Goal: Task Accomplishment & Management: Manage account settings

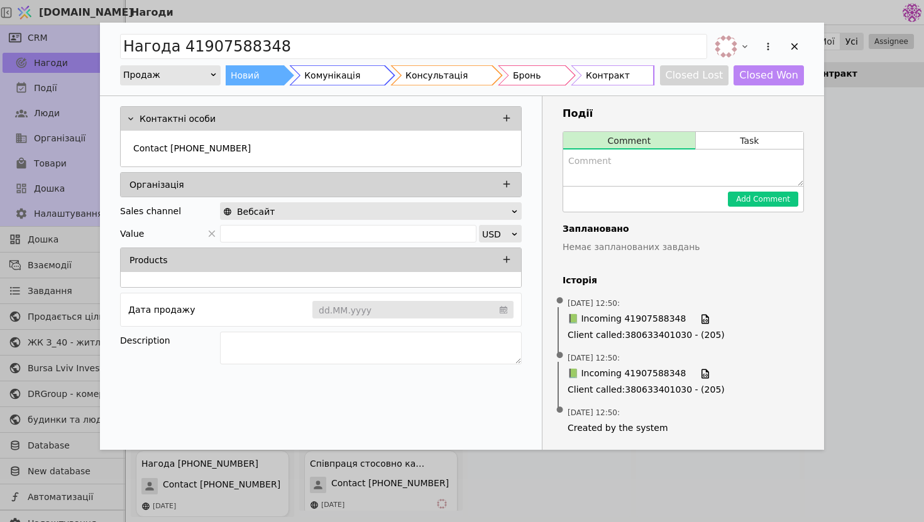
click at [876, 301] on div "Нагода 41907588348 Продаж Новий Комунікація Консультація Бронь Контракт Closed …" at bounding box center [462, 261] width 924 height 522
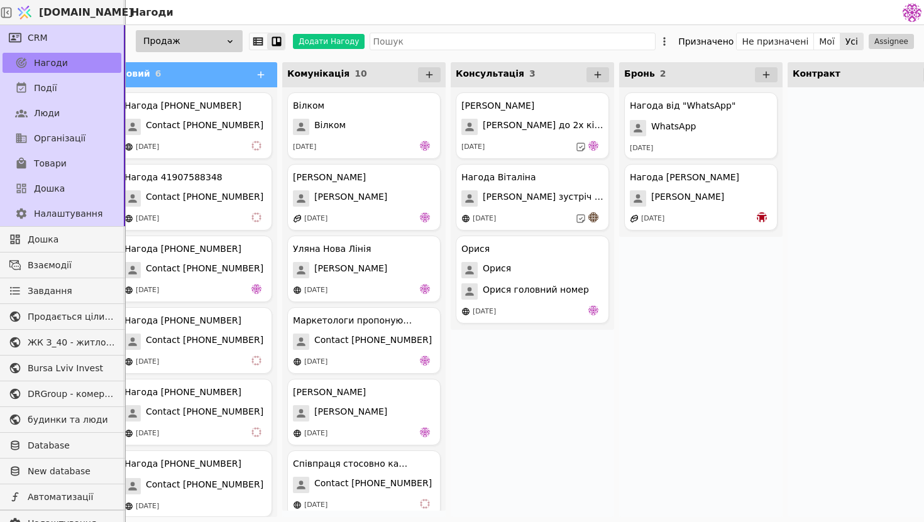
scroll to position [0, 21]
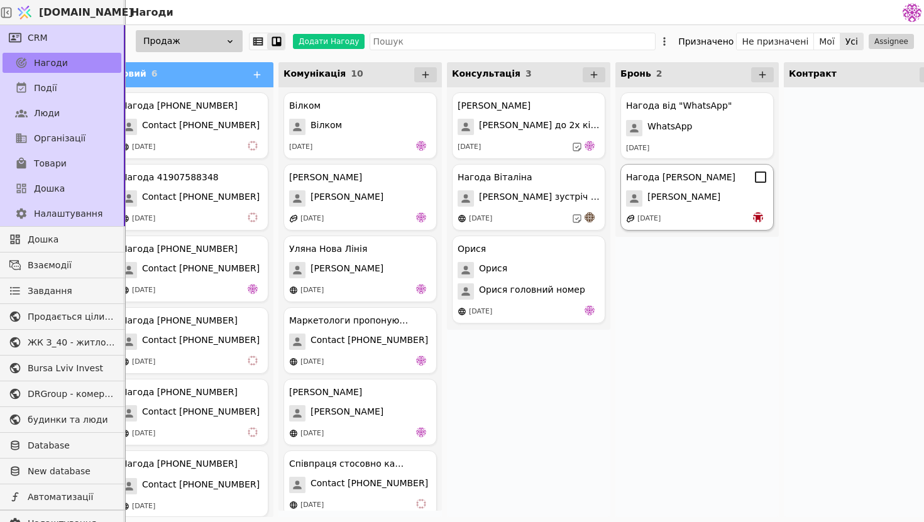
click at [719, 196] on div "[PERSON_NAME]" at bounding box center [697, 198] width 142 height 16
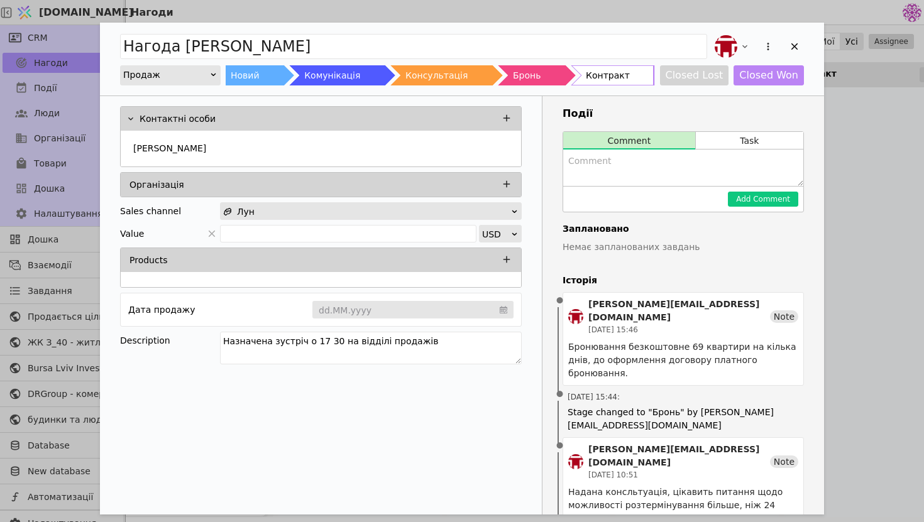
click at [876, 199] on div "Нагода Софія Продаж Новий Комунікація Консультація Бронь Контракт Closed Lost C…" at bounding box center [462, 261] width 924 height 522
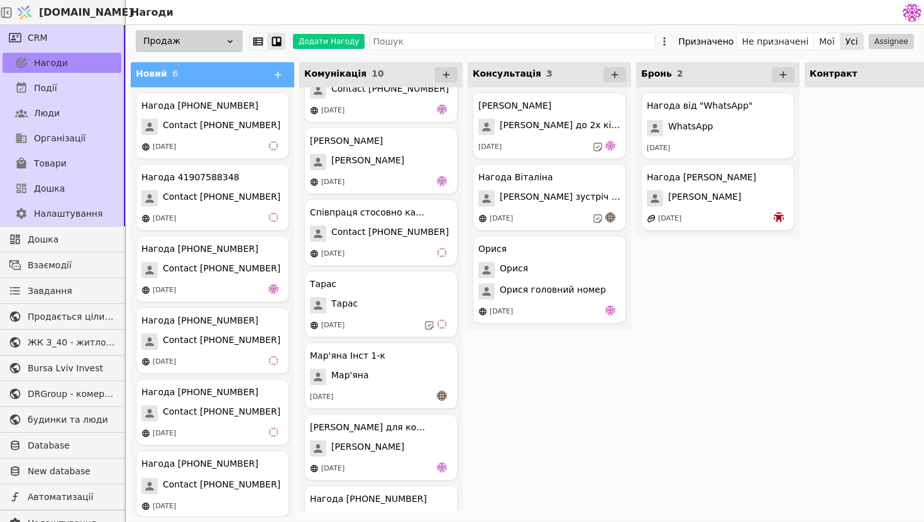
scroll to position [298, 0]
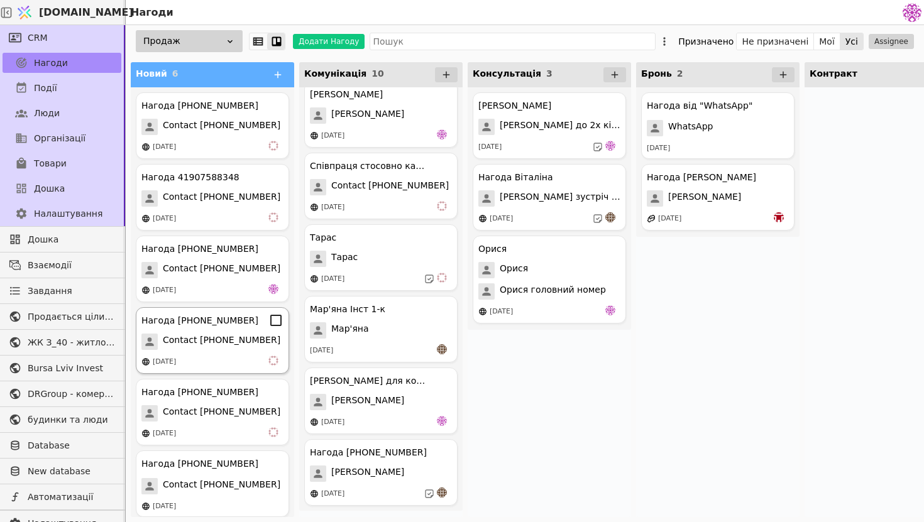
click at [214, 365] on div "16.08.2025" at bounding box center [212, 362] width 142 height 13
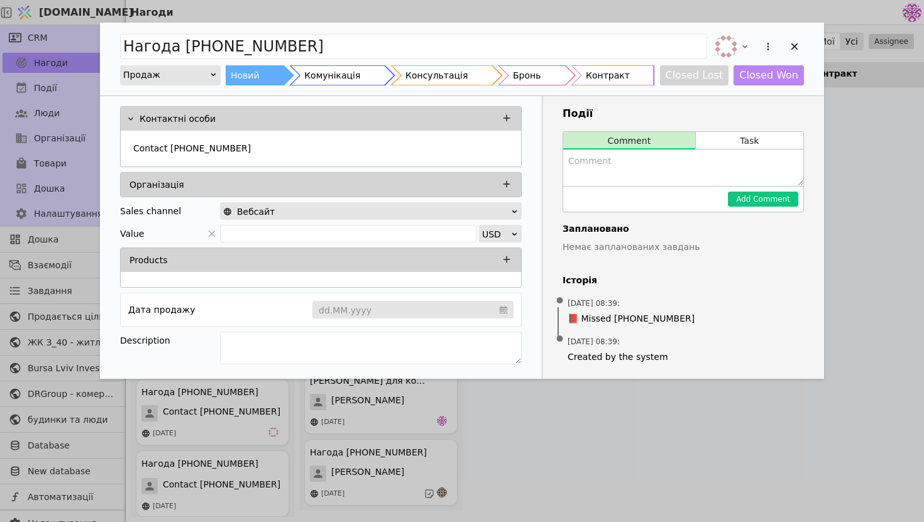
click at [857, 190] on div "Нагода +380443375746 Продаж Новий Комунікація Консультація Бронь Контракт Close…" at bounding box center [462, 261] width 924 height 522
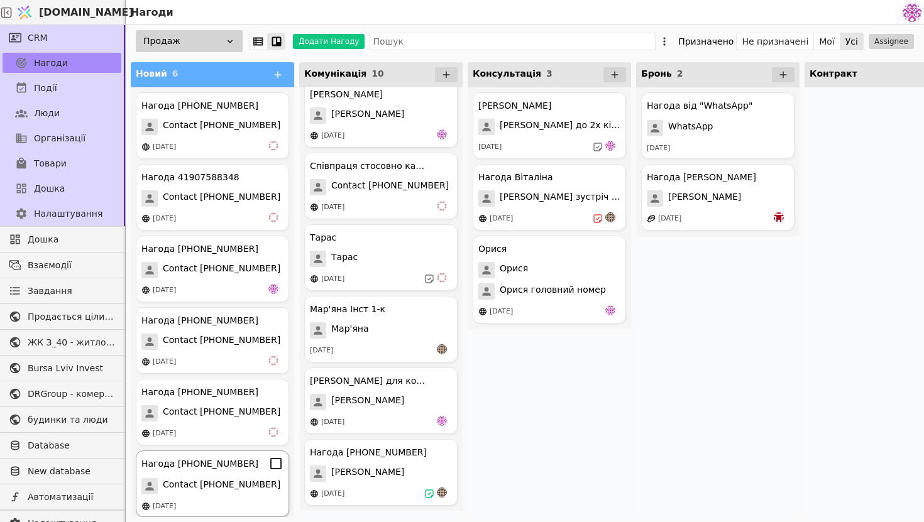
click at [224, 484] on span "Contact +380443324598" at bounding box center [222, 486] width 118 height 16
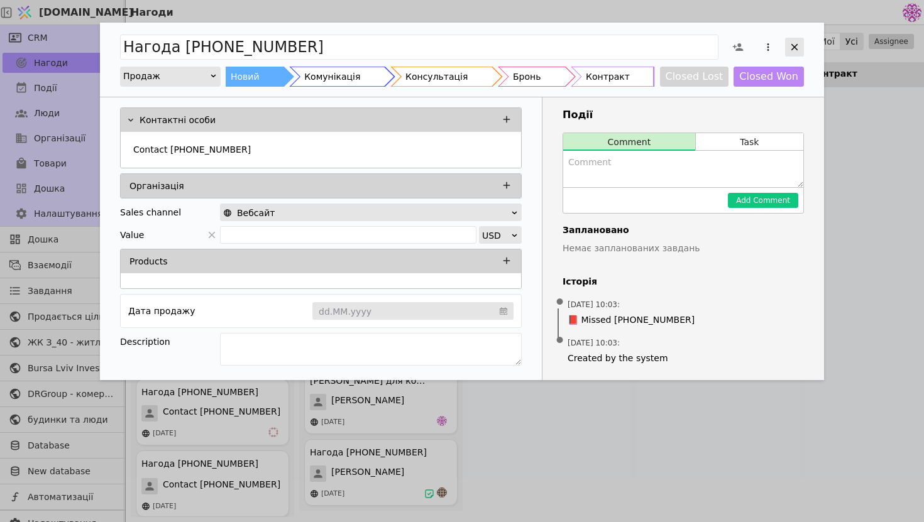
click at [787, 49] on div "Add Opportunity" at bounding box center [794, 47] width 19 height 19
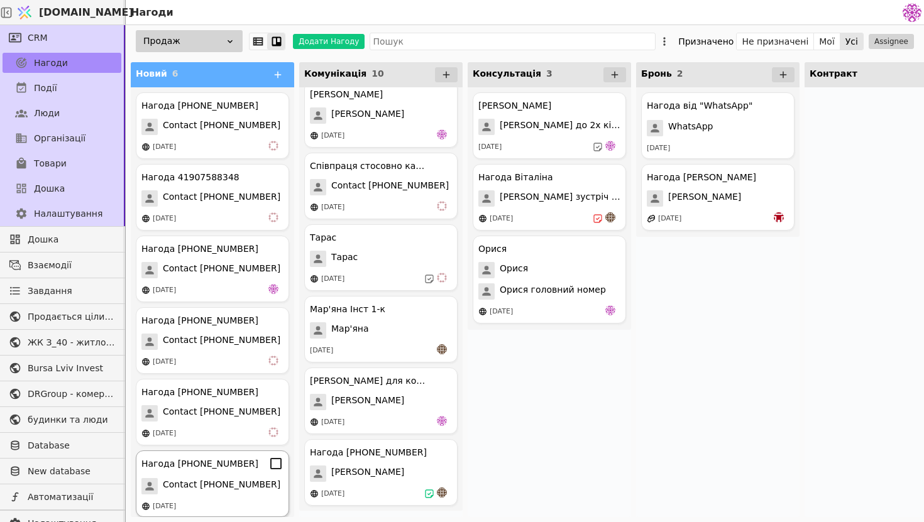
click at [279, 463] on icon at bounding box center [275, 463] width 15 height 15
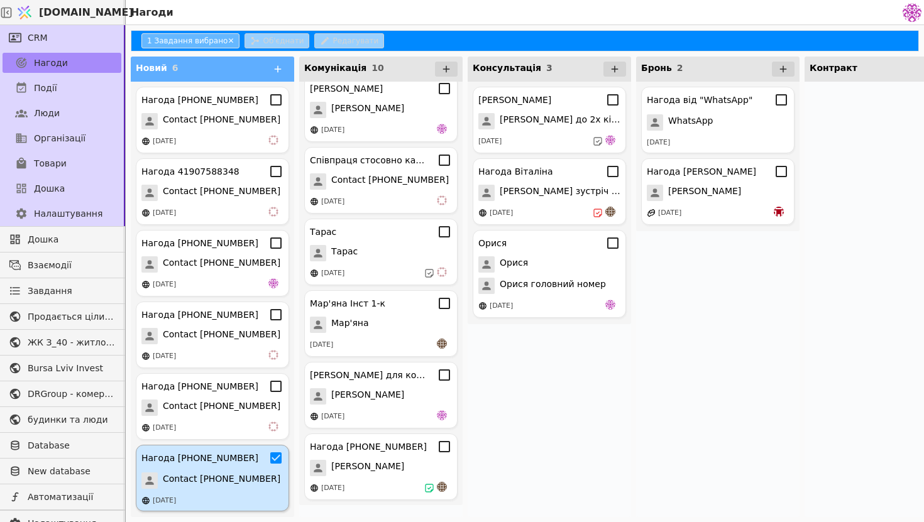
scroll to position [292, 0]
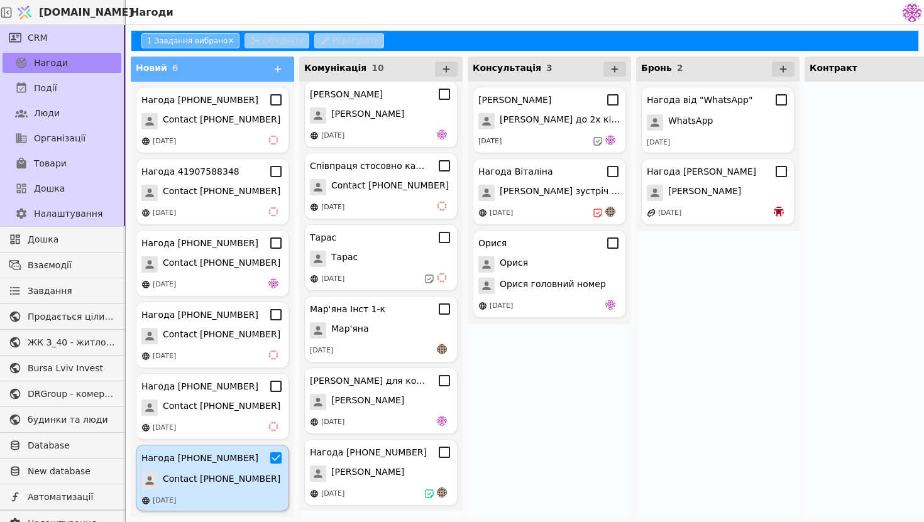
click at [225, 481] on span "Contact +380443324598" at bounding box center [222, 481] width 118 height 16
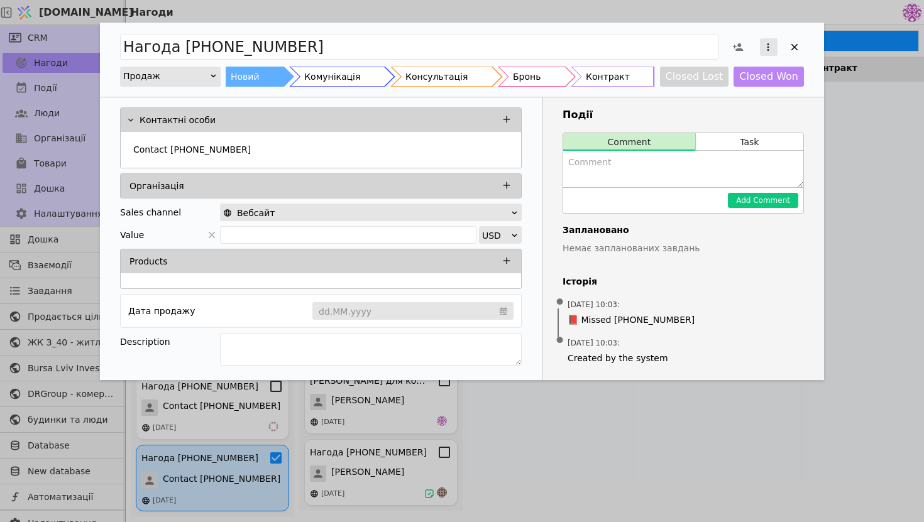
click at [763, 50] on icon "Add Opportunity" at bounding box center [768, 46] width 11 height 11
click at [606, 166] on textarea "Add Opportunity" at bounding box center [683, 169] width 240 height 36
type textarea "Спам"
click at [744, 197] on button "Add Comment" at bounding box center [763, 200] width 70 height 15
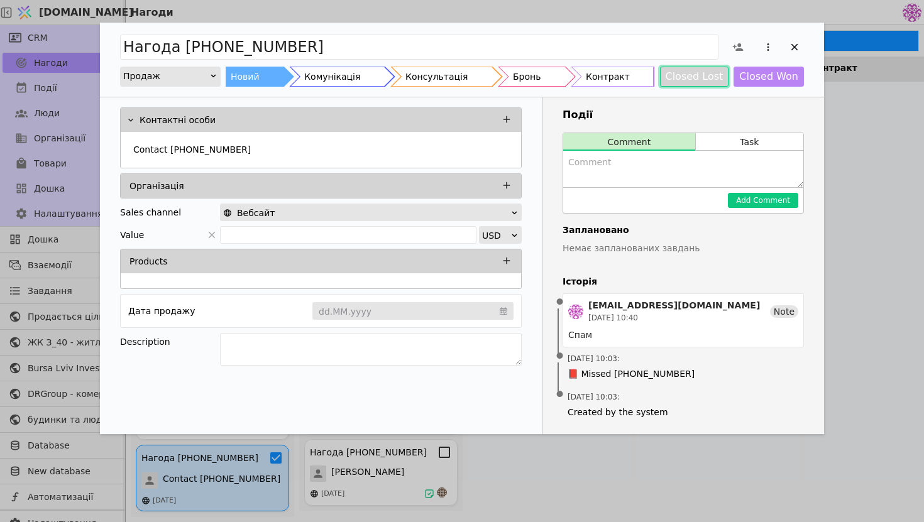
click at [696, 80] on button "Closed Lost" at bounding box center [694, 77] width 69 height 20
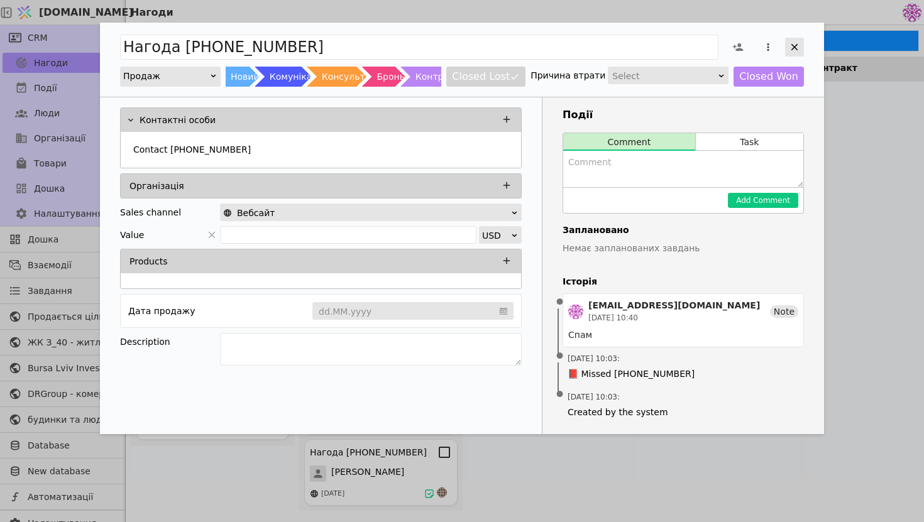
click at [795, 40] on div "Add Opportunity" at bounding box center [794, 47] width 19 height 19
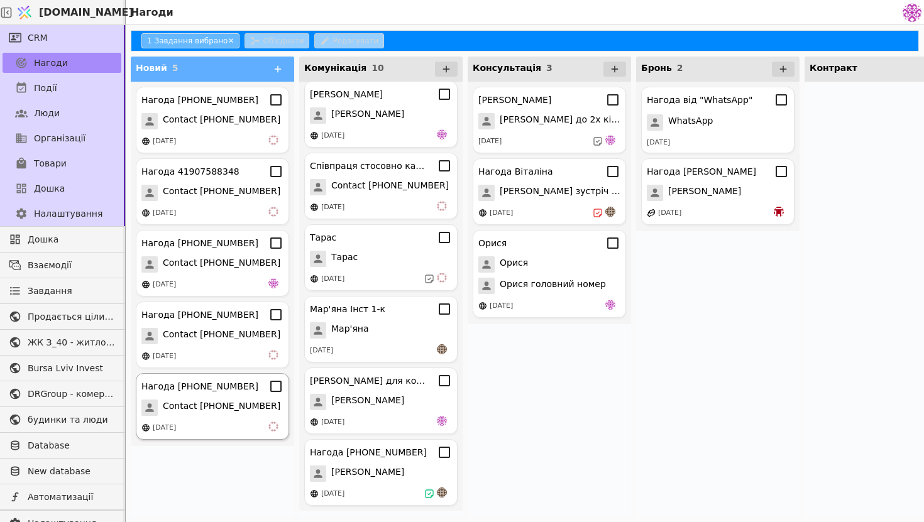
click at [210, 411] on span "Contact +380739730502" at bounding box center [222, 408] width 118 height 16
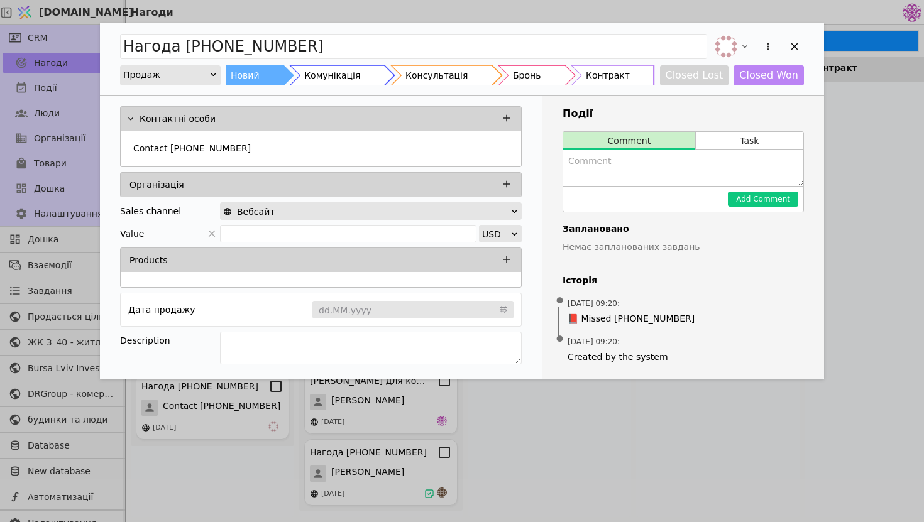
click at [626, 179] on textarea "Add Opportunity" at bounding box center [683, 168] width 240 height 36
type textarea "СПАМ"
click at [766, 197] on button "Add Comment" at bounding box center [763, 199] width 70 height 15
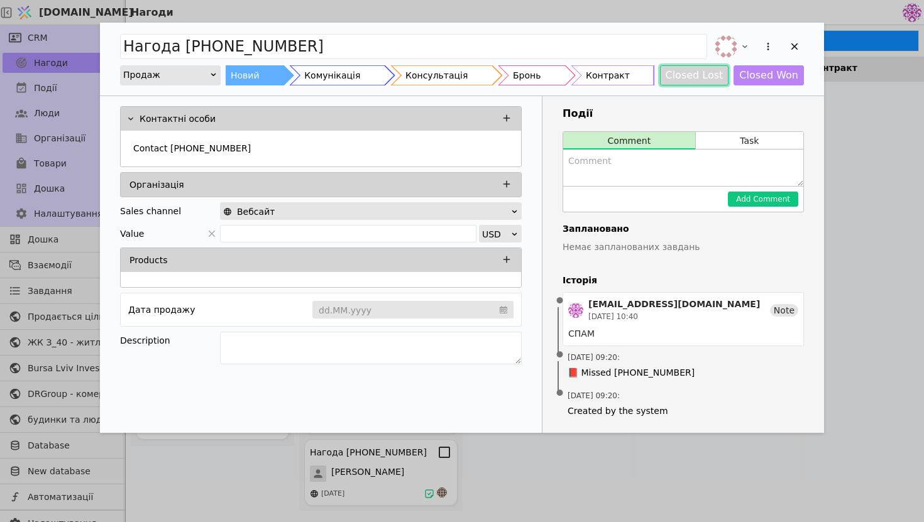
click at [699, 73] on button "Closed Lost" at bounding box center [694, 75] width 69 height 20
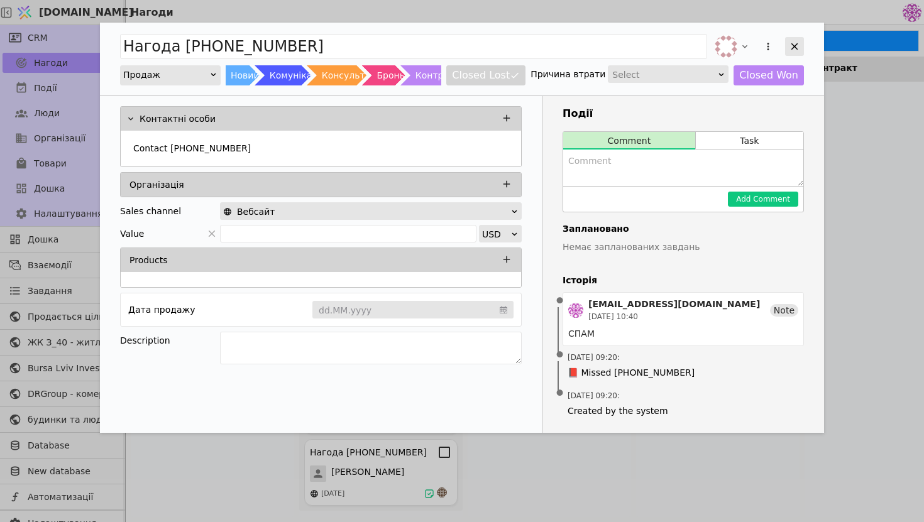
click at [797, 47] on icon "Add Opportunity" at bounding box center [794, 46] width 11 height 11
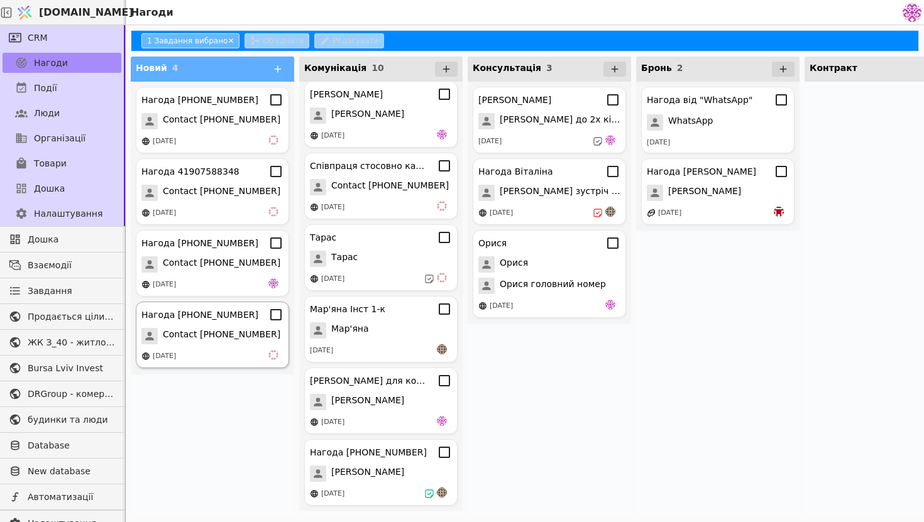
click at [235, 330] on span "Contact +380443375746" at bounding box center [222, 336] width 118 height 16
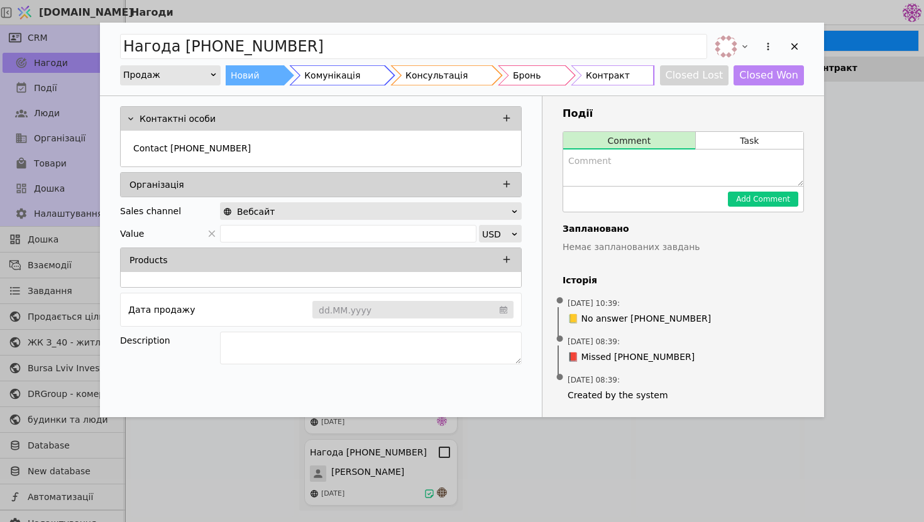
click at [634, 156] on textarea "Add Opportunity" at bounding box center [683, 168] width 240 height 36
type textarea "М"
type textarea "СПАМ"
click at [751, 202] on button "Add Comment" at bounding box center [763, 199] width 70 height 15
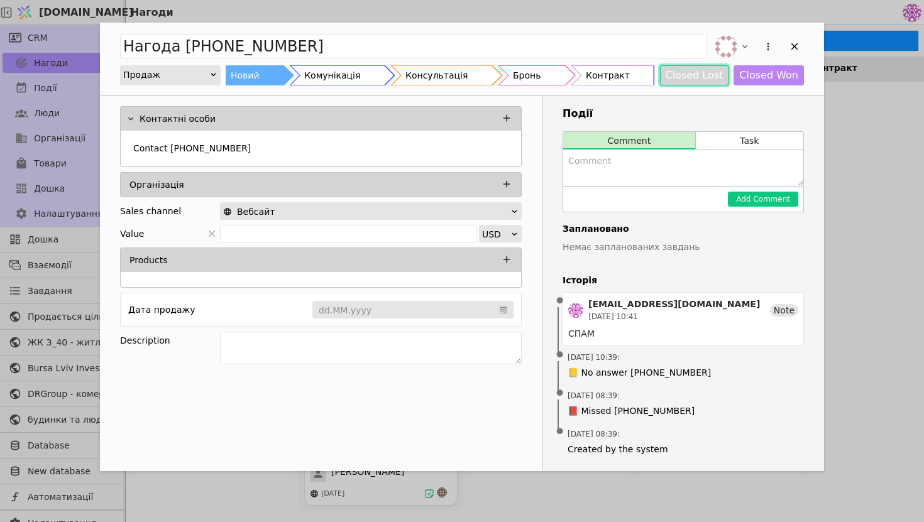
click at [716, 76] on button "Closed Lost" at bounding box center [694, 75] width 69 height 20
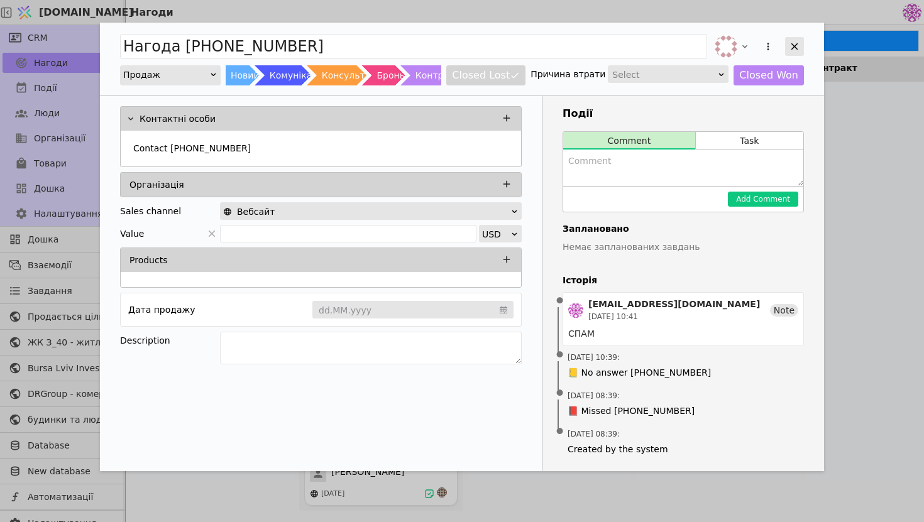
click at [790, 52] on icon "Add Opportunity" at bounding box center [794, 46] width 11 height 11
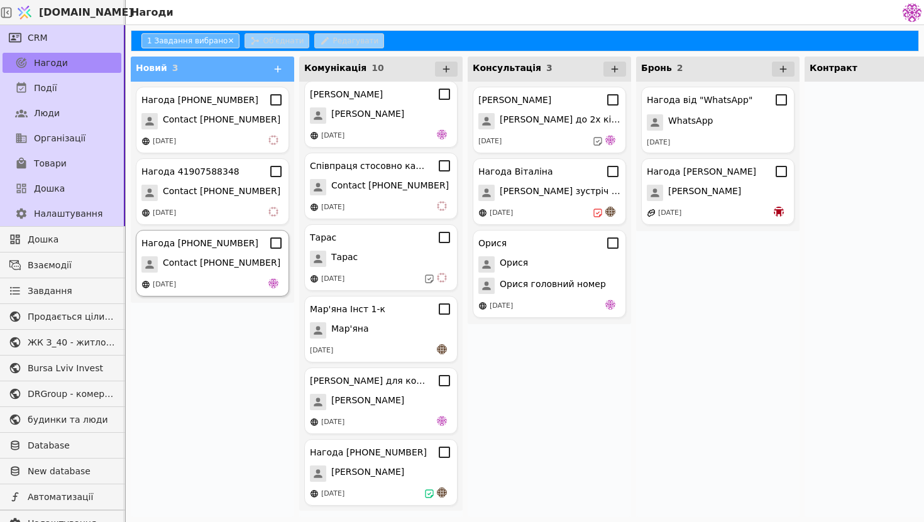
click at [228, 253] on div "Нагода +380973057075 Contact +380973057075 15.08.2025" at bounding box center [212, 263] width 153 height 67
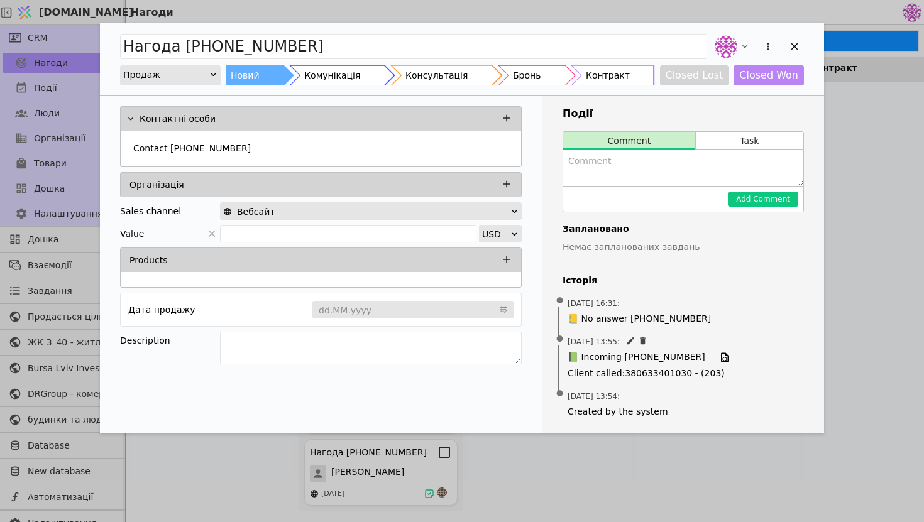
click at [606, 355] on span "📗 Incoming +380973057075" at bounding box center [637, 358] width 138 height 14
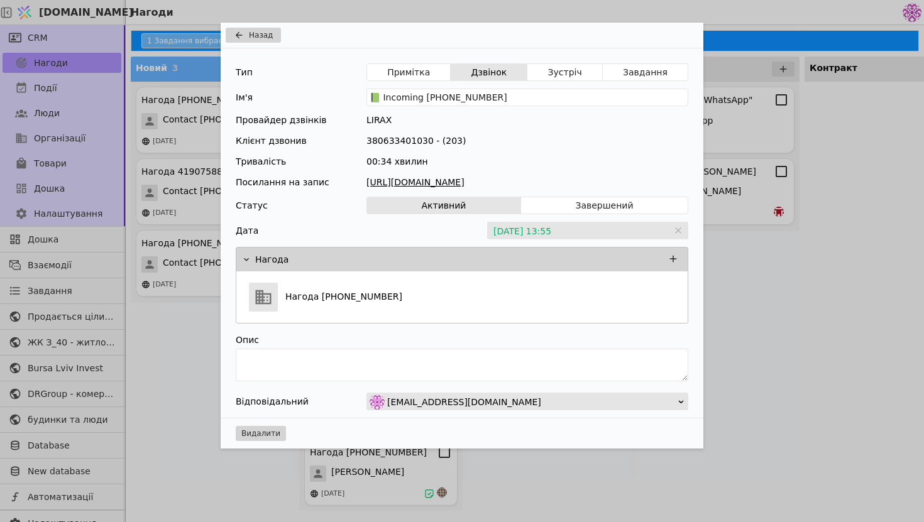
click at [540, 187] on link "https://files.lirax.net/voice_record2/8002837522432373/2025-08-15/1a3ecc0470691…" at bounding box center [528, 182] width 322 height 13
click at [801, 156] on div "Назад Тип Примітка Дзвінок Зустріч Завдання Ім'я 📗 Incoming +380973057075 Прова…" at bounding box center [462, 261] width 924 height 522
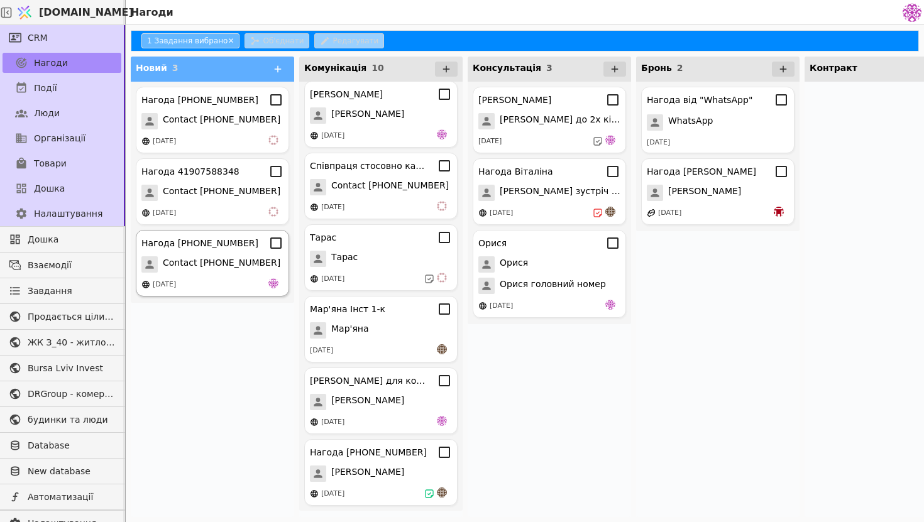
click at [238, 255] on div "Нагода +380973057075 Contact +380973057075 15.08.2025" at bounding box center [212, 263] width 153 height 67
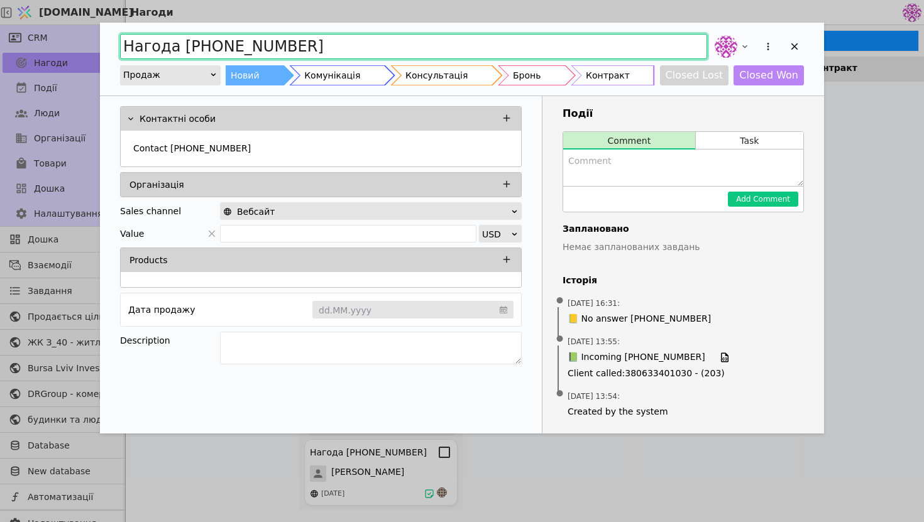
drag, startPoint x: 351, startPoint y: 53, endPoint x: 133, endPoint y: 23, distance: 219.6
click at [133, 23] on div "Нагода +380973057075 Продаж Новий Комунікація Консультація Бронь Контракт Close…" at bounding box center [462, 59] width 724 height 73
type input "Рієлтори Альянс"
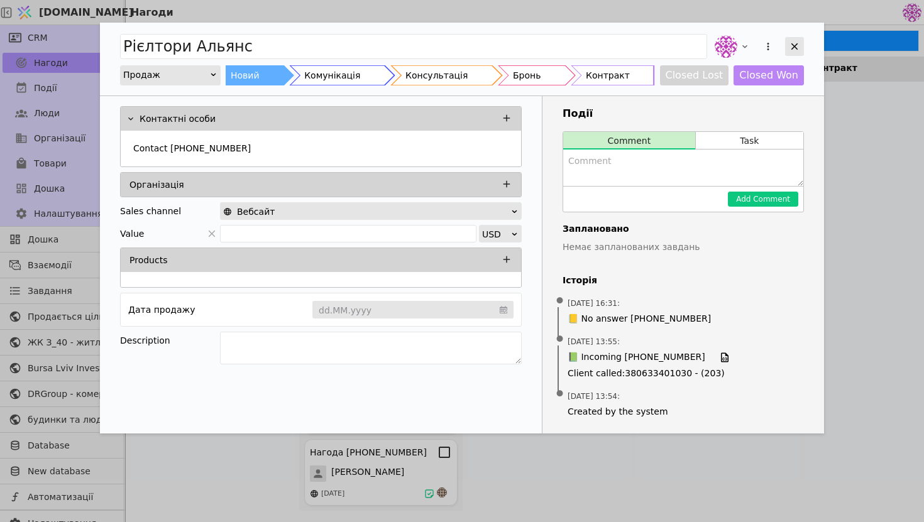
click at [793, 50] on icon "Add Opportunity" at bounding box center [794, 46] width 11 height 11
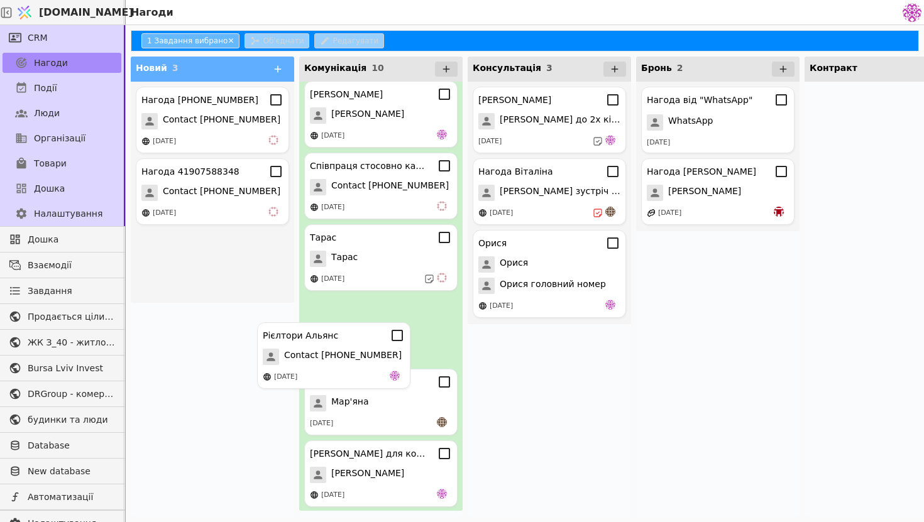
drag, startPoint x: 228, startPoint y: 260, endPoint x: 354, endPoint y: 354, distance: 157.3
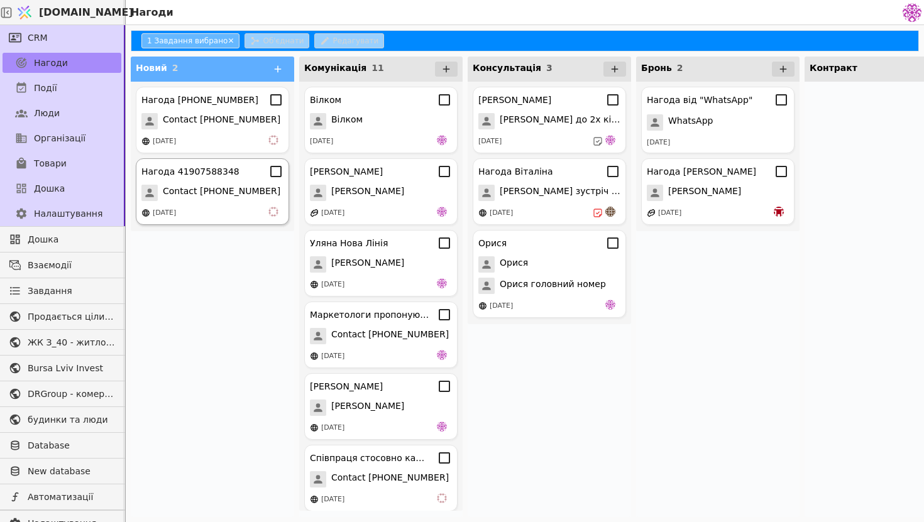
click at [217, 171] on div "Нагода 41907588348" at bounding box center [190, 171] width 98 height 13
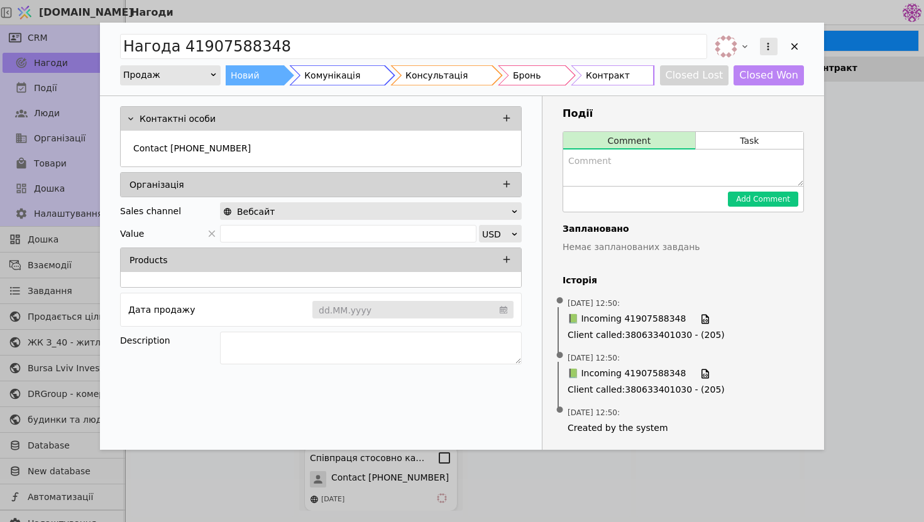
click at [760, 50] on button "Add Opportunity" at bounding box center [769, 47] width 18 height 18
click at [722, 84] on div "Видалити" at bounding box center [702, 88] width 145 height 18
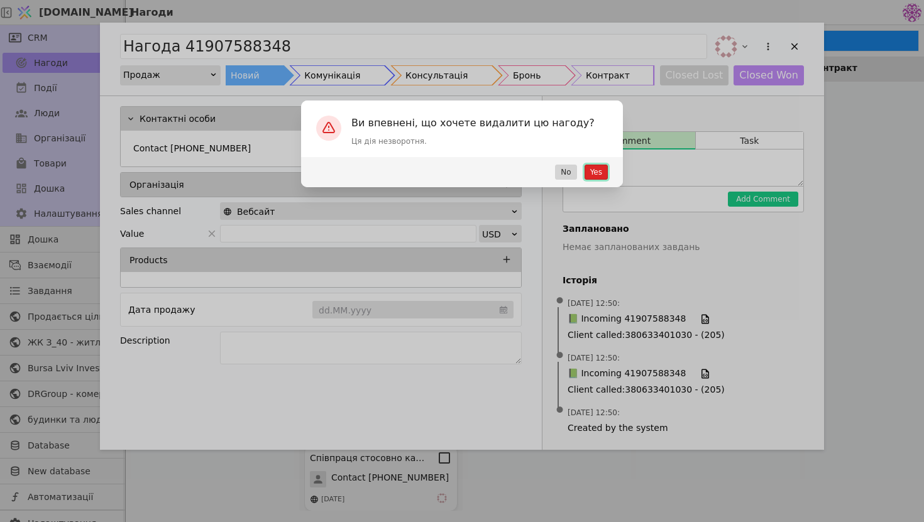
click at [594, 172] on button "Yes" at bounding box center [596, 172] width 23 height 15
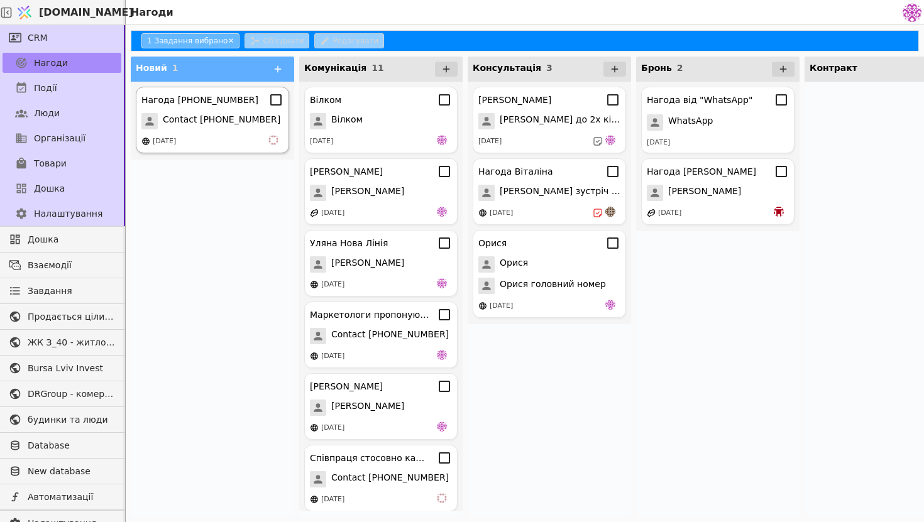
click at [223, 116] on span "Contact [PHONE_NUMBER]" at bounding box center [222, 121] width 118 height 16
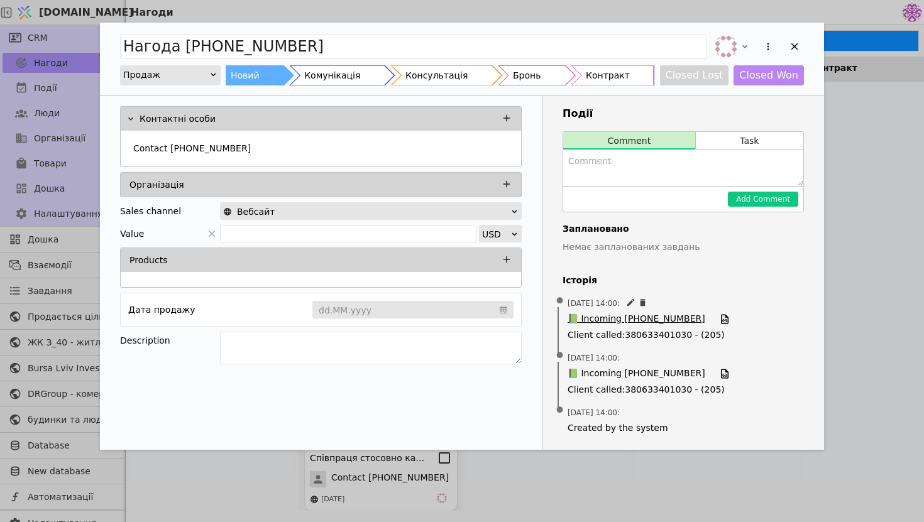
click at [646, 319] on span "📗 Incoming +380661714397" at bounding box center [637, 319] width 138 height 14
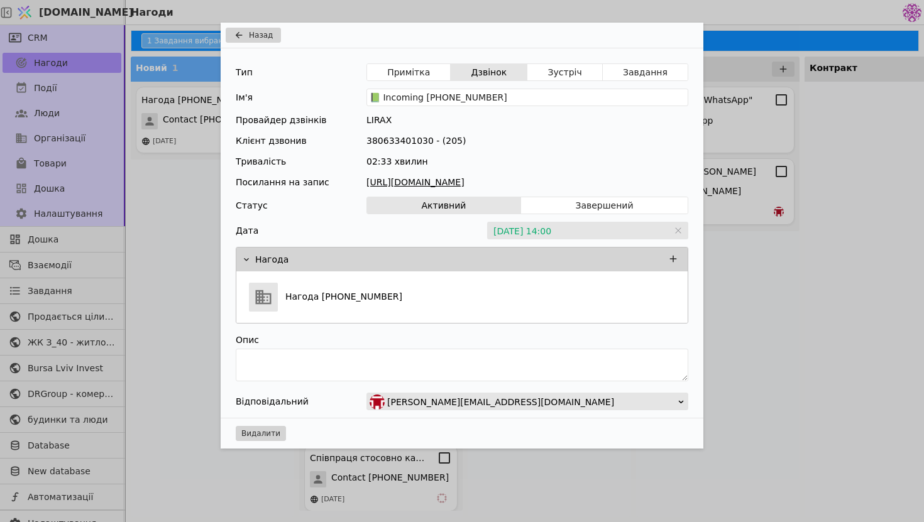
click at [565, 185] on link "https://files.lirax.net/voice_record2/8002837522432373/2025-08-14/de11cb0410327…" at bounding box center [528, 182] width 322 height 13
click at [845, 306] on div "Назад Тип Примітка Дзвінок Зустріч Завдання Ім'я 📗 Incoming +380661714397 Прова…" at bounding box center [462, 261] width 924 height 522
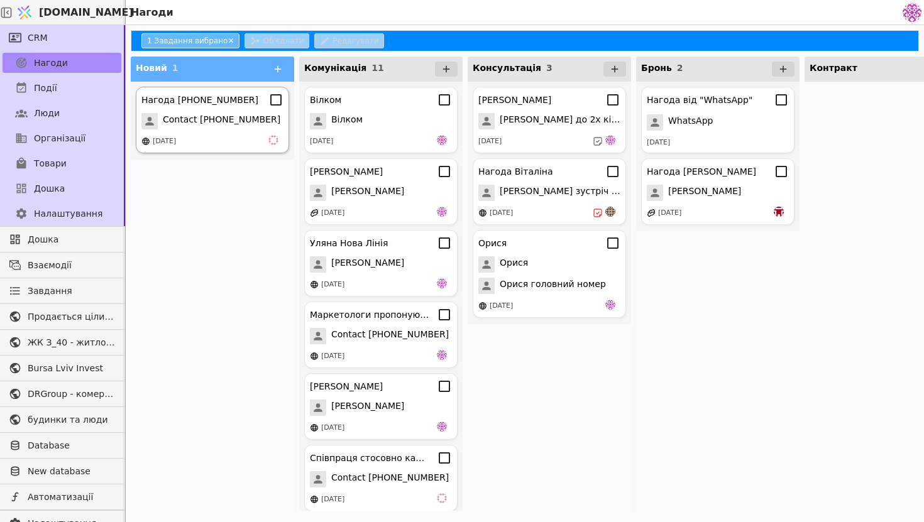
click at [246, 130] on div "Нагода +380661714397 Contact +380661714397 14.08.2025" at bounding box center [212, 120] width 153 height 67
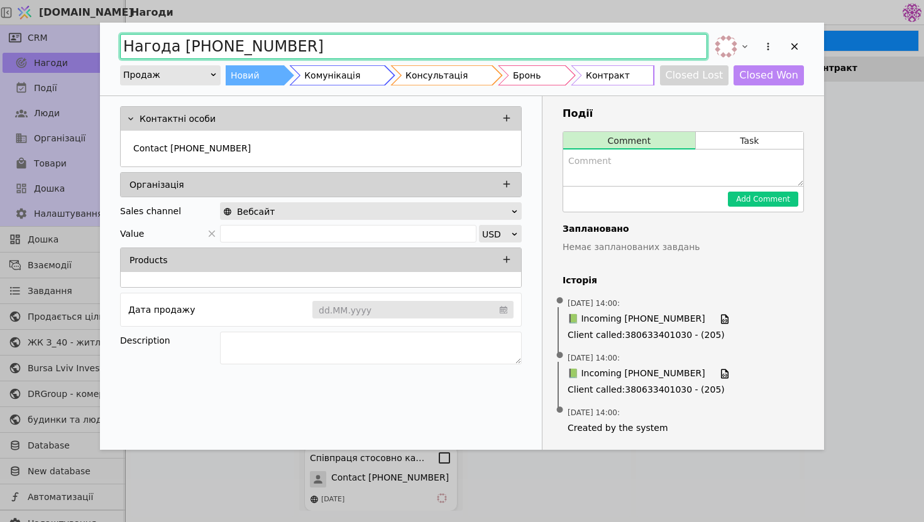
drag, startPoint x: 381, startPoint y: 52, endPoint x: 117, endPoint y: 30, distance: 264.9
click at [116, 30] on div "Нагода +380661714397 Продаж Новий Комунікація Консультація Бронь Контракт Close…" at bounding box center [462, 59] width 724 height 73
type input "Рієлтор співпраця"
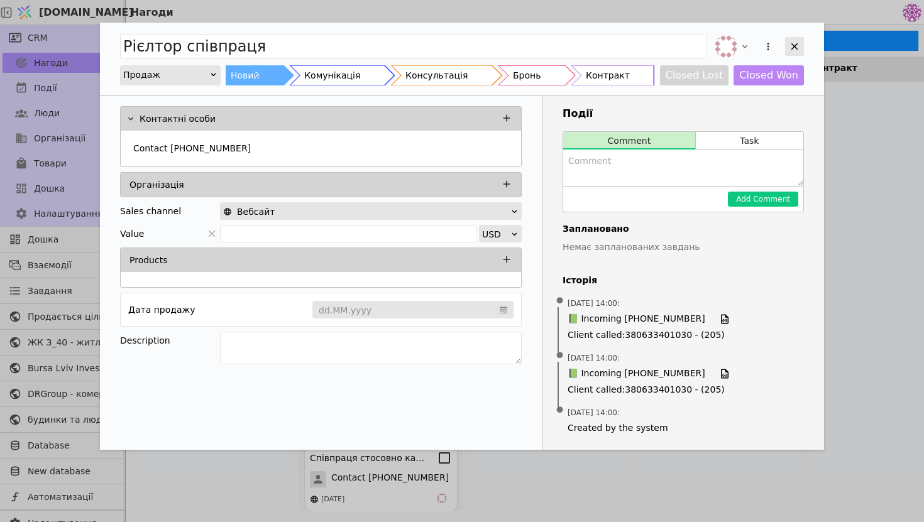
click at [803, 49] on div "Add Opportunity" at bounding box center [794, 46] width 19 height 19
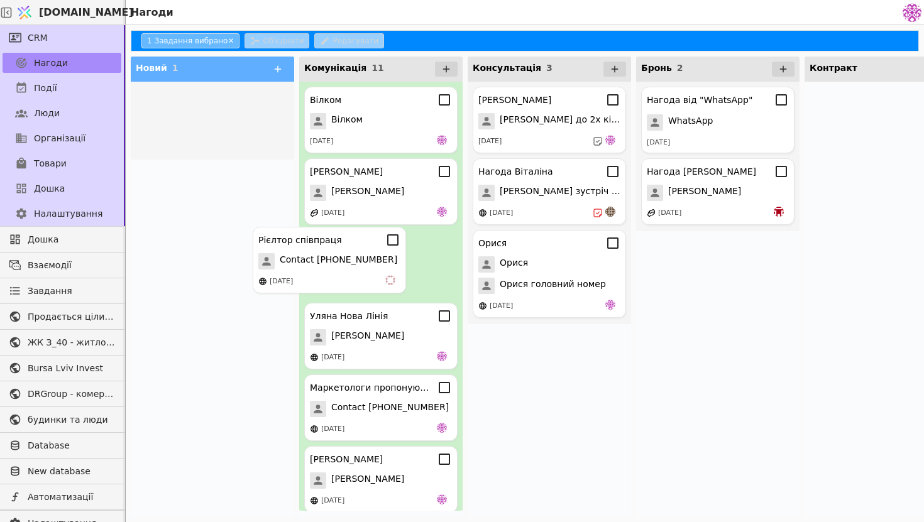
drag, startPoint x: 235, startPoint y: 104, endPoint x: 362, endPoint y: 257, distance: 198.6
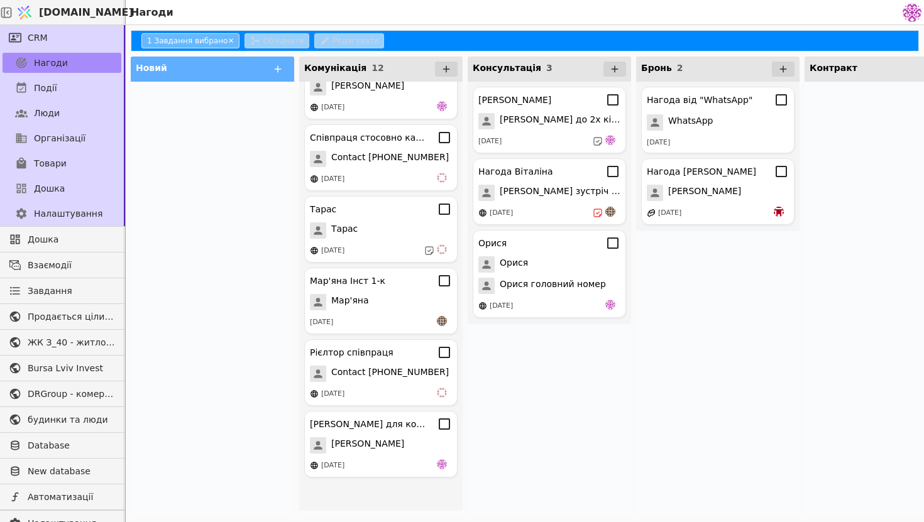
scroll to position [436, 0]
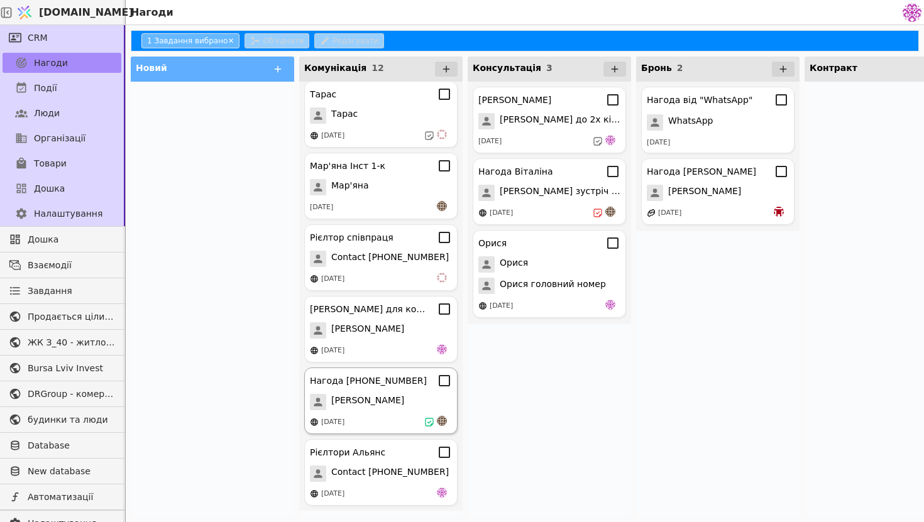
click at [393, 403] on div "[PERSON_NAME]" at bounding box center [381, 402] width 142 height 16
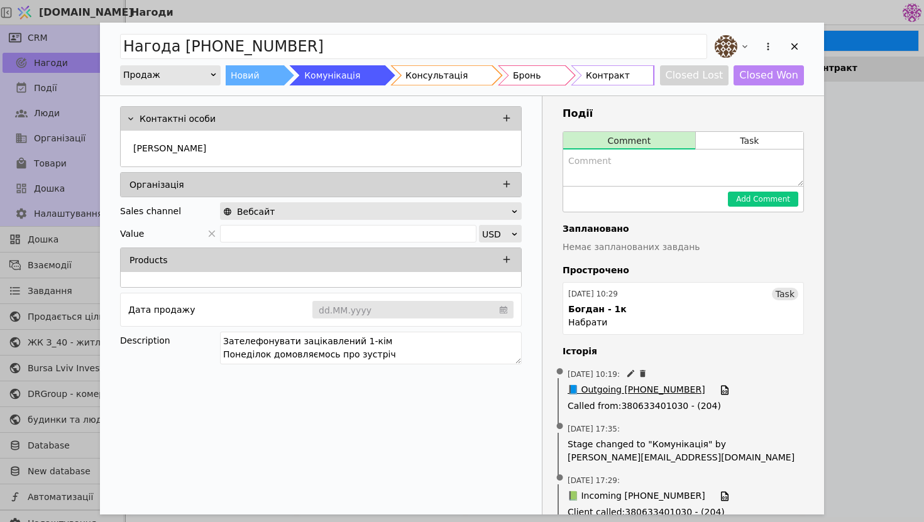
click at [622, 388] on span "📘 Outgoing +380975114674" at bounding box center [637, 391] width 138 height 14
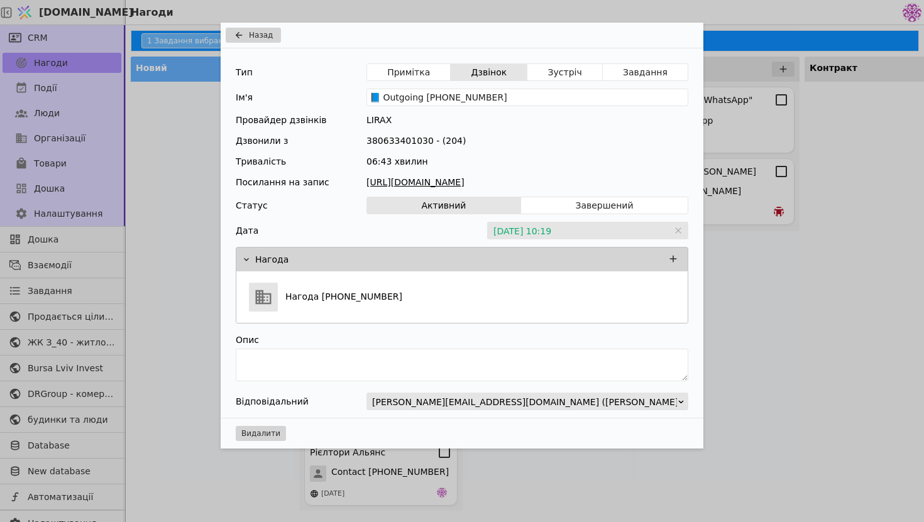
click at [571, 192] on div "Тип Примітка Дзвінок Зустріч Завдання Ім'я 📘 Outgoing +380975114674 Провайдер д…" at bounding box center [462, 233] width 483 height 370
click at [576, 179] on link "https://files.lirax.net/voice_record2/8002837522432373/2025-08-15/93199b0312623…" at bounding box center [528, 182] width 322 height 13
click at [733, 321] on div "Назад Тип Примітка Дзвінок Зустріч Завдання Ім'я 📘 Outgoing +380975114674 Прова…" at bounding box center [462, 261] width 924 height 522
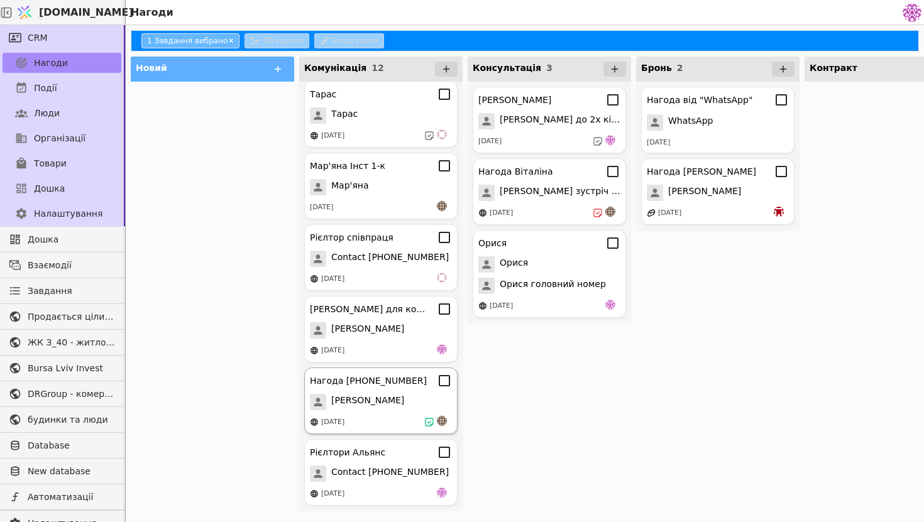
click at [369, 415] on div "Нагода +380975114674 Богдан 14.08.2025" at bounding box center [380, 401] width 153 height 67
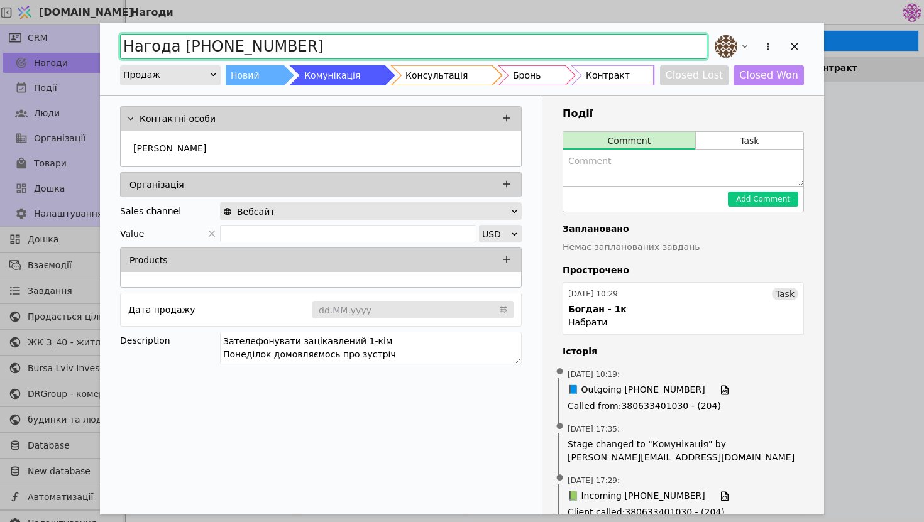
drag, startPoint x: 329, startPoint y: 50, endPoint x: 113, endPoint y: 6, distance: 220.7
click at [113, 6] on div "Нагода +380975114674 Продаж Новий Комунікація Консультація Бронь Контракт Close…" at bounding box center [462, 261] width 924 height 522
type input "І"
type input "Богдан 1 кімнатна інтерес"
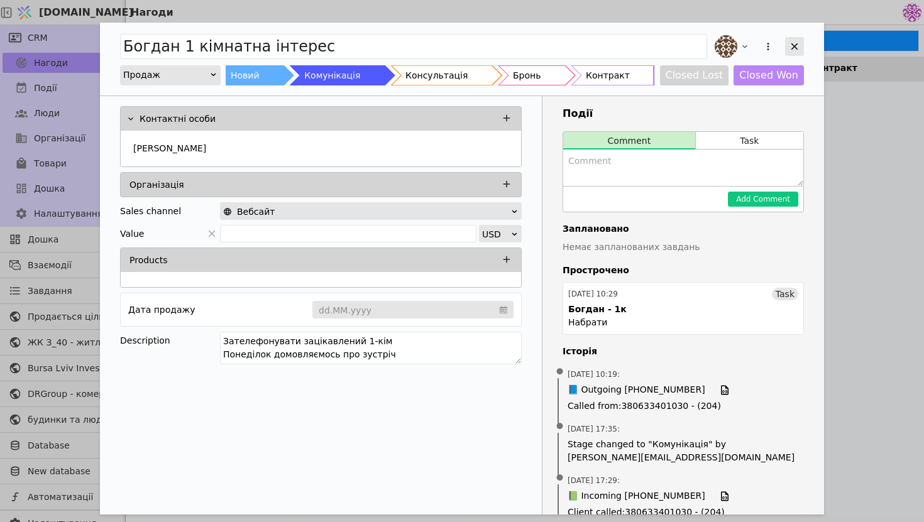
click at [801, 46] on div "Add Opportunity" at bounding box center [794, 46] width 19 height 19
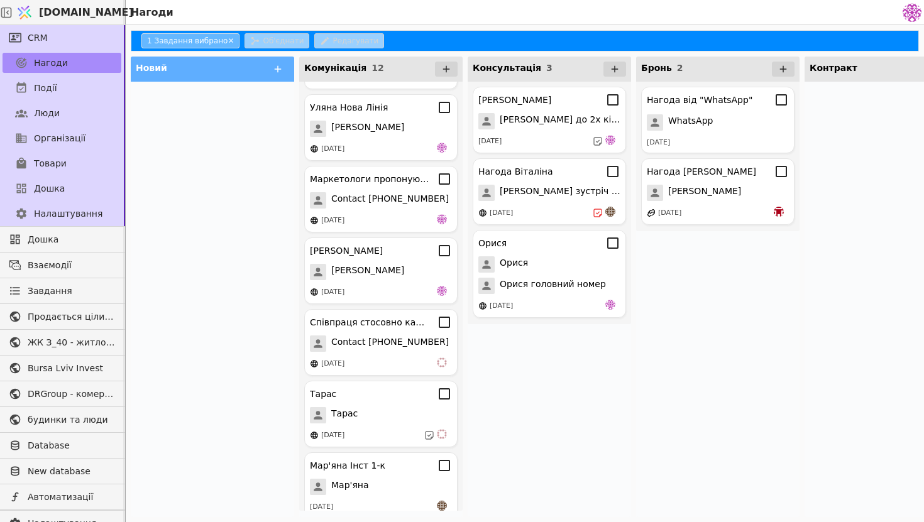
scroll to position [436, 0]
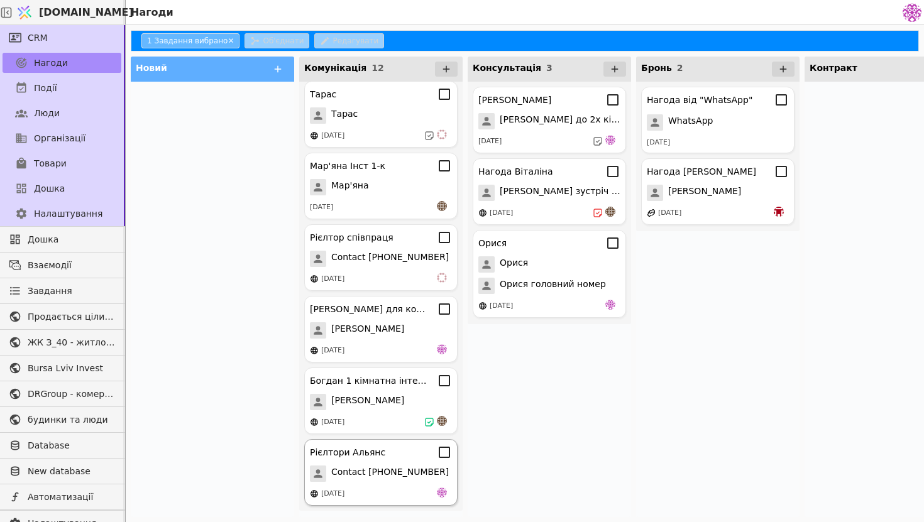
click at [421, 494] on div "15.08.2025" at bounding box center [381, 494] width 142 height 13
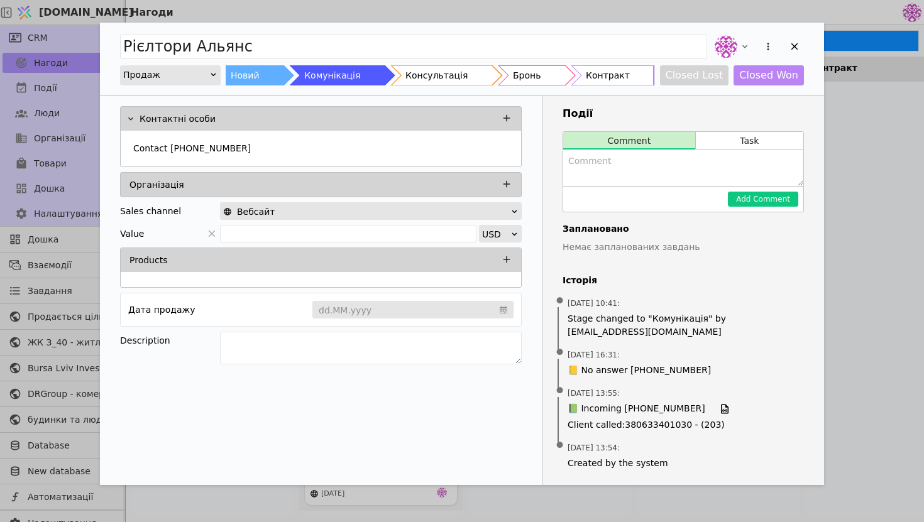
click at [812, 309] on div "Події Comment Task Add Comment Заплановано Немає запланованих завдань Історія •…" at bounding box center [684, 290] width 282 height 389
click at [888, 170] on div "Рієлтори Альянс Продаж Новий Комунікація Консультація Бронь Контракт Closed Los…" at bounding box center [462, 261] width 924 height 522
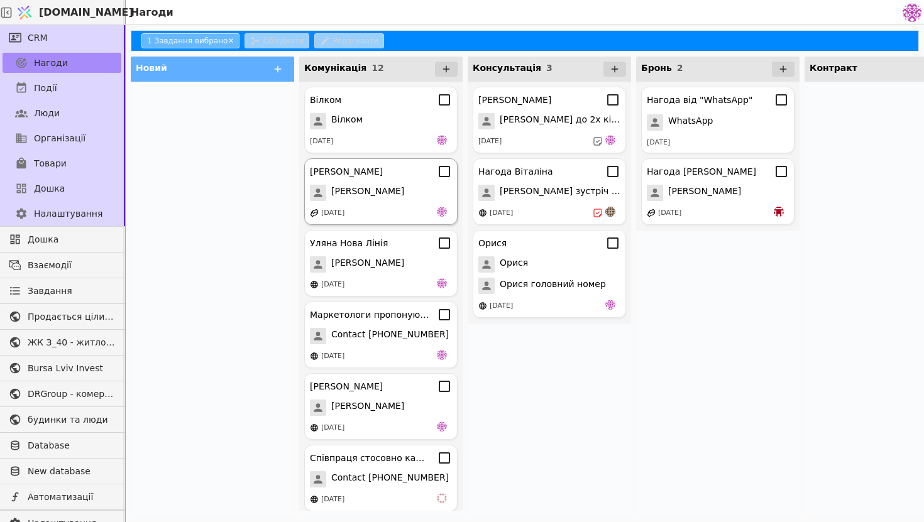
click at [417, 198] on div "Володимир" at bounding box center [381, 193] width 142 height 16
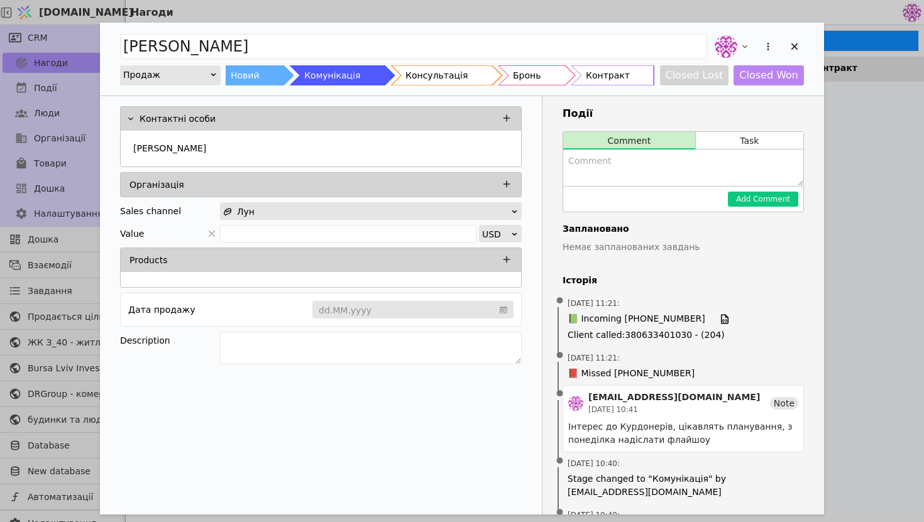
click at [658, 179] on textarea "Add Opportunity" at bounding box center [683, 168] width 240 height 36
type textarea "Н"
click at [741, 51] on icon "Add Opportunity" at bounding box center [745, 46] width 10 height 10
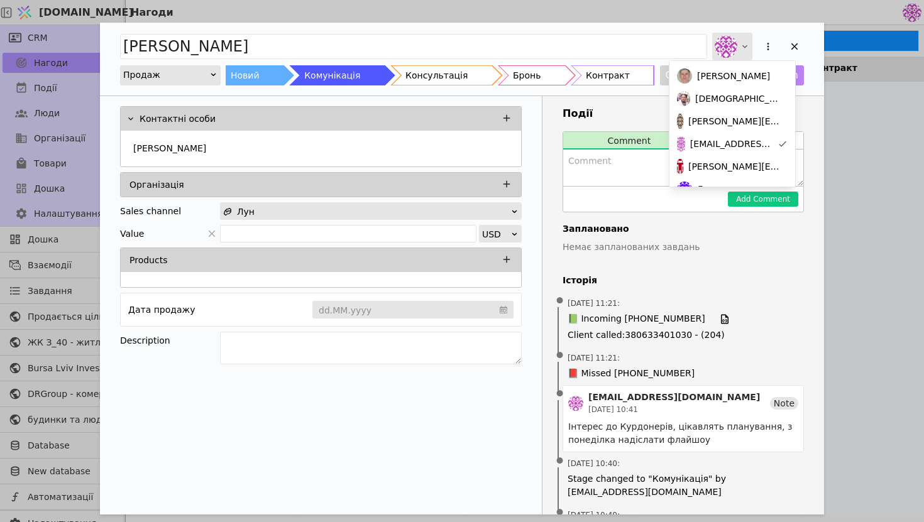
click at [741, 50] on icon "Add Opportunity" at bounding box center [745, 46] width 10 height 10
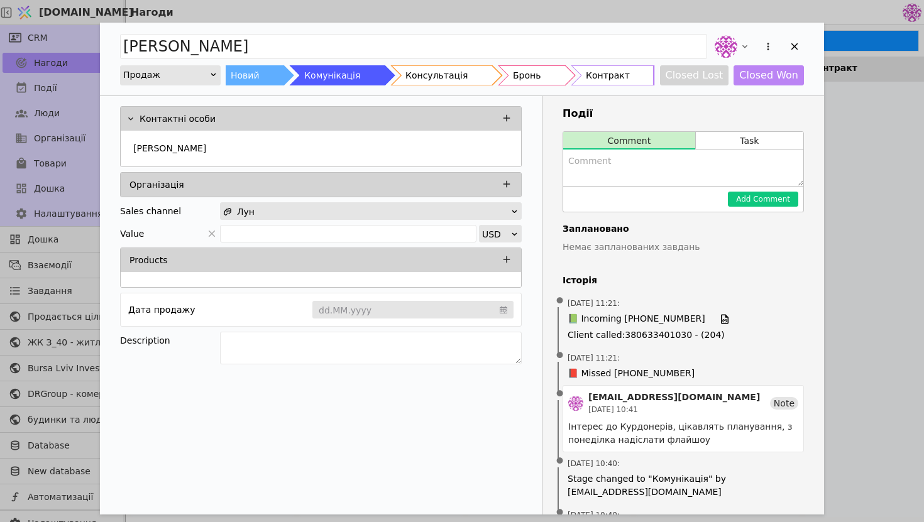
click at [666, 170] on textarea "Add Opportunity" at bounding box center [683, 168] width 240 height 36
click at [697, 77] on button "Closed Lost" at bounding box center [694, 75] width 69 height 20
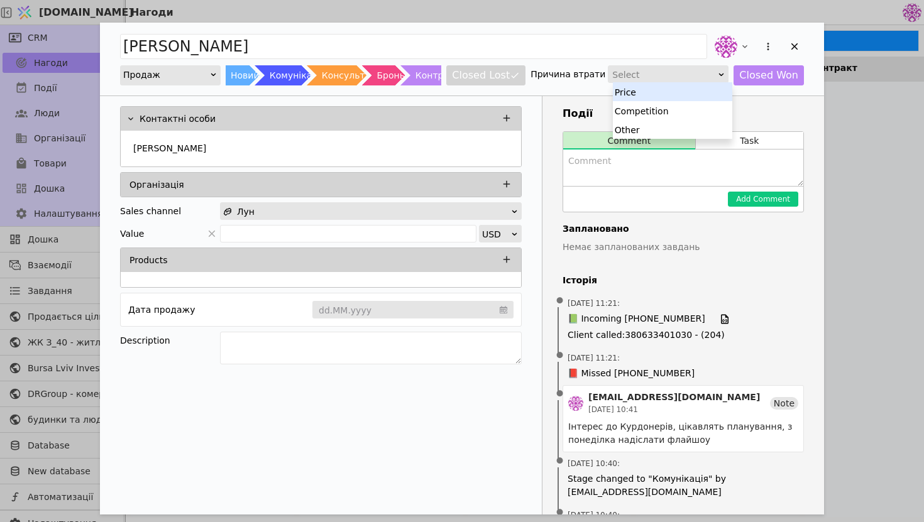
click at [651, 80] on div "Select" at bounding box center [664, 75] width 104 height 18
click at [654, 94] on div "Price" at bounding box center [672, 91] width 119 height 19
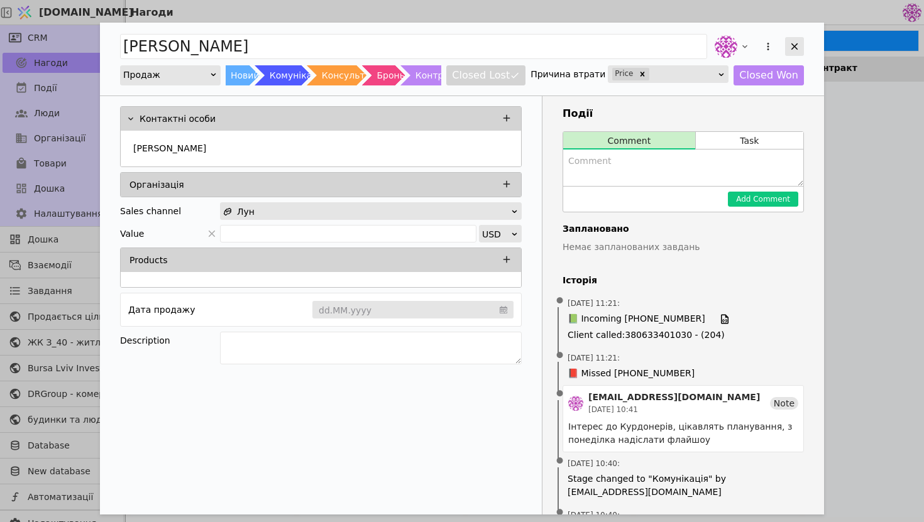
click at [803, 44] on div "Add Opportunity" at bounding box center [794, 46] width 19 height 19
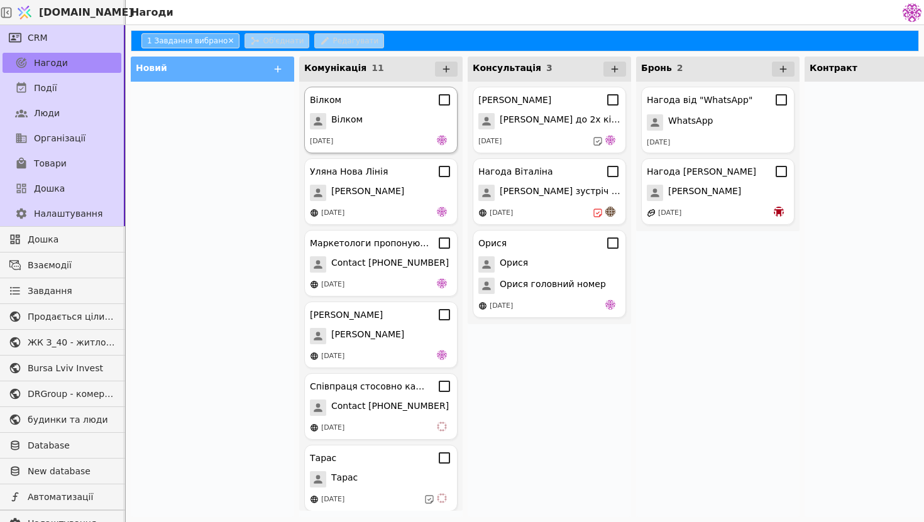
click at [357, 142] on div "[DATE]" at bounding box center [381, 141] width 142 height 13
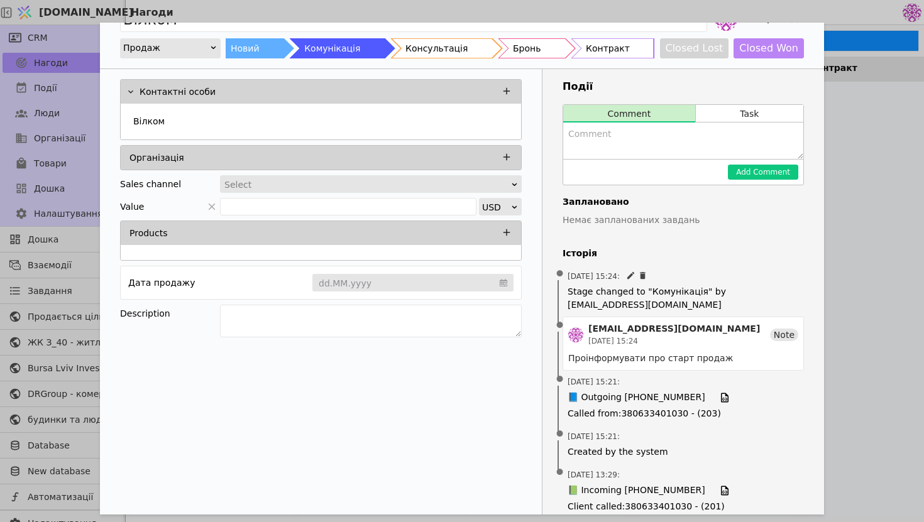
scroll to position [41, 0]
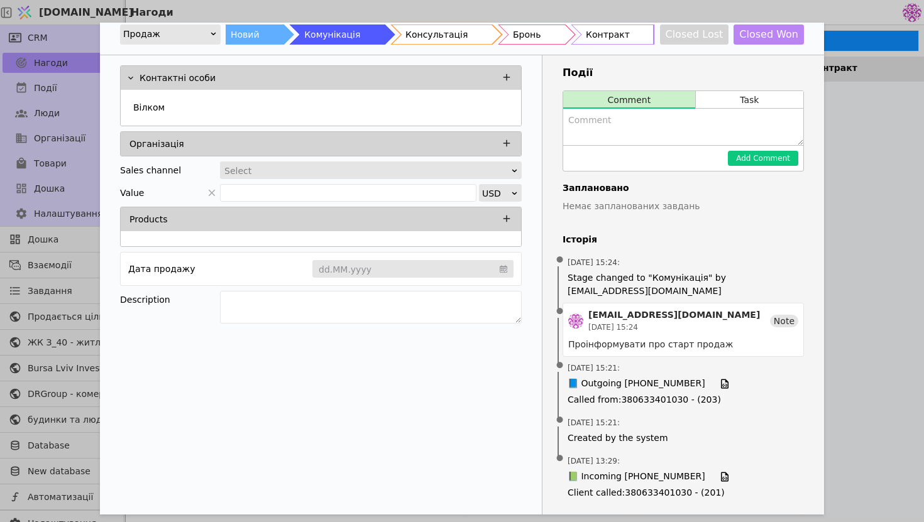
click at [858, 158] on div "Вілком Продаж Новий Комунікація Консультація Бронь Контракт Closed Lost Closed …" at bounding box center [462, 261] width 924 height 522
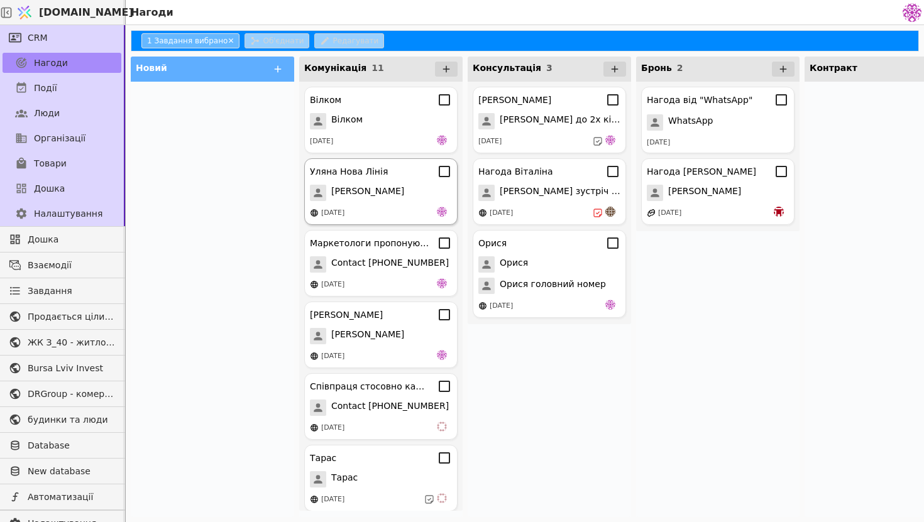
click at [358, 205] on div "Уляна Нова Лінія Уляна Своя Лінія 12.08.2025" at bounding box center [380, 191] width 153 height 67
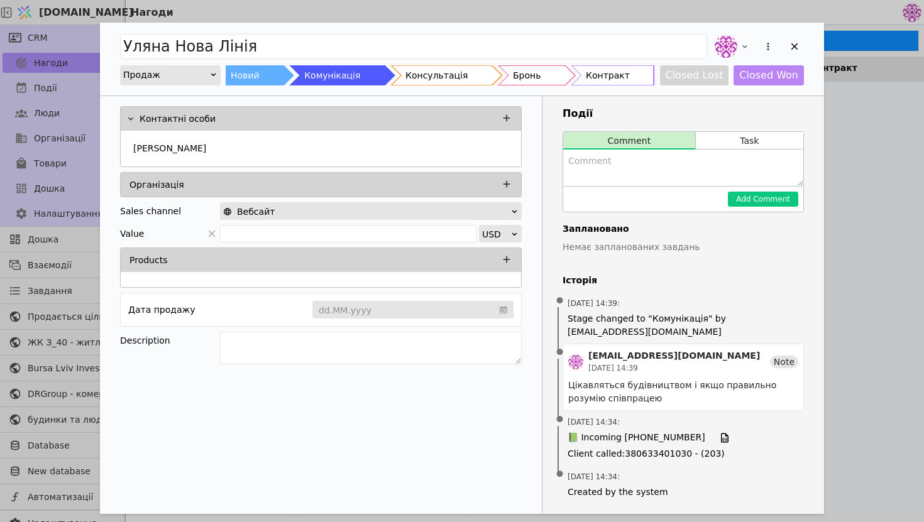
click at [852, 254] on div "Уляна Нова Лінія Продаж Новий Комунікація Консультація Бронь Контракт Closed Lo…" at bounding box center [462, 261] width 924 height 522
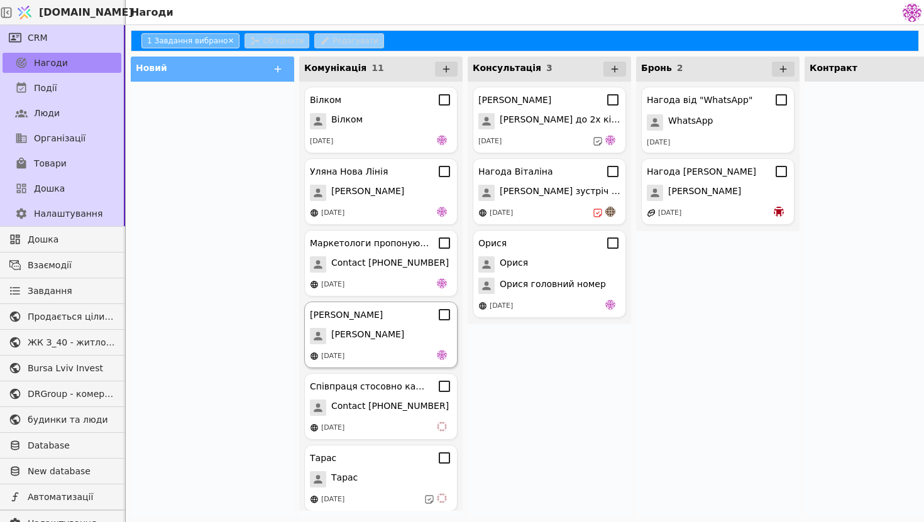
click at [393, 330] on div "[PERSON_NAME]" at bounding box center [381, 336] width 142 height 16
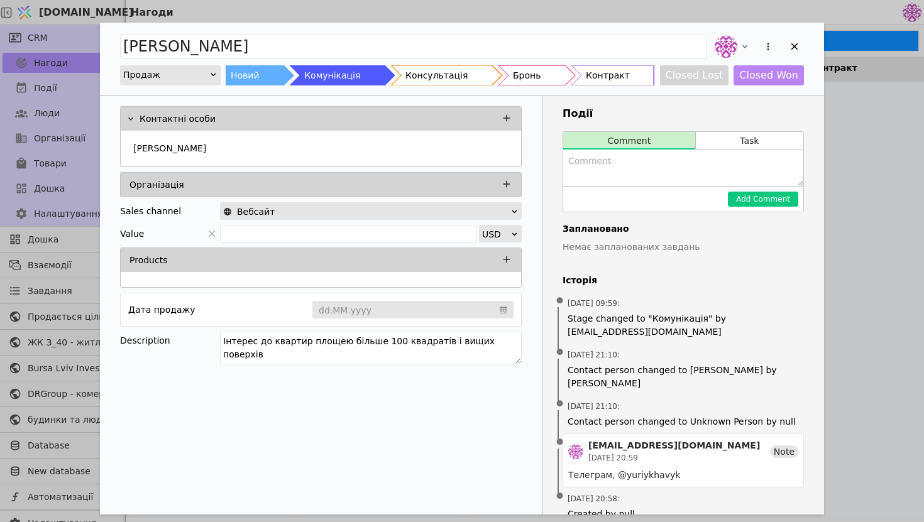
scroll to position [8, 0]
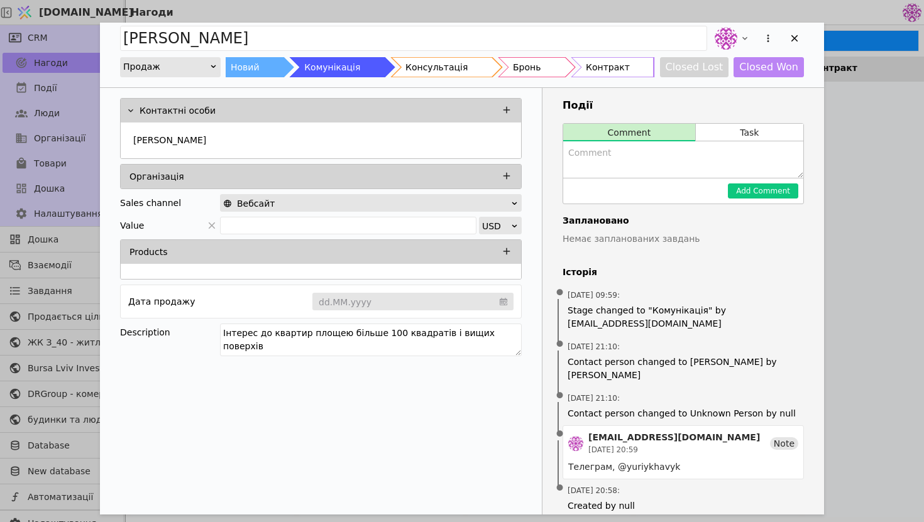
click at [670, 154] on textarea "Add Opportunity" at bounding box center [683, 159] width 240 height 36
click at [795, 43] on icon "Add Opportunity" at bounding box center [794, 38] width 11 height 11
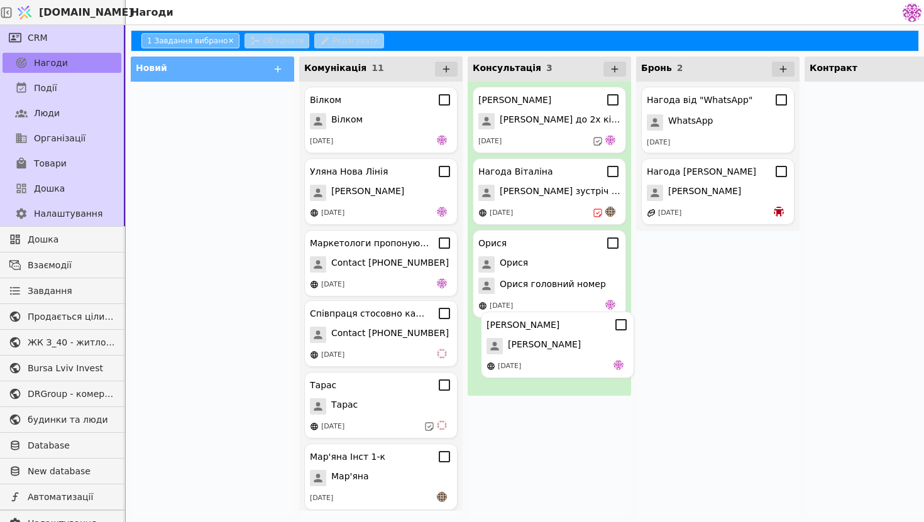
drag, startPoint x: 328, startPoint y: 327, endPoint x: 511, endPoint y: 337, distance: 183.2
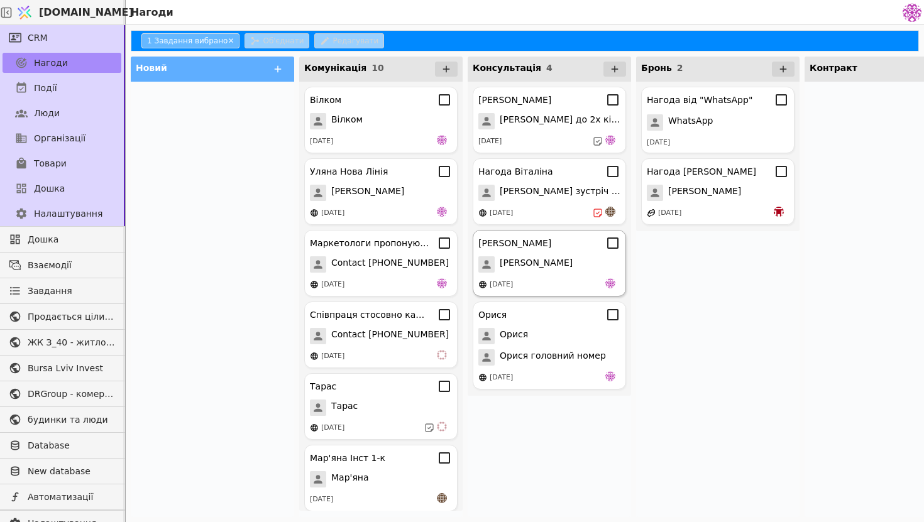
click at [542, 265] on div "[PERSON_NAME]" at bounding box center [549, 265] width 142 height 16
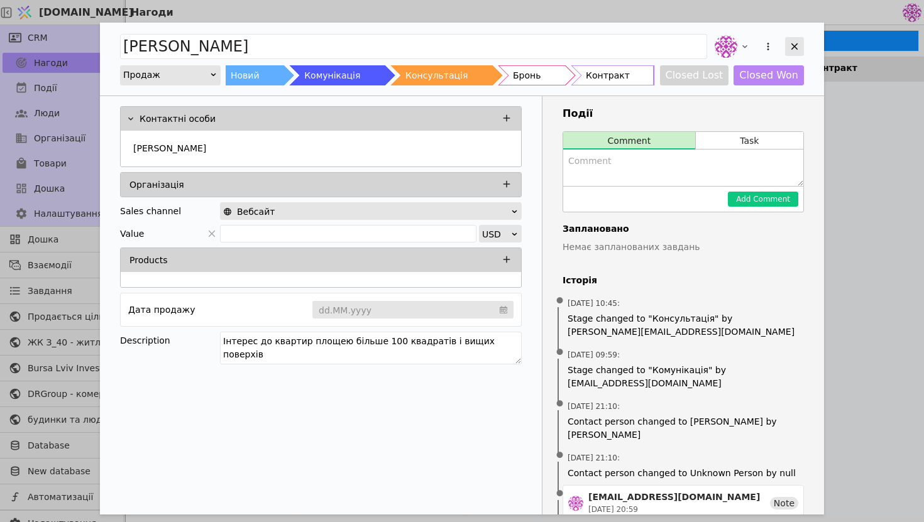
click at [785, 47] on div "Add Opportunity" at bounding box center [794, 46] width 19 height 19
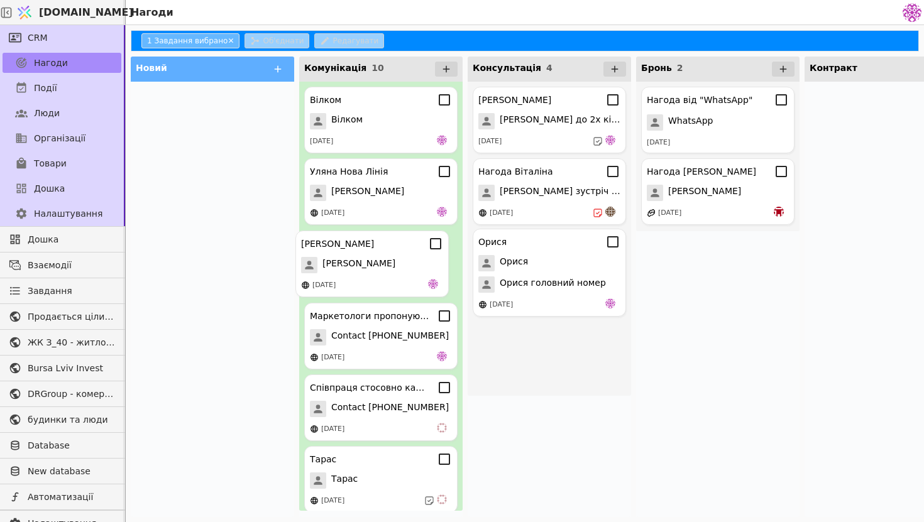
drag, startPoint x: 521, startPoint y: 262, endPoint x: 335, endPoint y: 263, distance: 186.1
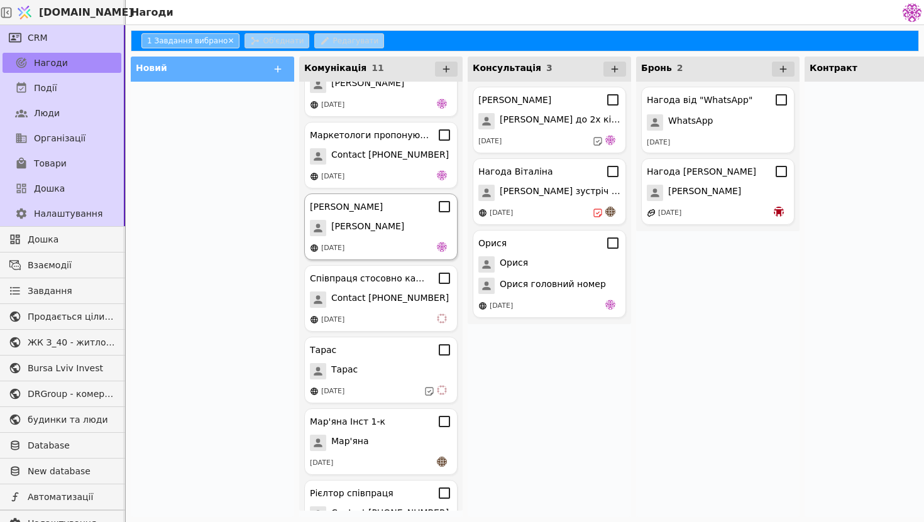
scroll to position [121, 0]
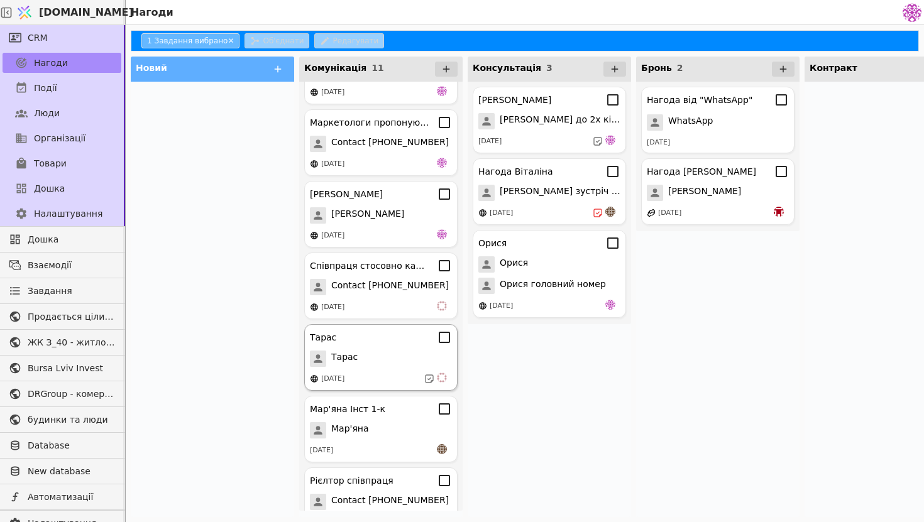
click at [379, 372] on div "Тарас Тарас 14.08.2025" at bounding box center [380, 357] width 153 height 67
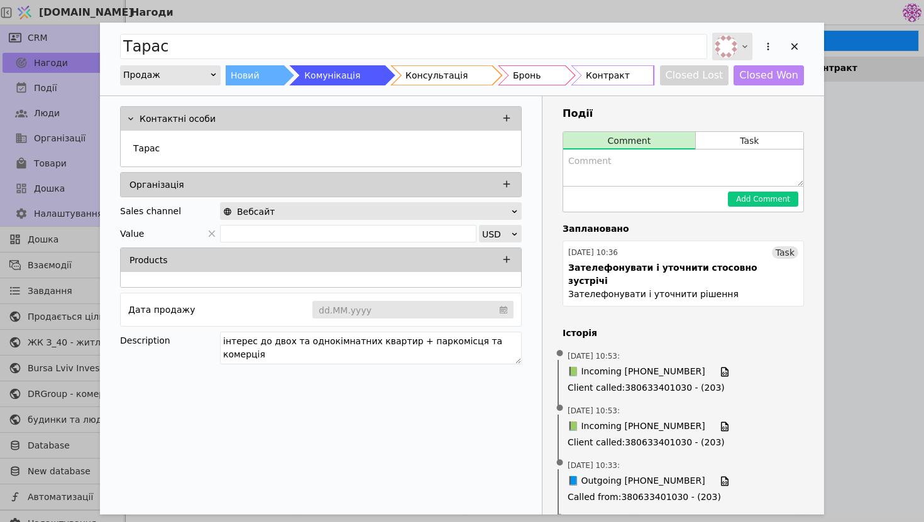
click at [738, 48] on div "Add Opportunity" at bounding box center [732, 47] width 40 height 28
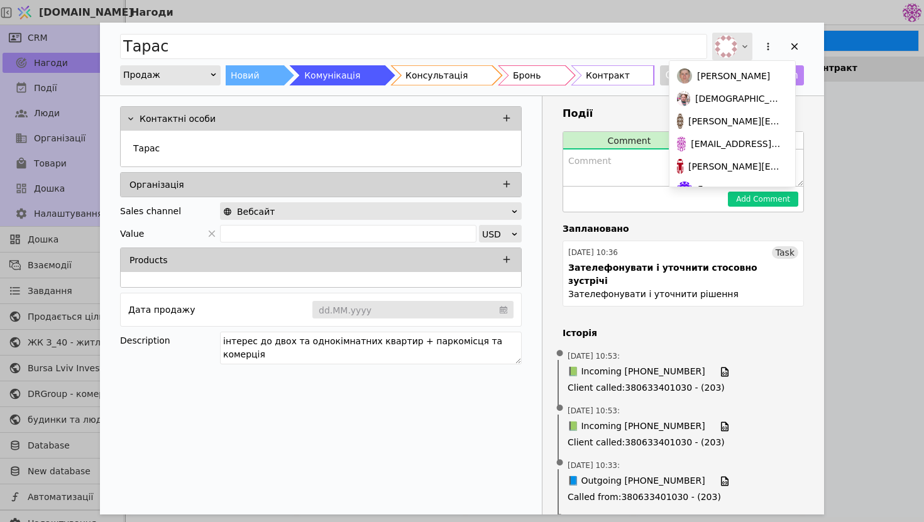
click at [741, 43] on icon "Add Opportunity" at bounding box center [745, 46] width 10 height 10
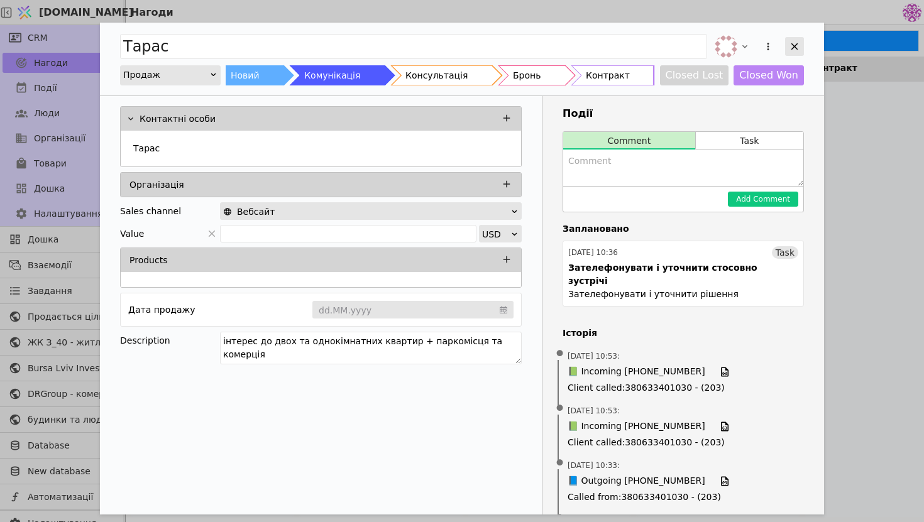
click at [796, 50] on icon "Add Opportunity" at bounding box center [794, 46] width 11 height 11
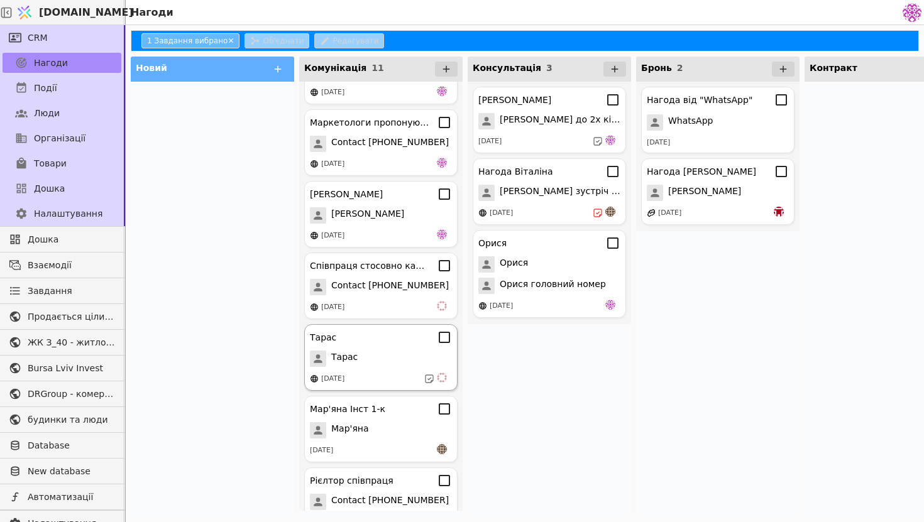
click at [345, 353] on span "Тарас" at bounding box center [344, 359] width 26 height 16
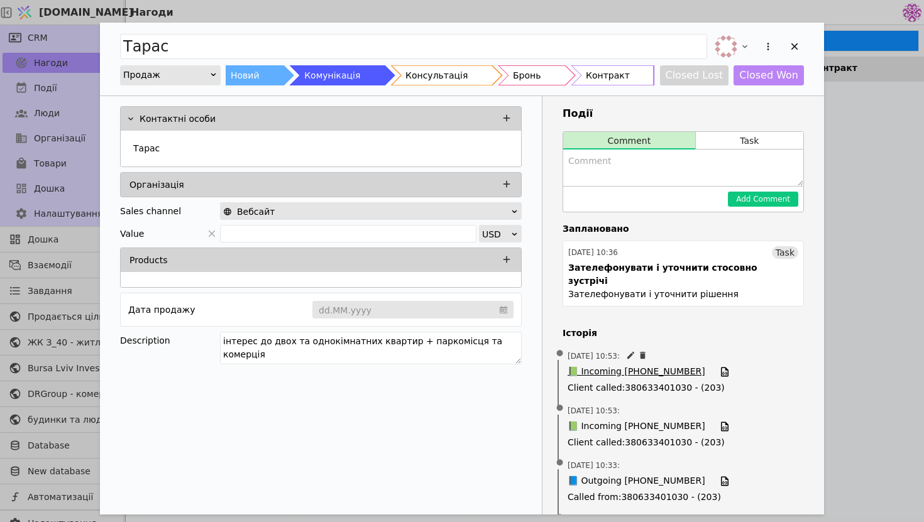
click at [619, 365] on span "📗 Incoming +380956663873" at bounding box center [637, 372] width 138 height 14
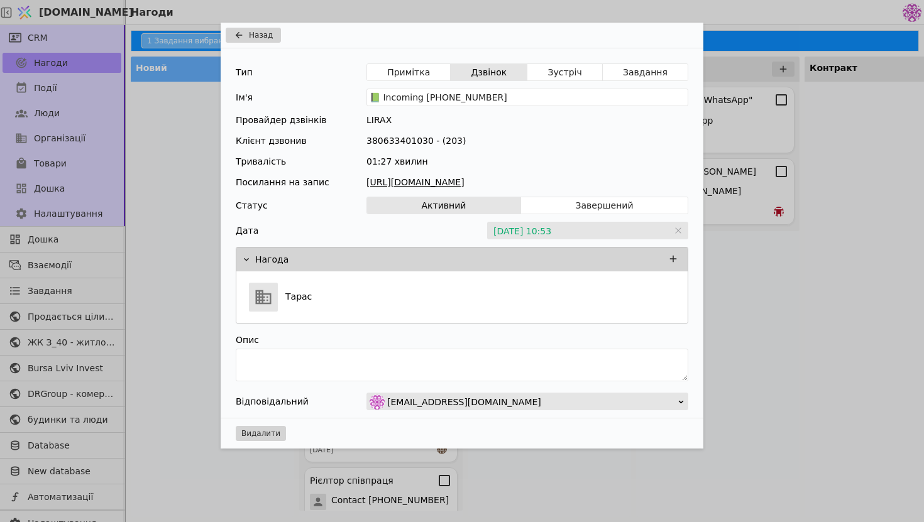
click at [519, 180] on link "https://files.lirax.net/voice_record2/8002837522432373/2025-08-14/bfdbca04a8627…" at bounding box center [528, 182] width 322 height 13
click at [233, 35] on icon "Add Opportunity" at bounding box center [238, 35] width 15 height 10
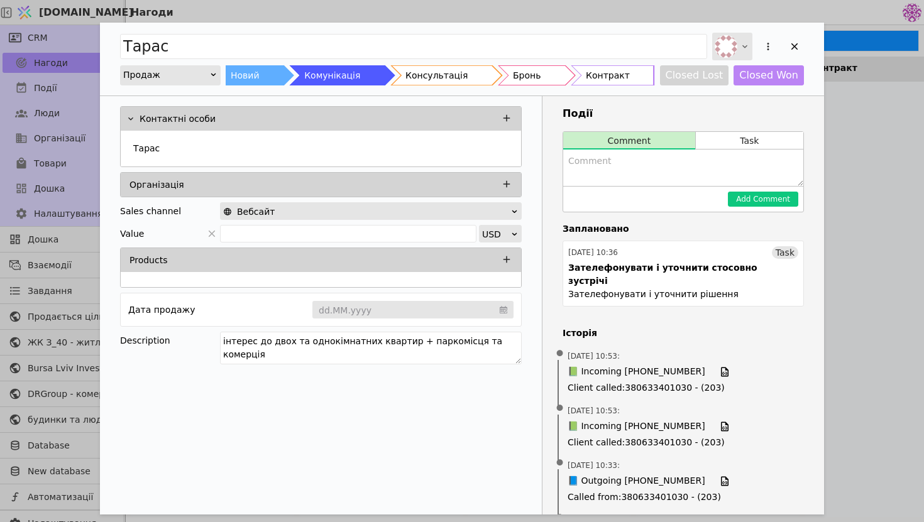
click at [727, 53] on img "Add Opportunity" at bounding box center [726, 46] width 23 height 23
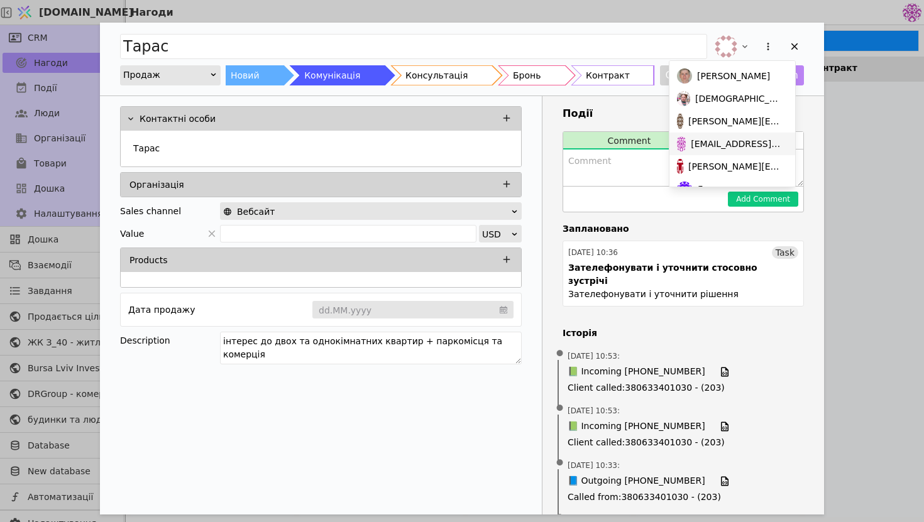
click at [727, 152] on div "denys.pavliachek@budynkytaliudy.com" at bounding box center [733, 144] width 126 height 23
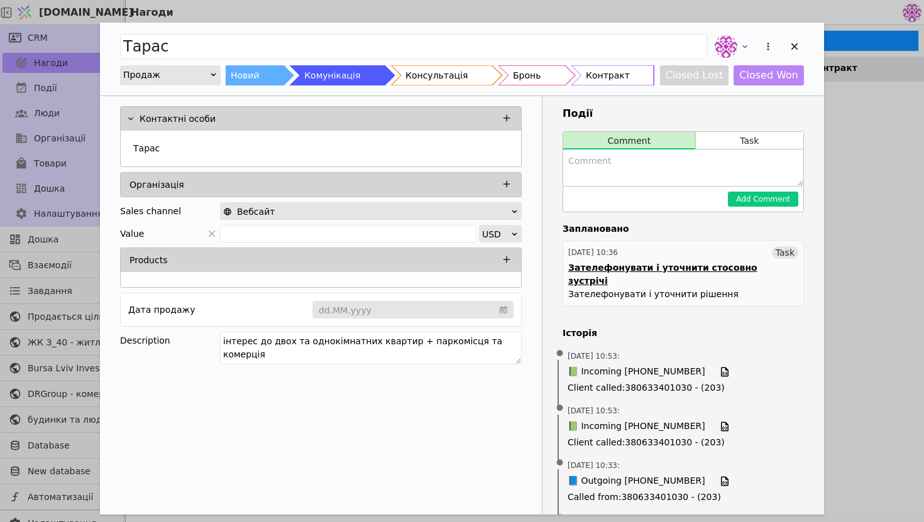
click at [690, 288] on div "Зателефонувати і уточнити рішення" at bounding box center [653, 294] width 170 height 13
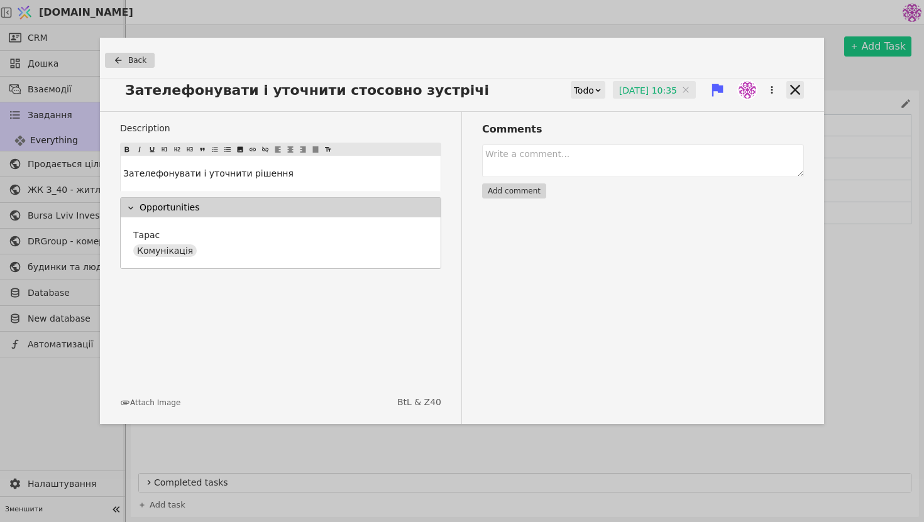
click at [793, 93] on icon at bounding box center [796, 90] width 18 height 18
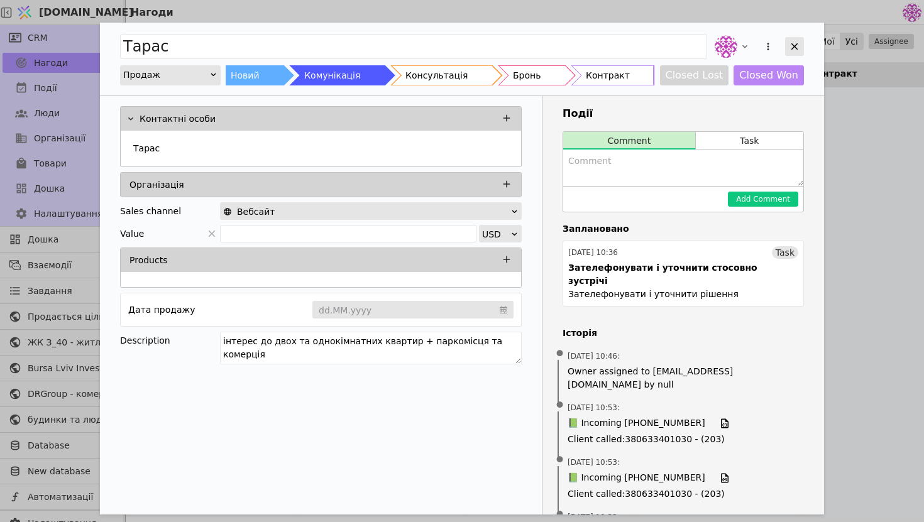
click at [800, 45] on icon "Add Opportunity" at bounding box center [794, 46] width 11 height 11
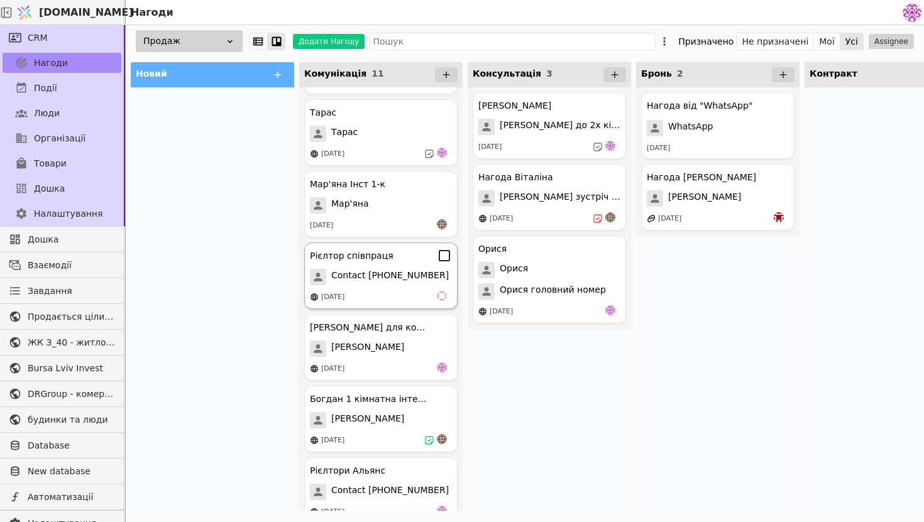
scroll to position [352, 0]
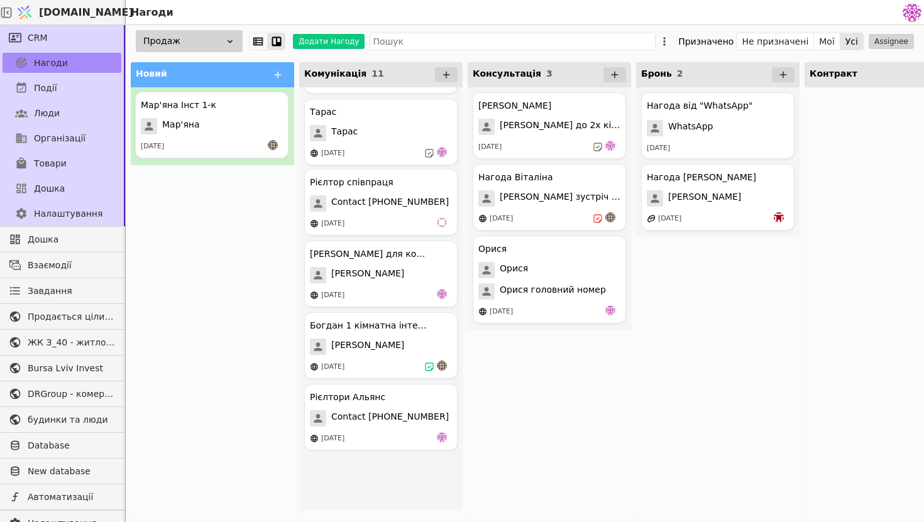
drag, startPoint x: 389, startPoint y: 213, endPoint x: 214, endPoint y: 136, distance: 191.1
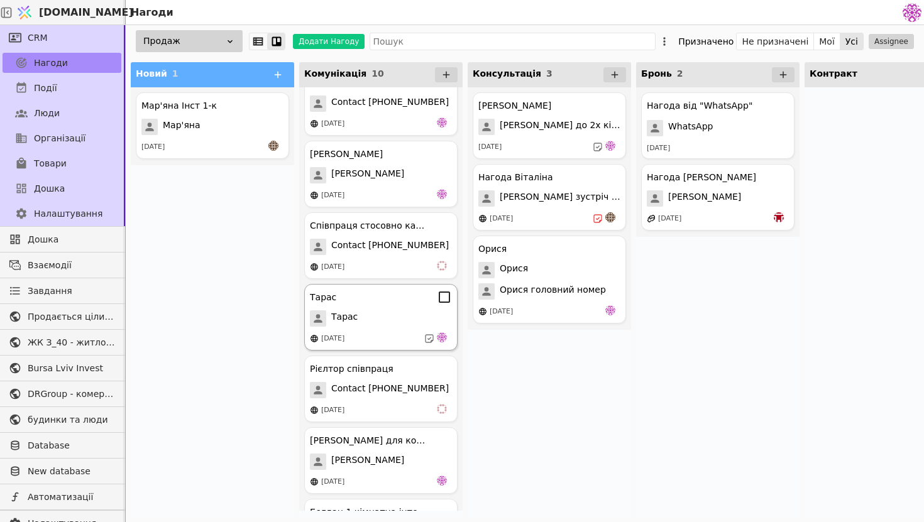
scroll to position [192, 0]
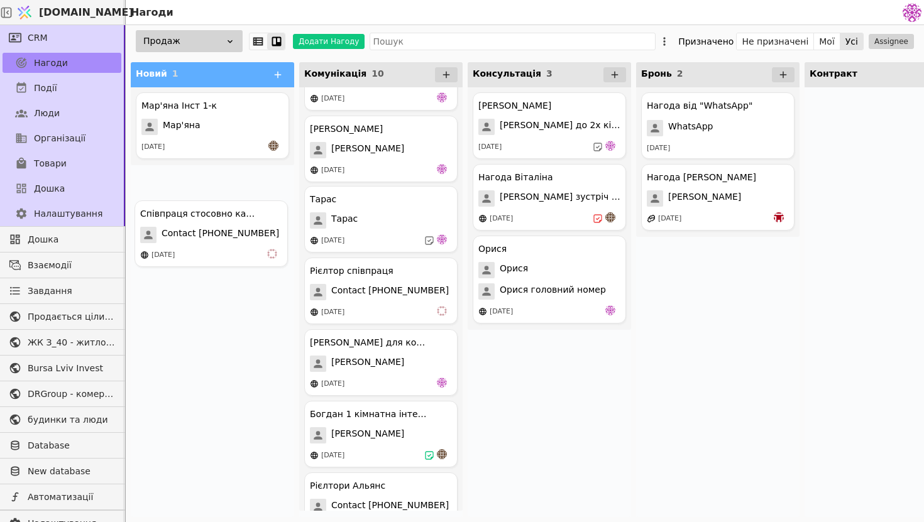
drag, startPoint x: 401, startPoint y: 219, endPoint x: 221, endPoint y: 233, distance: 181.0
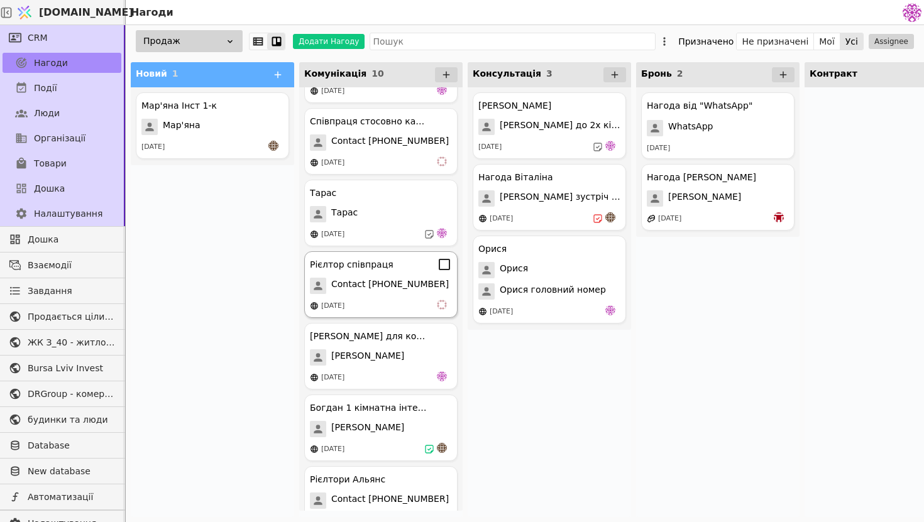
scroll to position [298, 0]
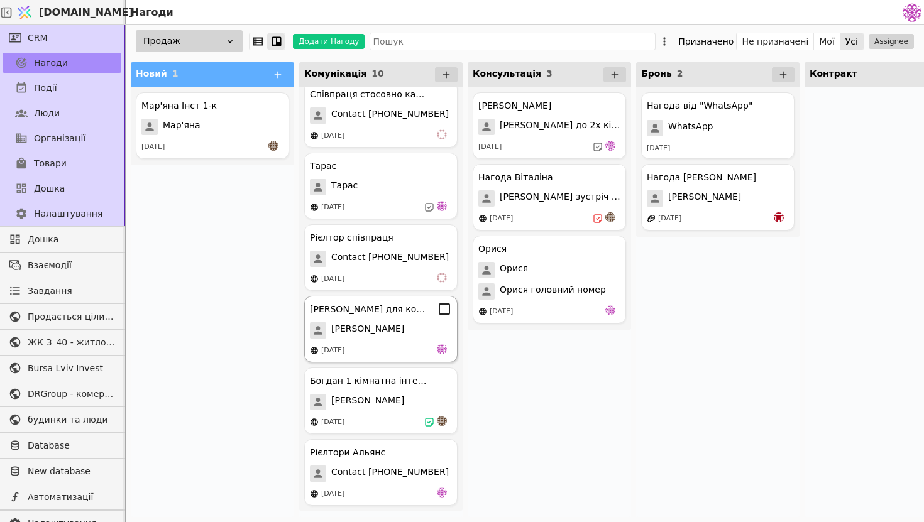
click at [406, 318] on div "Дмитро інтерес для комерції Дмитро 14.08.2025" at bounding box center [380, 329] width 153 height 67
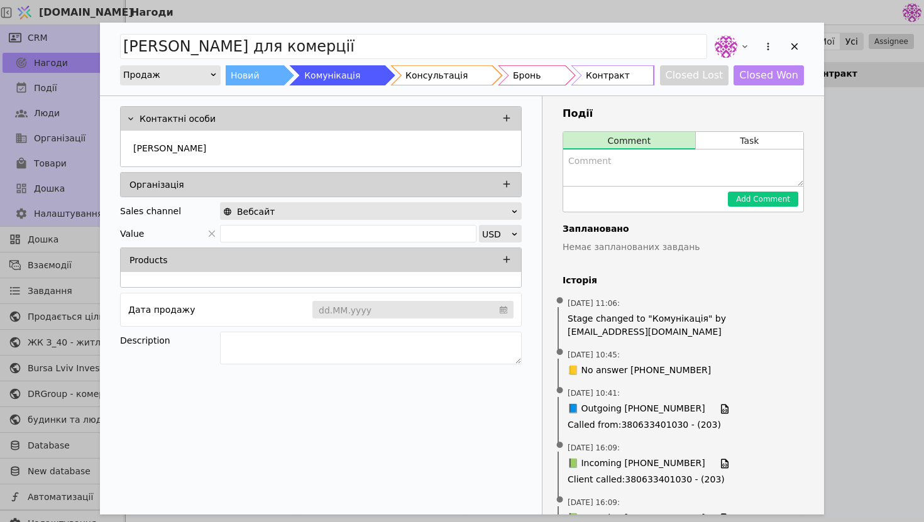
click at [707, 162] on textarea "Add Opportunity" at bounding box center [683, 168] width 240 height 36
click at [656, 177] on textarea "Add Opportunity" at bounding box center [683, 168] width 240 height 36
drag, startPoint x: 610, startPoint y: 163, endPoint x: 531, endPoint y: 152, distance: 79.3
click at [531, 152] on div "Контактні особи Дмитро Організація Sales channel Вебсайт Value USD Products Дат…" at bounding box center [462, 372] width 724 height 553
click at [675, 161] on textarea "після озвучення пра" at bounding box center [683, 168] width 240 height 36
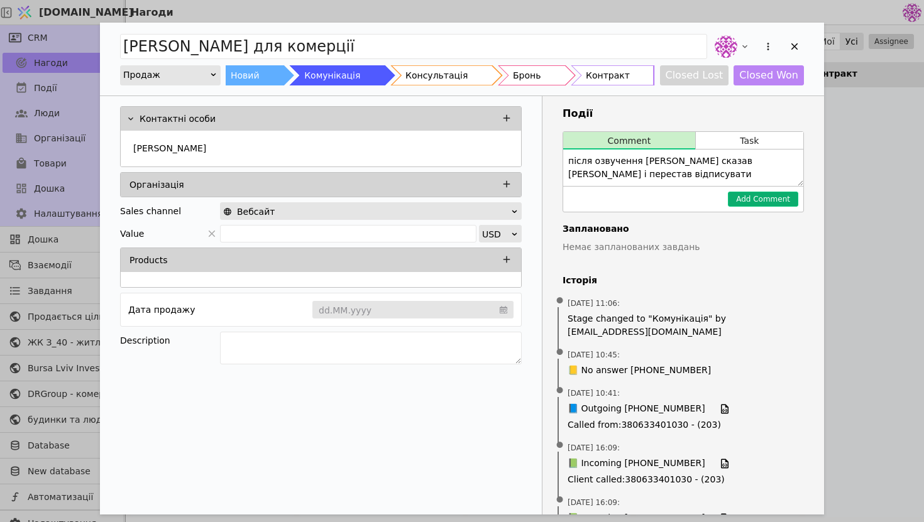
type textarea "після озвучення прайсу сказав дорого і перестав відписувати"
click at [751, 202] on button "Add Comment" at bounding box center [763, 199] width 70 height 15
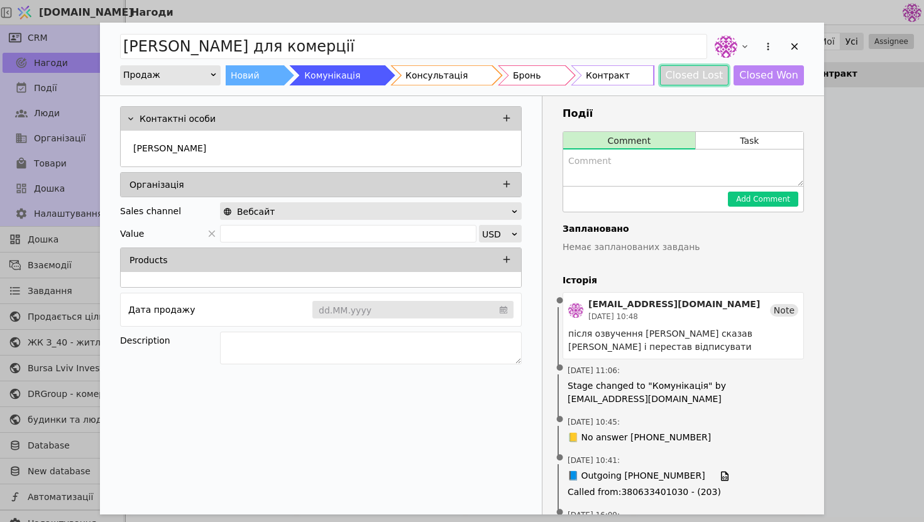
click at [709, 77] on button "Closed Lost" at bounding box center [694, 75] width 69 height 20
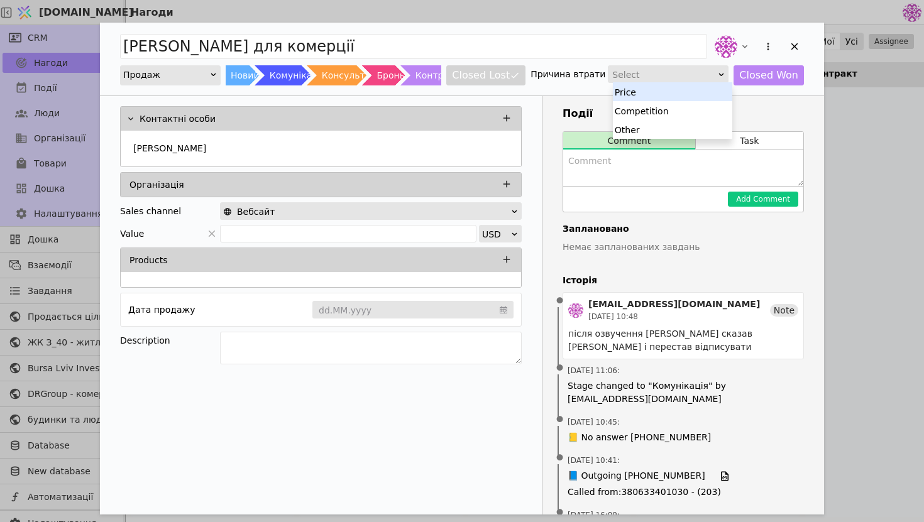
click at [705, 75] on div "Select" at bounding box center [664, 75] width 104 height 18
click at [692, 94] on div "Price" at bounding box center [672, 91] width 119 height 19
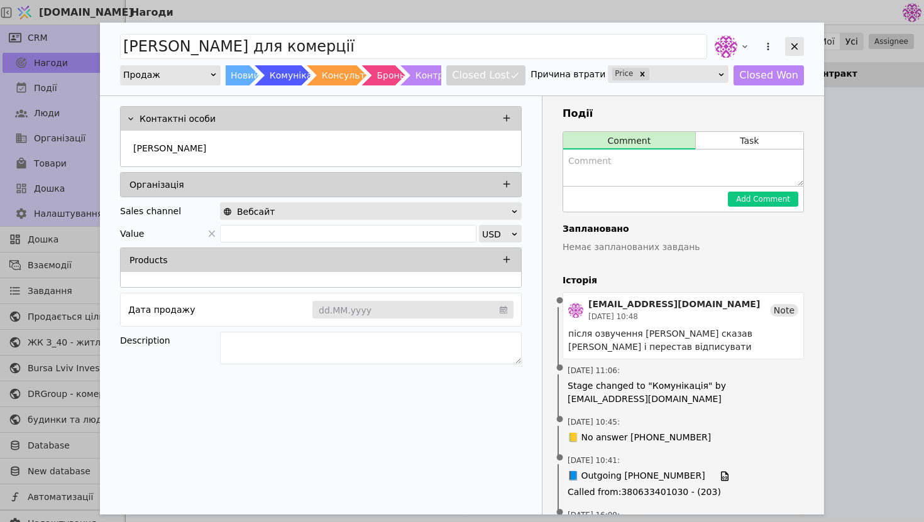
click at [797, 47] on icon "Add Opportunity" at bounding box center [794, 46] width 11 height 11
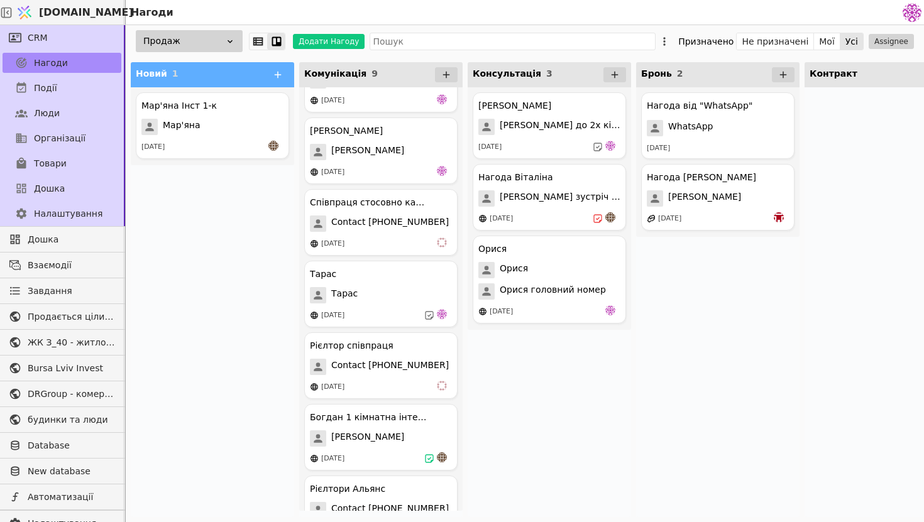
scroll to position [226, 0]
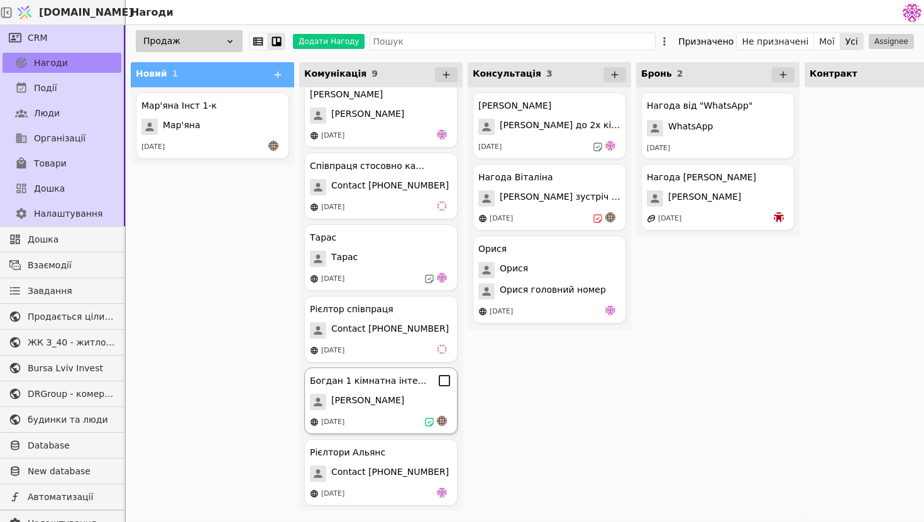
click at [404, 395] on div "[PERSON_NAME]" at bounding box center [381, 402] width 142 height 16
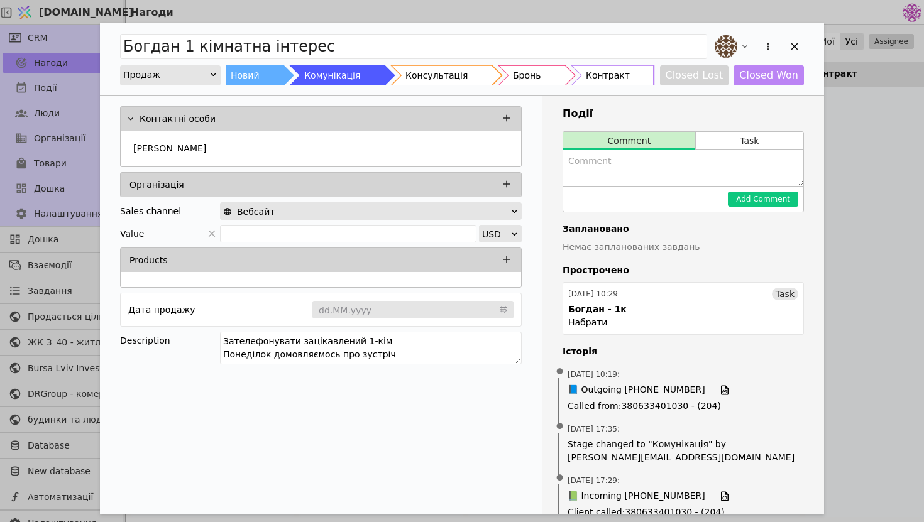
click at [873, 280] on div "Богдан 1 кімнатна інтерес Продаж Новий Комунікація Консультація Бронь Контракт …" at bounding box center [462, 261] width 924 height 522
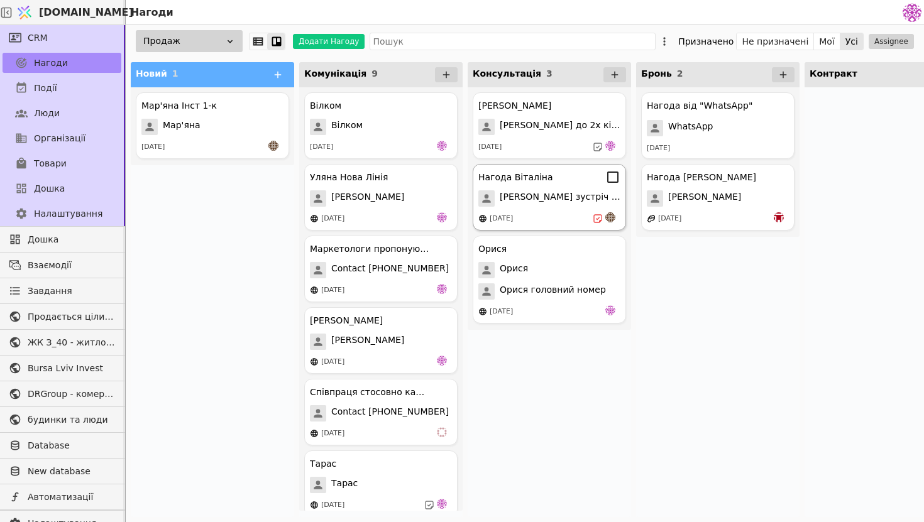
click at [574, 201] on span "[PERSON_NAME] зустріч 13.08" at bounding box center [560, 198] width 121 height 16
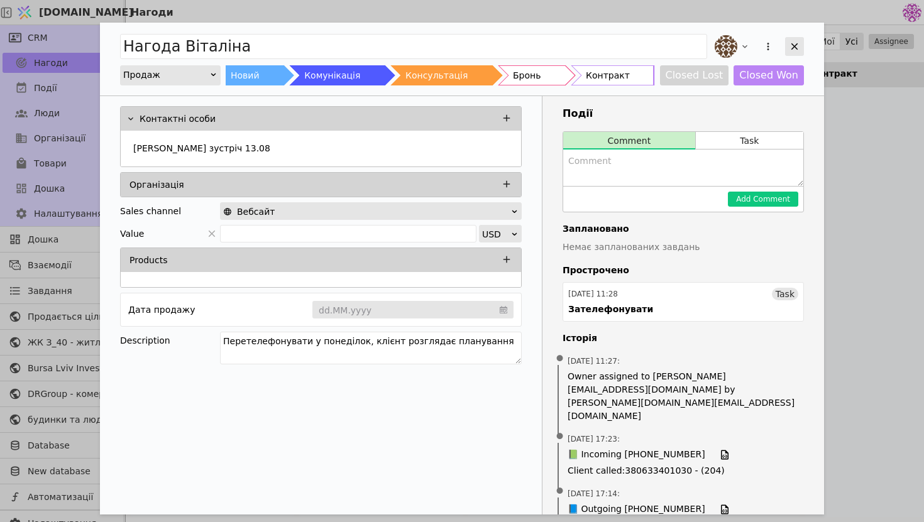
click at [793, 50] on icon "Add Opportunity" at bounding box center [794, 46] width 11 height 11
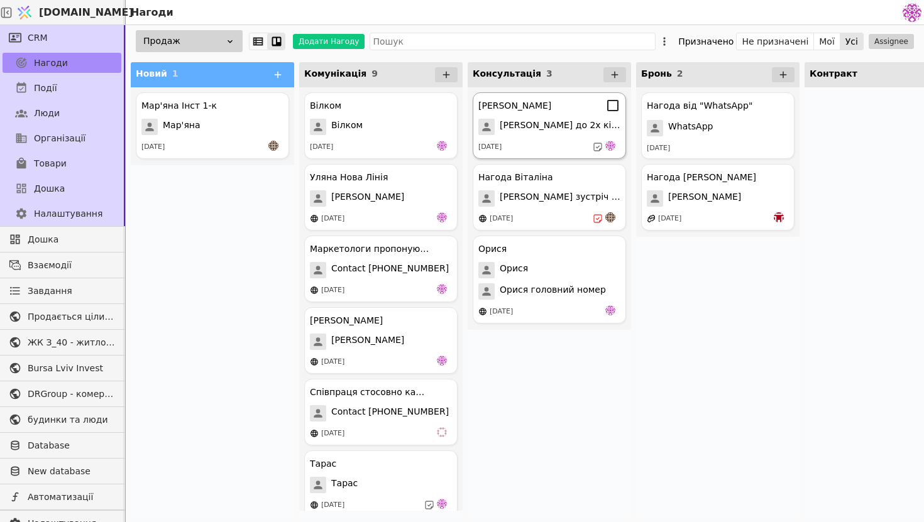
click at [541, 147] on div "[DATE]" at bounding box center [549, 147] width 142 height 13
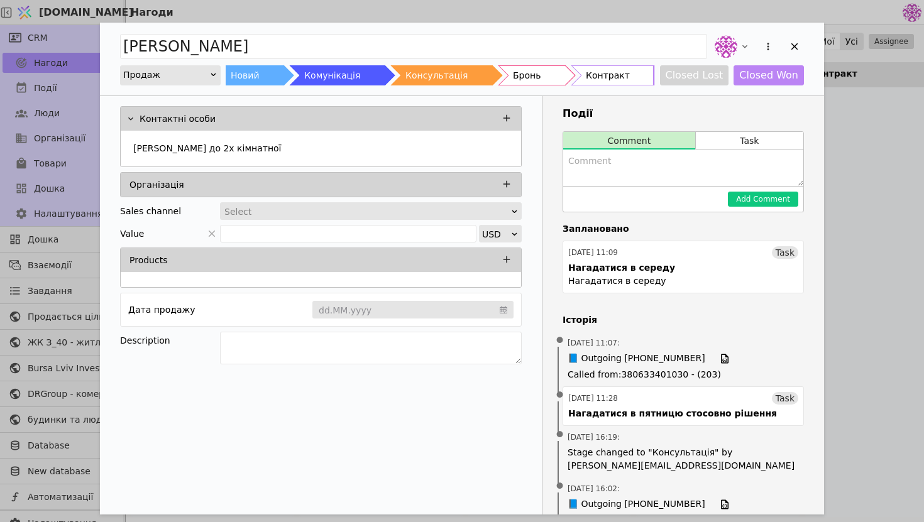
click at [854, 271] on div "[PERSON_NAME] Новий Комунікація Консультація Бронь Контракт Closed Lost Closed …" at bounding box center [462, 261] width 924 height 522
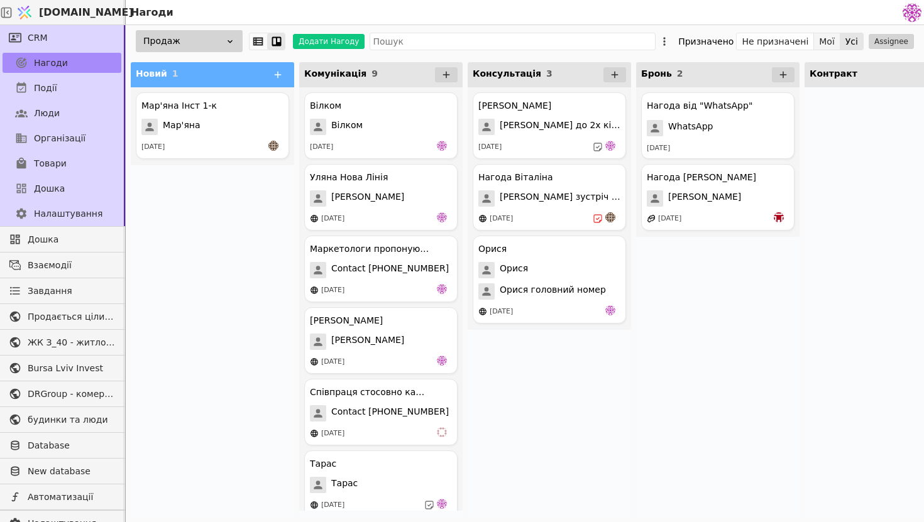
click at [821, 41] on button "Мої" at bounding box center [827, 42] width 26 height 18
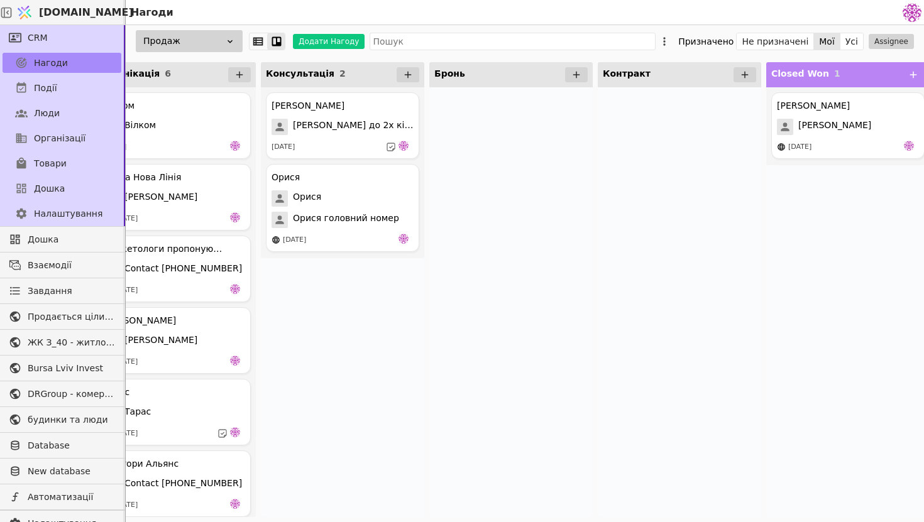
scroll to position [0, 386]
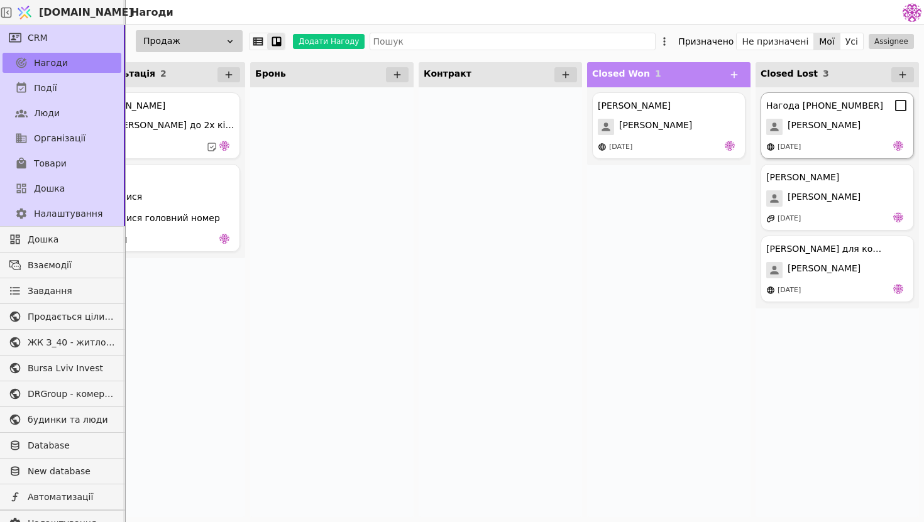
click at [853, 112] on div "Нагода [PHONE_NUMBER]" at bounding box center [837, 105] width 142 height 15
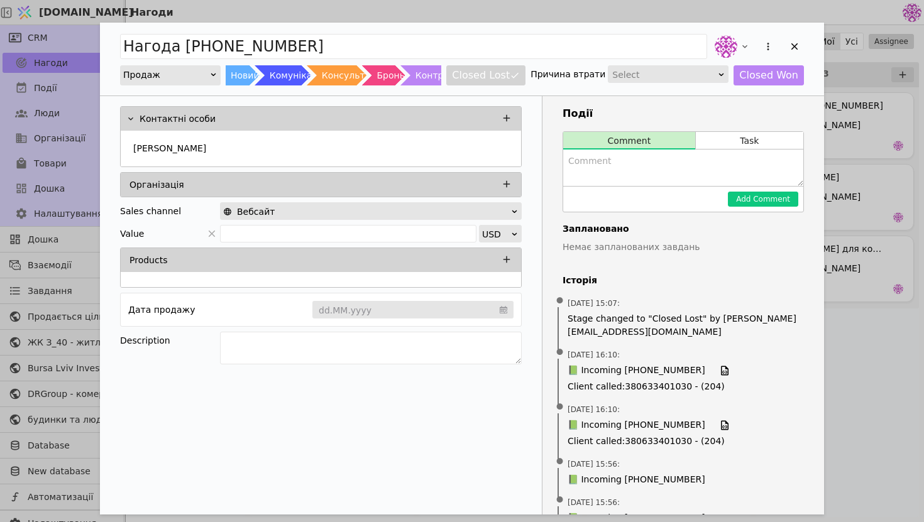
click at [874, 150] on div "Нагода +380507890645 Продаж Новий Комунікація Консультація Бронь Контракт Close…" at bounding box center [462, 261] width 924 height 522
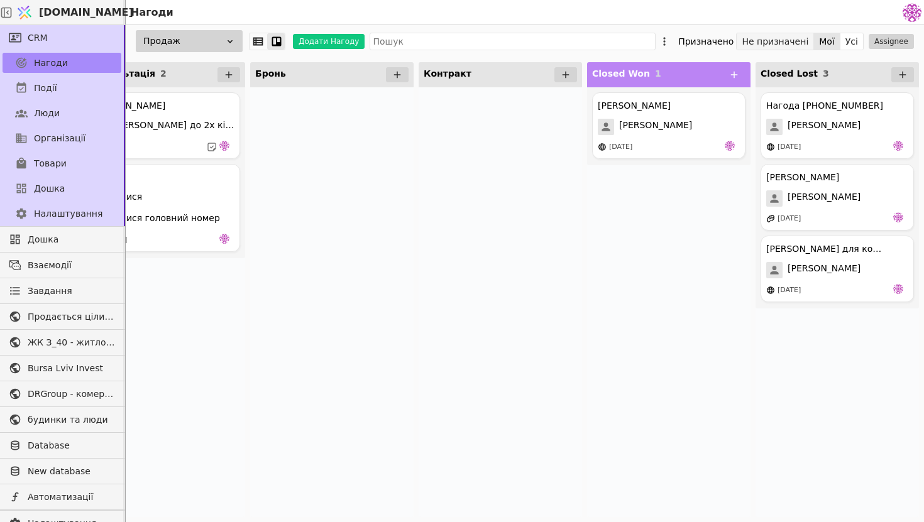
click at [792, 43] on button "Не призначені" at bounding box center [775, 42] width 77 height 18
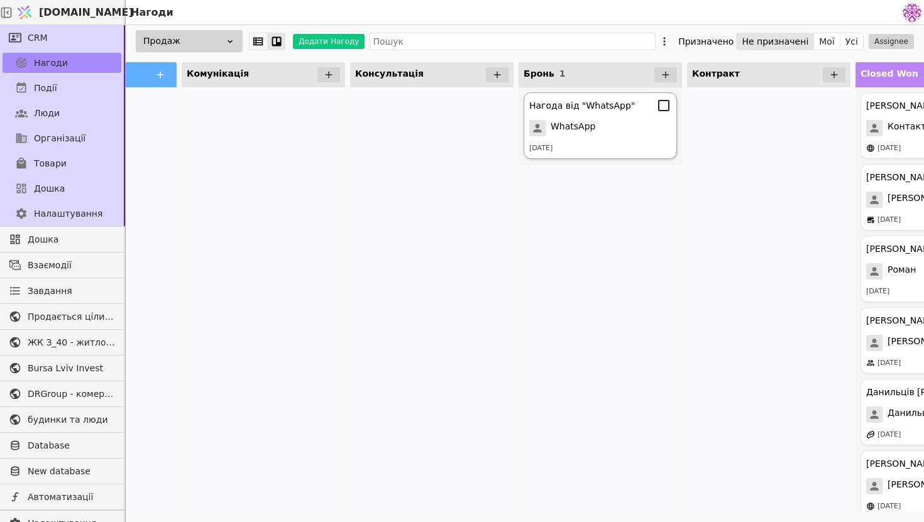
scroll to position [0, 386]
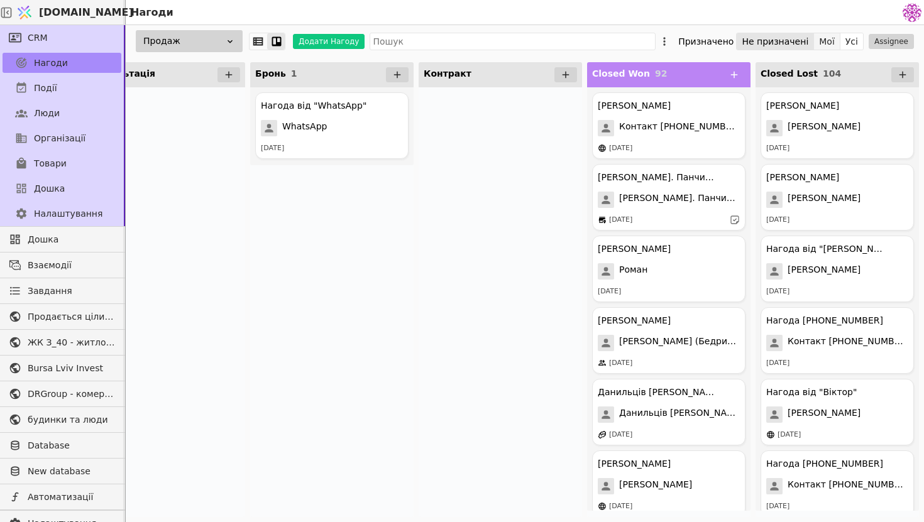
click at [831, 41] on button "Мої" at bounding box center [827, 42] width 26 height 18
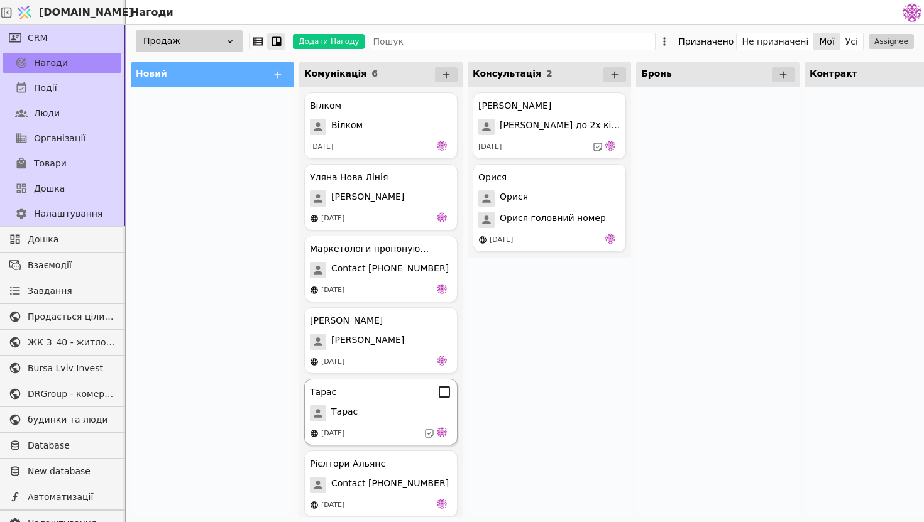
click at [353, 428] on div "[DATE]" at bounding box center [381, 434] width 142 height 13
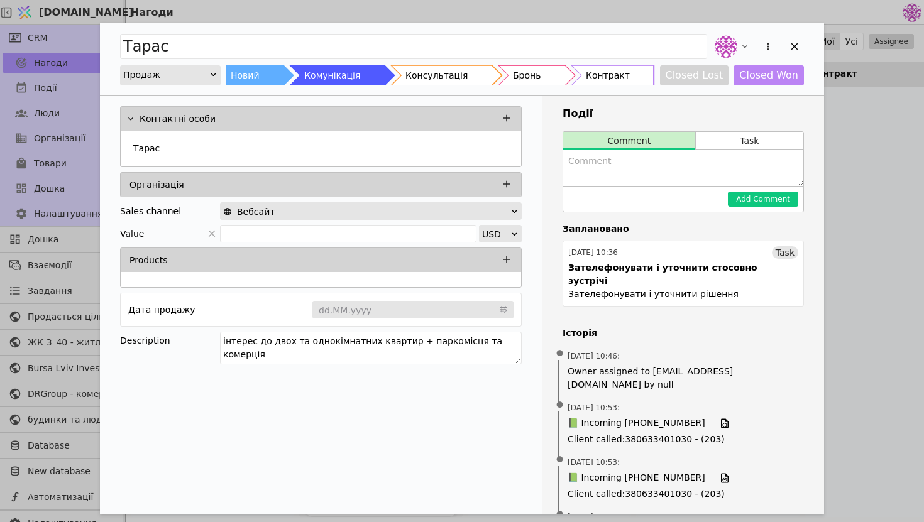
click at [858, 180] on div "Тарас Продаж Новий Комунікація Консультація Бронь Контракт Closed Lost Closed W…" at bounding box center [462, 261] width 924 height 522
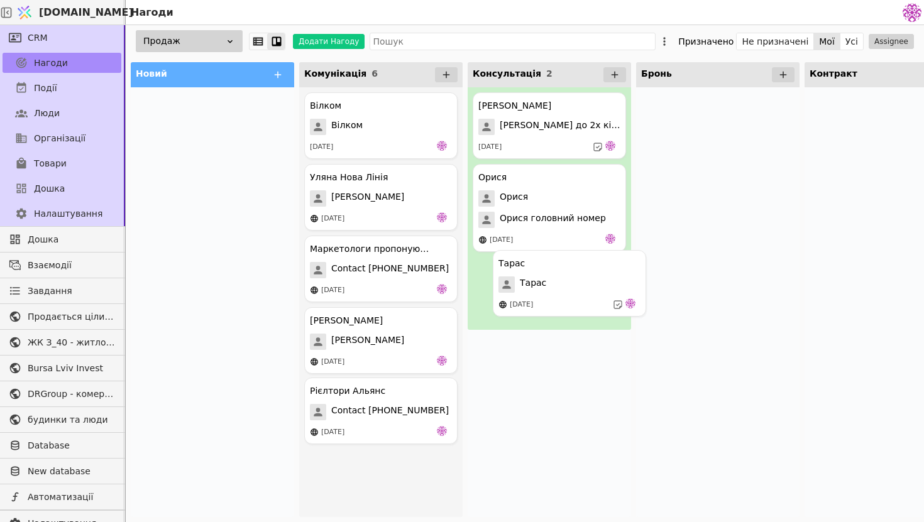
drag, startPoint x: 377, startPoint y: 402, endPoint x: 571, endPoint y: 268, distance: 236.1
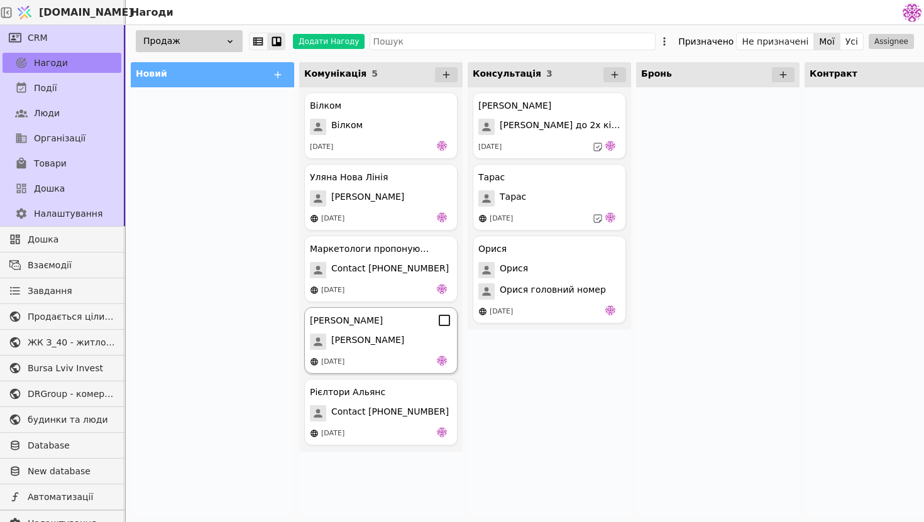
click at [392, 328] on div "Юрій Хавик Юрій 13.08.2025" at bounding box center [380, 340] width 153 height 67
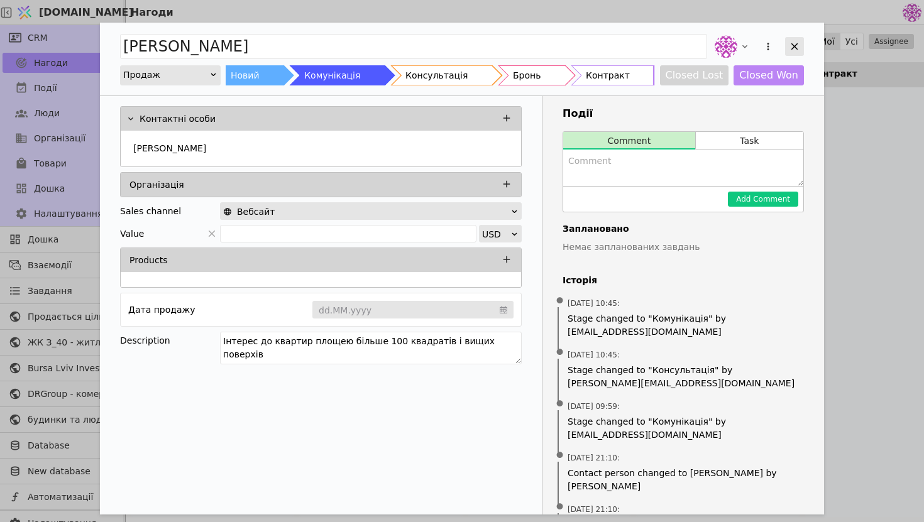
click at [797, 52] on icon "Add Opportunity" at bounding box center [794, 46] width 11 height 11
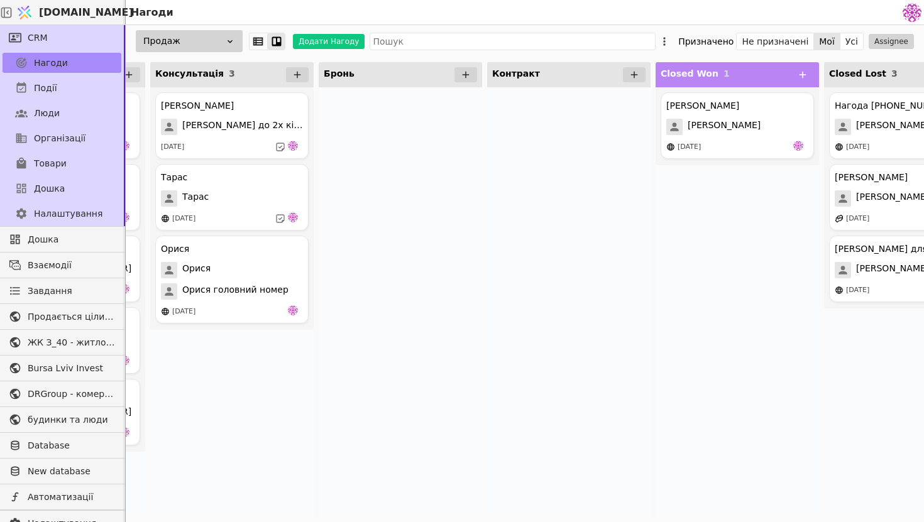
scroll to position [0, 386]
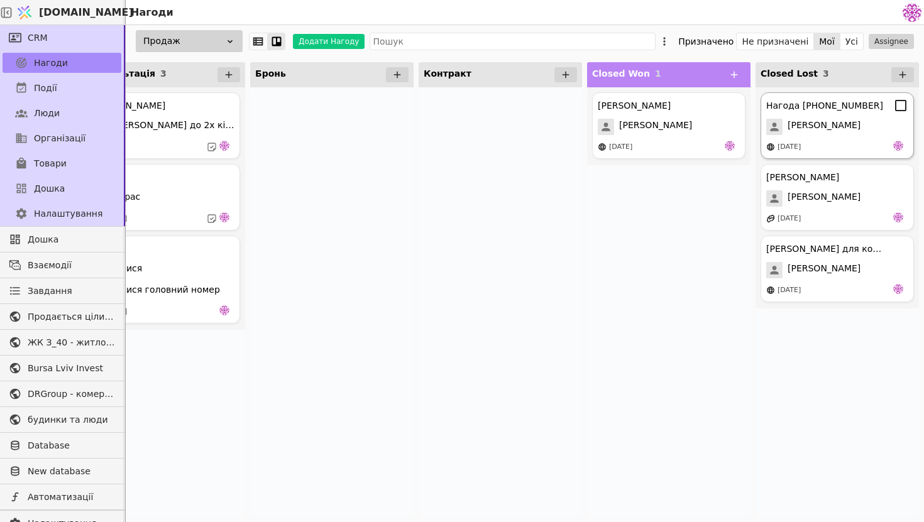
click at [850, 126] on span "Ярослав Курилишин" at bounding box center [824, 127] width 73 height 16
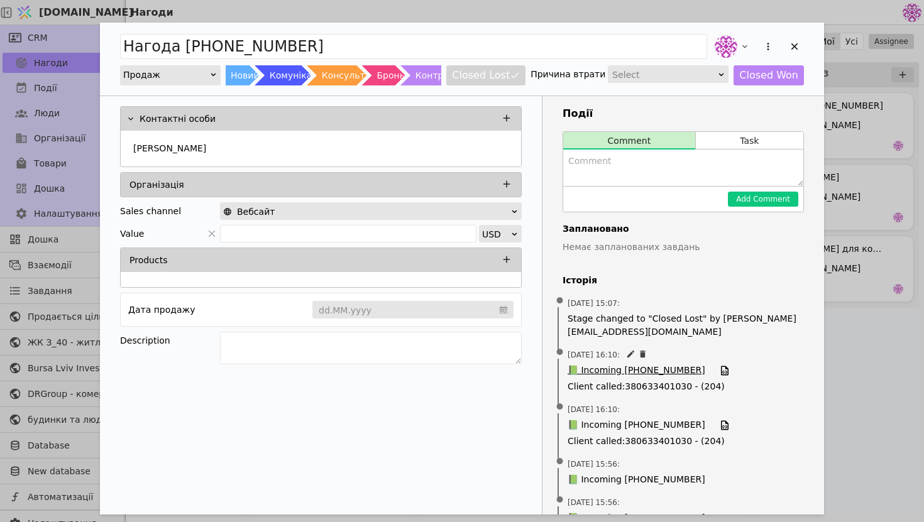
click at [617, 372] on span "📗 Incoming +380507890645" at bounding box center [637, 371] width 138 height 14
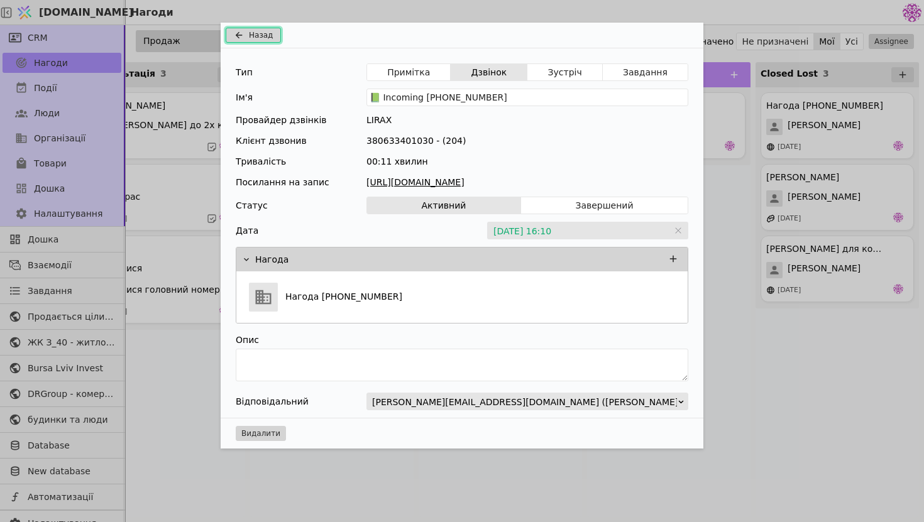
click at [245, 36] on icon "Add Opportunity" at bounding box center [238, 35] width 15 height 10
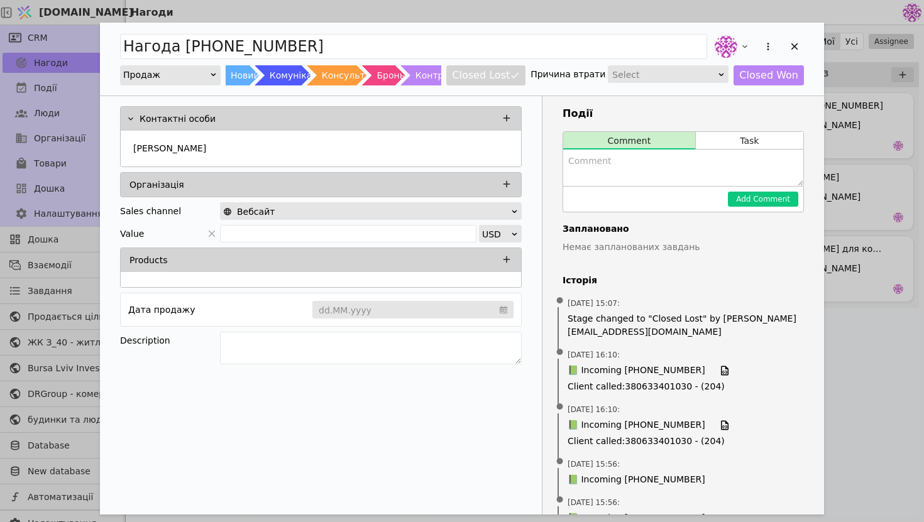
click at [770, 37] on div "Add Opportunity" at bounding box center [769, 46] width 23 height 23
click at [768, 41] on icon "Add Opportunity" at bounding box center [768, 46] width 11 height 11
click at [719, 84] on div "Видалити" at bounding box center [702, 88] width 145 height 18
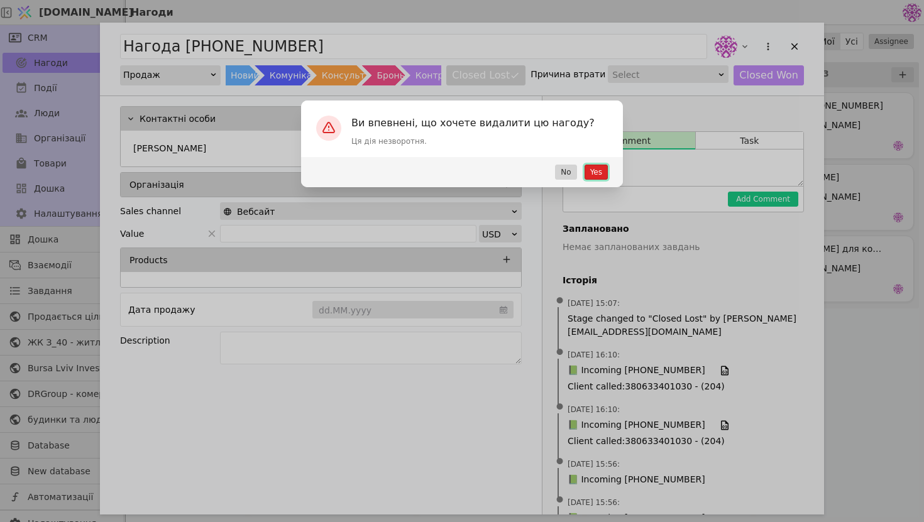
click at [592, 174] on button "Yes" at bounding box center [596, 172] width 23 height 15
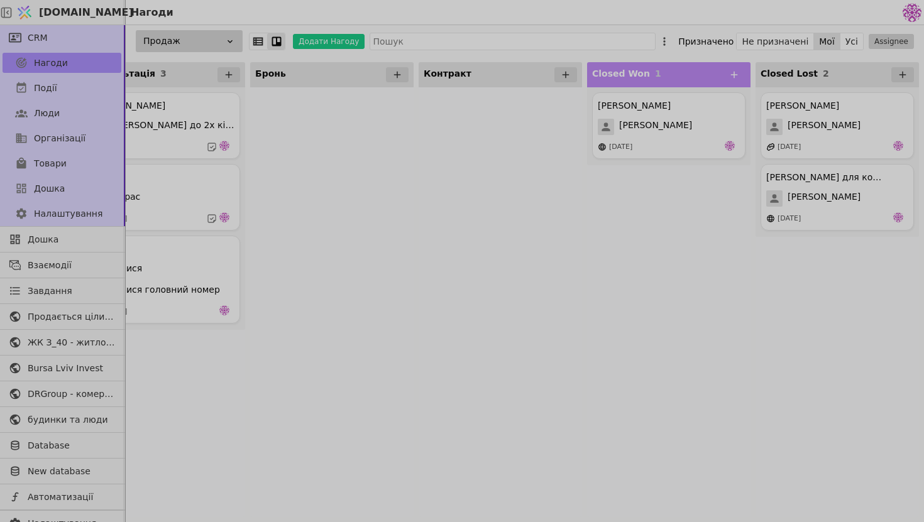
scroll to position [0, 317]
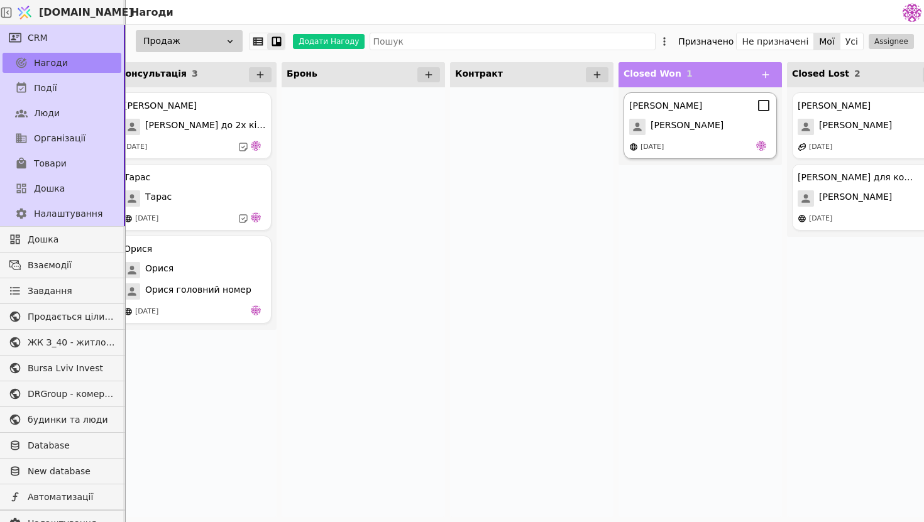
scroll to position [0, 386]
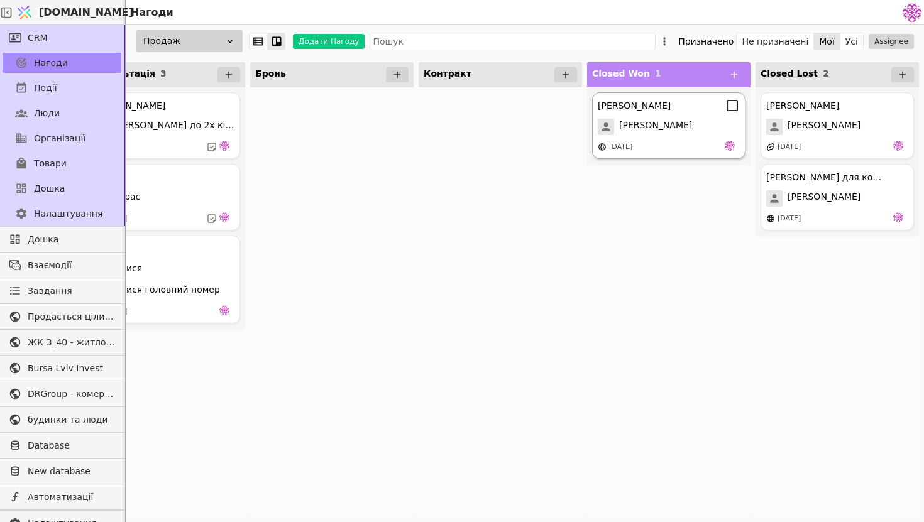
click at [656, 153] on div "[DATE]" at bounding box center [669, 147] width 142 height 13
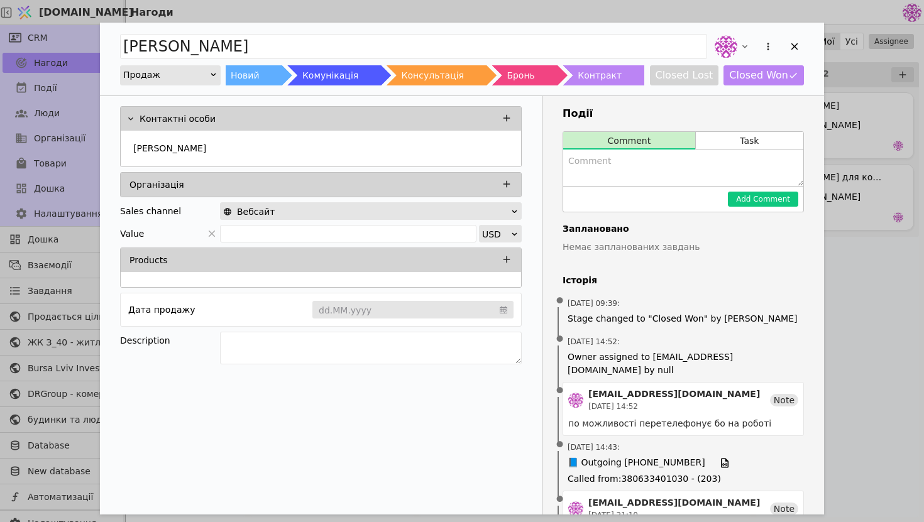
click at [886, 175] on div "Дмитро Продаж Новий Комунікація Консультація Бронь Контракт Closed Lost Closed …" at bounding box center [462, 261] width 924 height 522
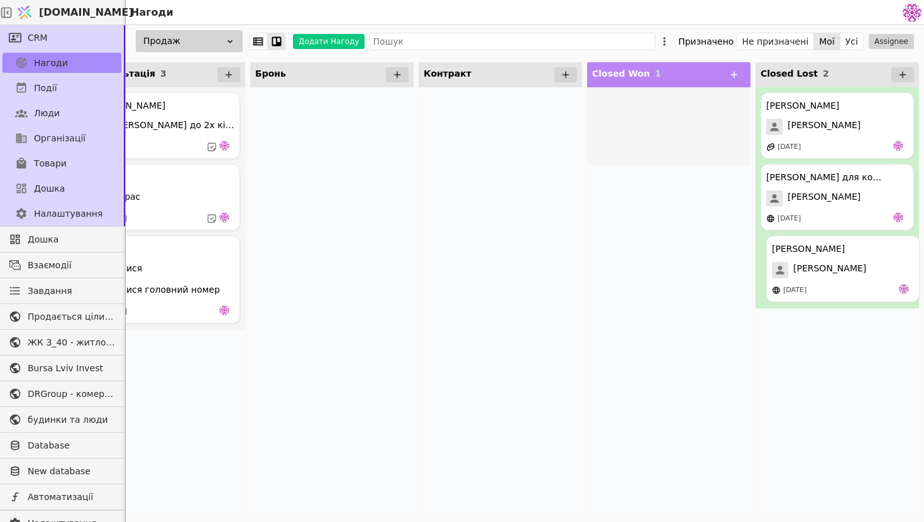
drag, startPoint x: 668, startPoint y: 135, endPoint x: 844, endPoint y: 279, distance: 227.9
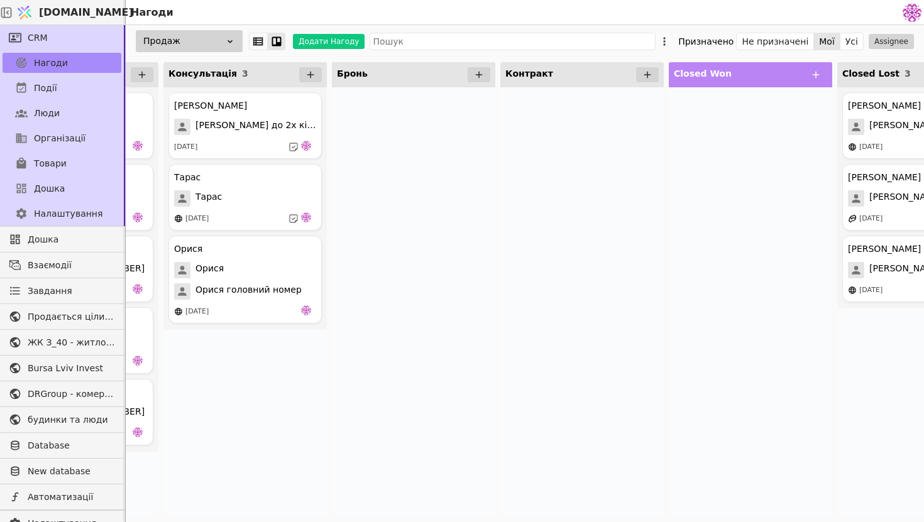
scroll to position [0, 386]
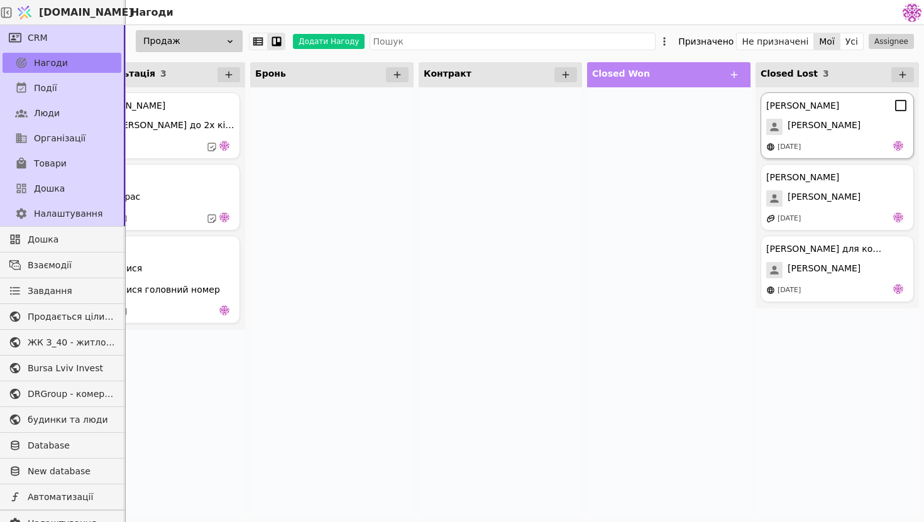
click at [832, 128] on div "[PERSON_NAME]" at bounding box center [837, 127] width 142 height 16
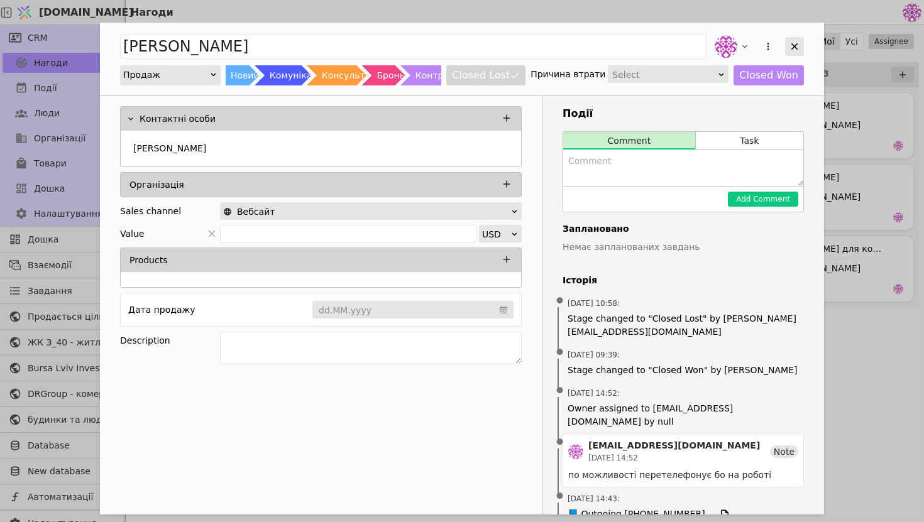
click at [793, 48] on icon "Add Opportunity" at bounding box center [794, 46] width 11 height 11
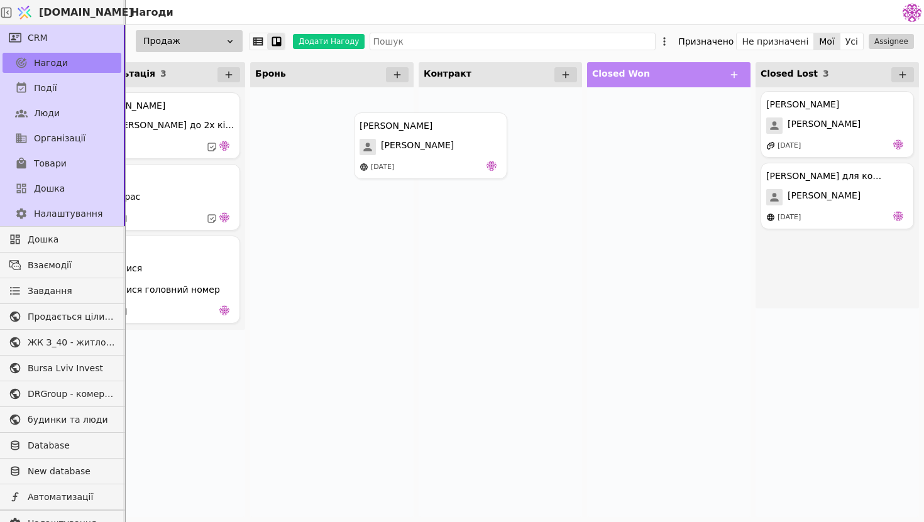
drag, startPoint x: 814, startPoint y: 132, endPoint x: 399, endPoint y: 153, distance: 415.5
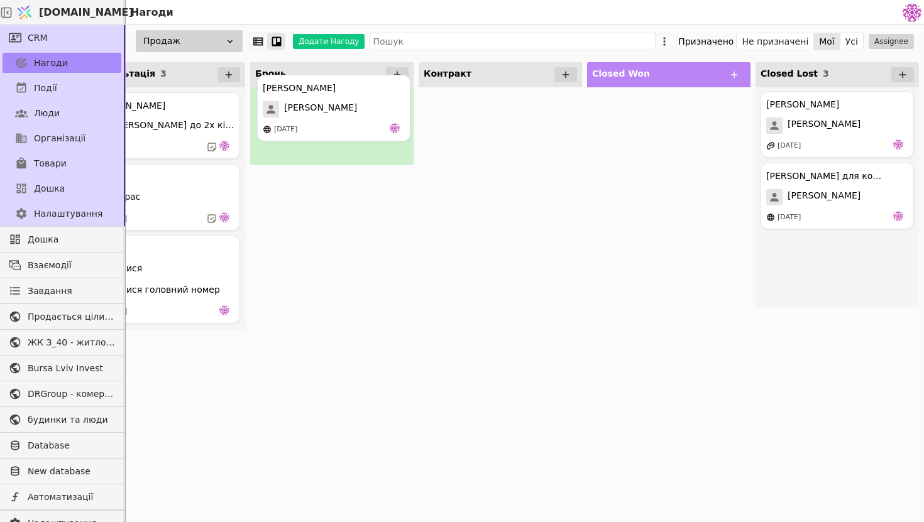
drag, startPoint x: 809, startPoint y: 136, endPoint x: 294, endPoint y: 118, distance: 515.2
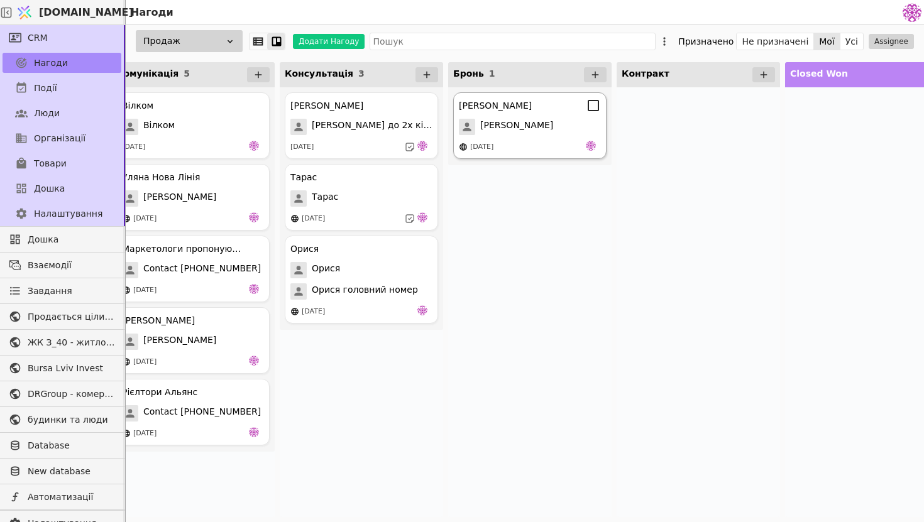
scroll to position [0, 148]
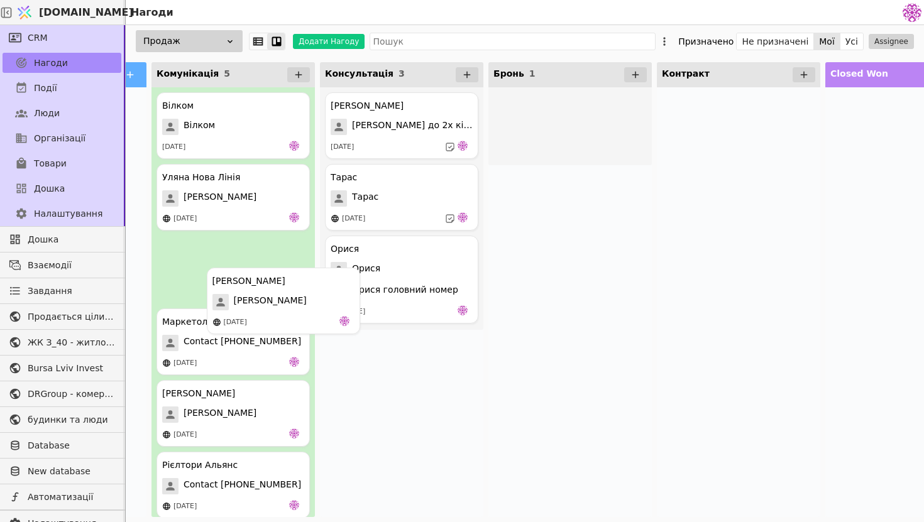
drag, startPoint x: 568, startPoint y: 144, endPoint x: 279, endPoint y: 321, distance: 339.8
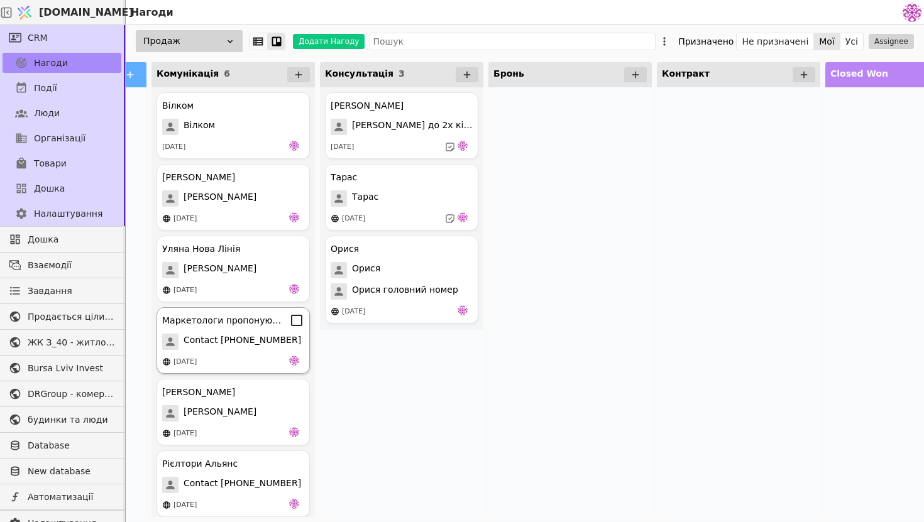
scroll to position [0, 386]
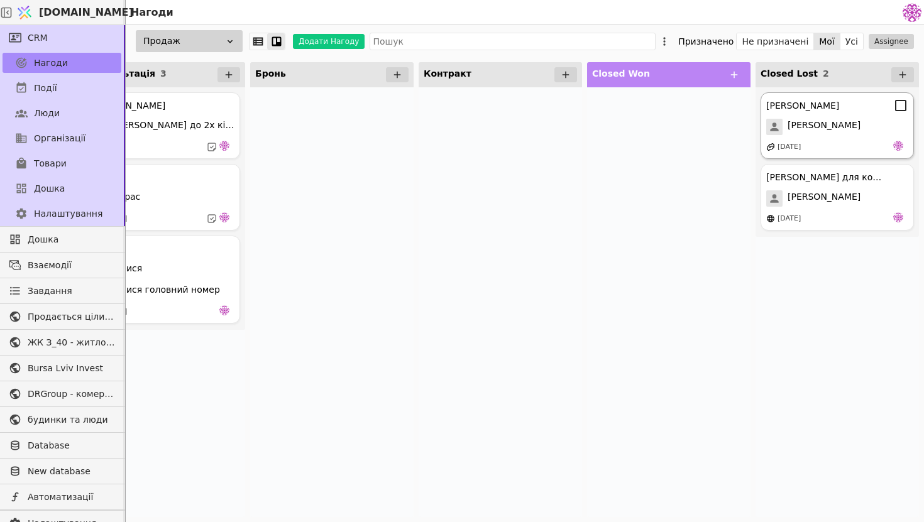
click at [843, 119] on div "Володимир" at bounding box center [837, 127] width 142 height 16
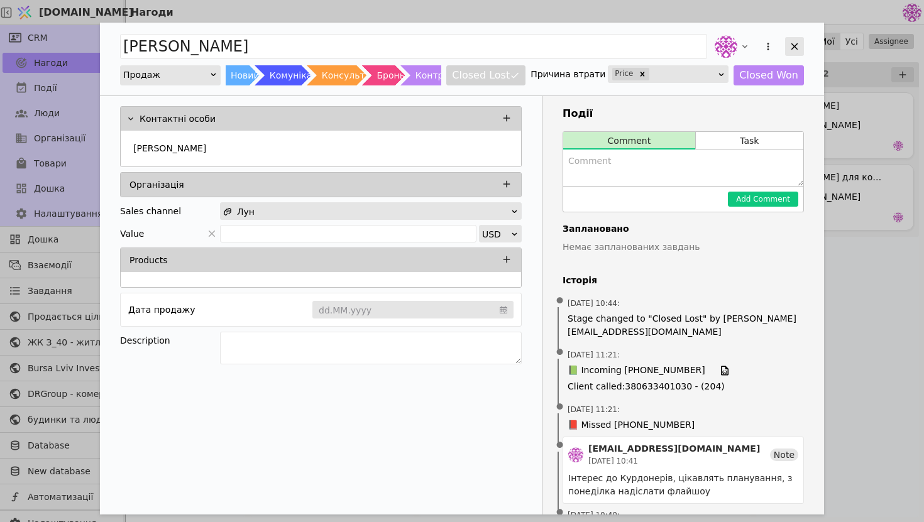
click at [792, 48] on icon "Add Opportunity" at bounding box center [794, 46] width 11 height 11
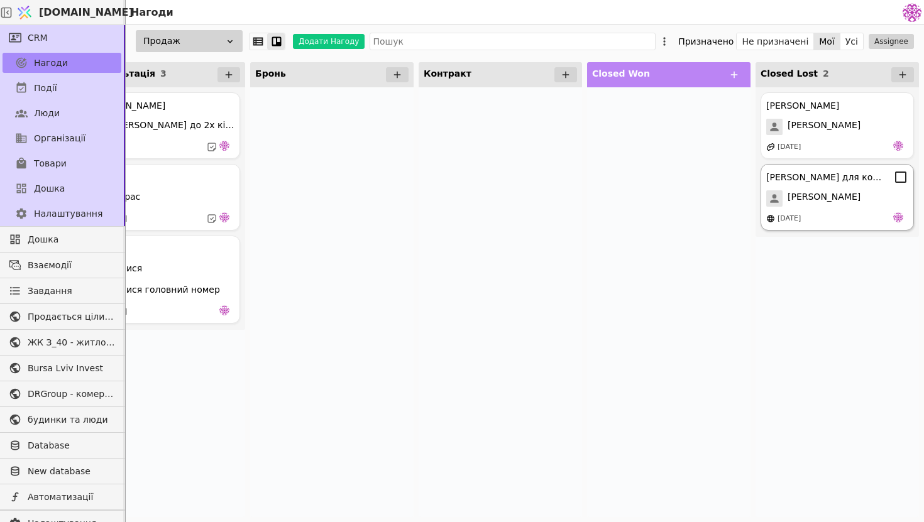
click at [830, 201] on div "[PERSON_NAME]" at bounding box center [837, 198] width 142 height 16
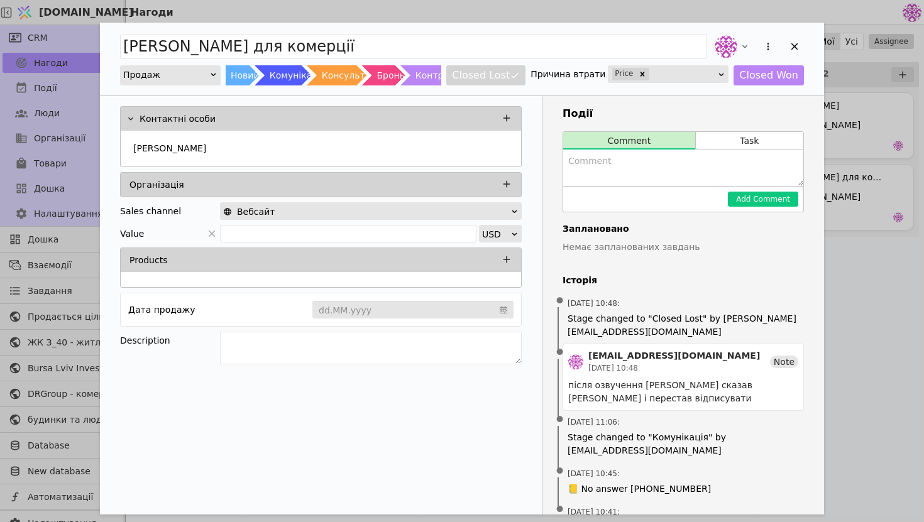
click at [889, 291] on div "Дмитро інтерес для комерції Продаж Новий Комунікація Консультація Бронь Контрак…" at bounding box center [462, 261] width 924 height 522
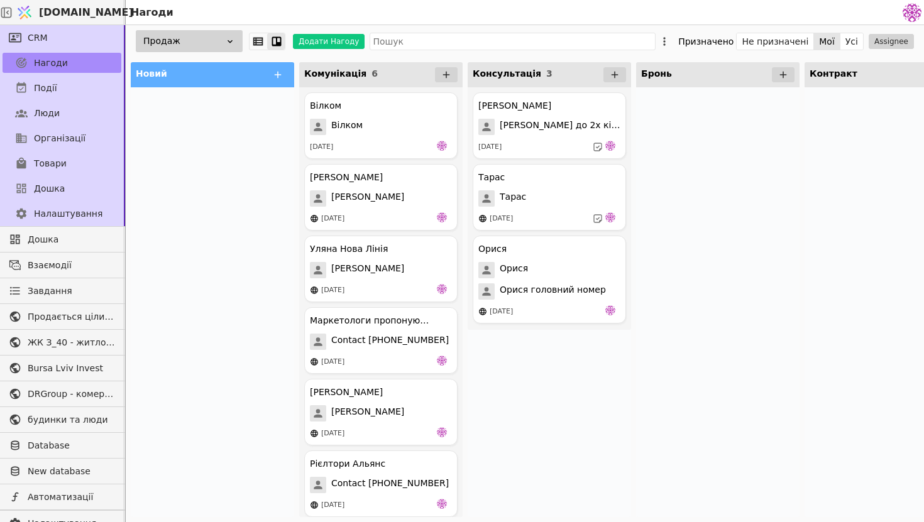
drag, startPoint x: 712, startPoint y: 257, endPoint x: 748, endPoint y: 98, distance: 163.2
click at [712, 253] on div at bounding box center [717, 302] width 163 height 430
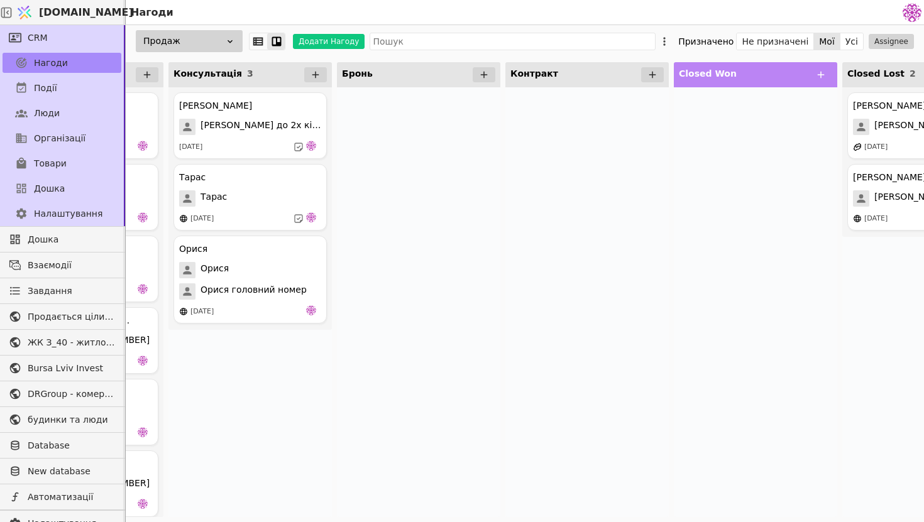
scroll to position [0, 386]
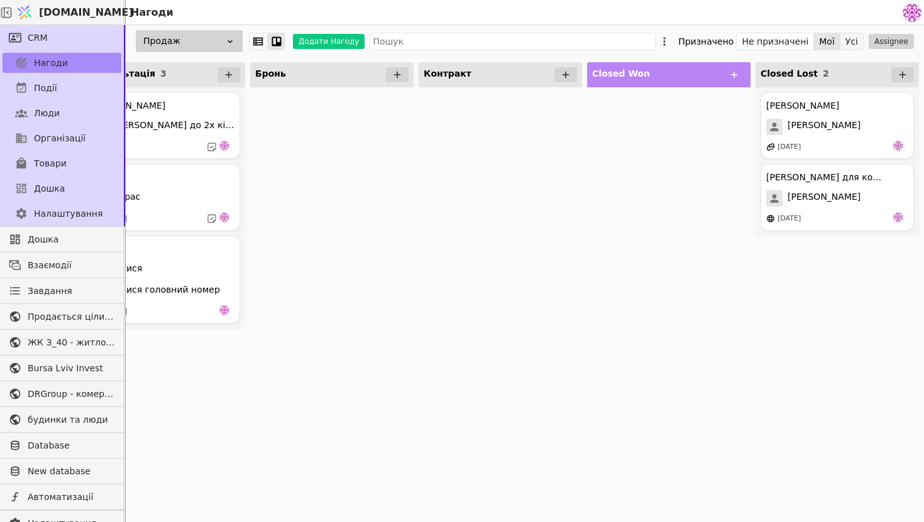
click at [854, 37] on button "Усі" at bounding box center [852, 42] width 23 height 18
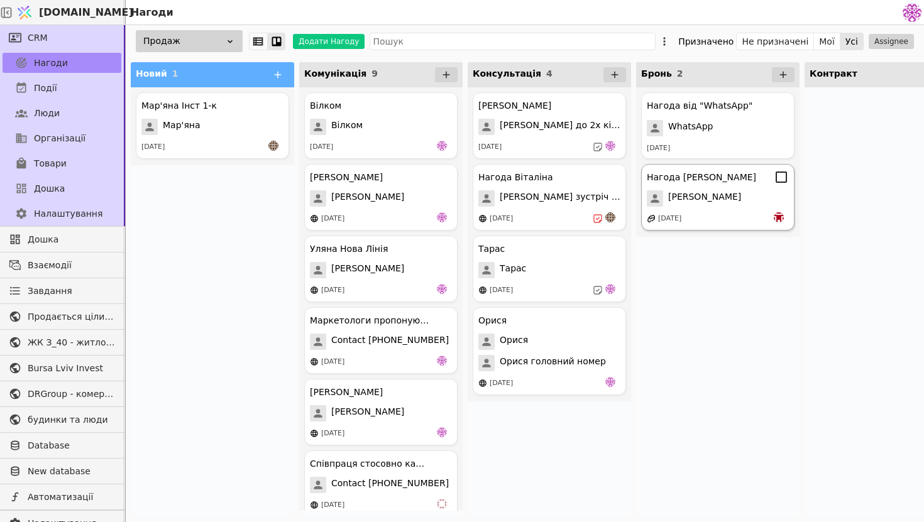
scroll to position [0, 104]
click at [859, 43] on button "Усі" at bounding box center [852, 42] width 23 height 18
click at [832, 40] on button "Мої" at bounding box center [827, 42] width 26 height 18
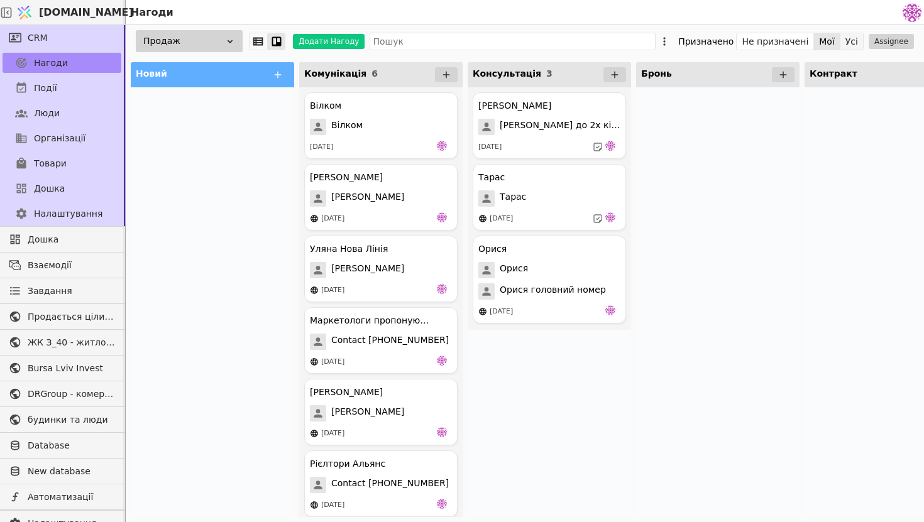
click at [858, 40] on button "Усі" at bounding box center [852, 42] width 23 height 18
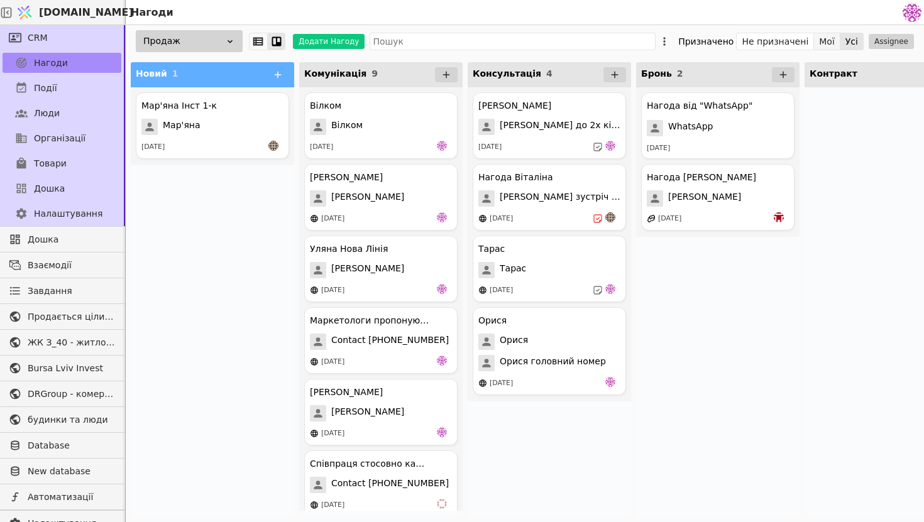
click at [822, 39] on button "Мої" at bounding box center [827, 42] width 26 height 18
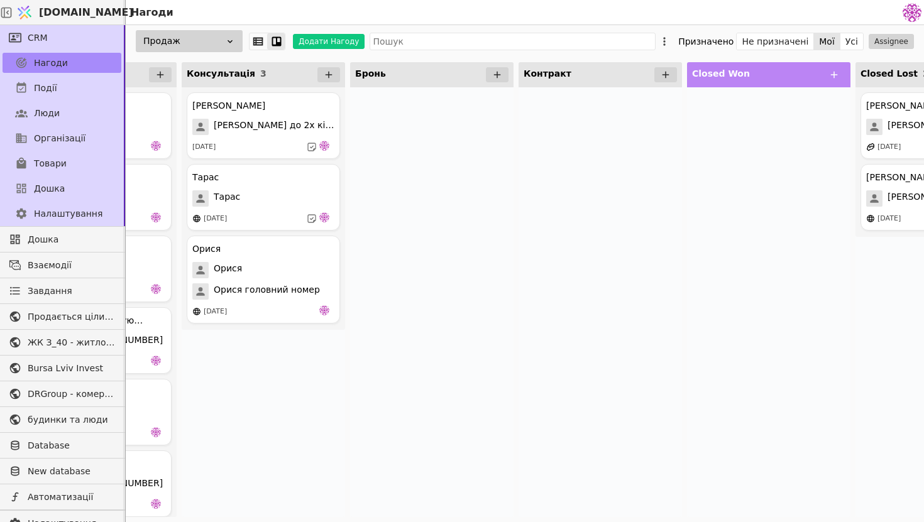
scroll to position [0, 386]
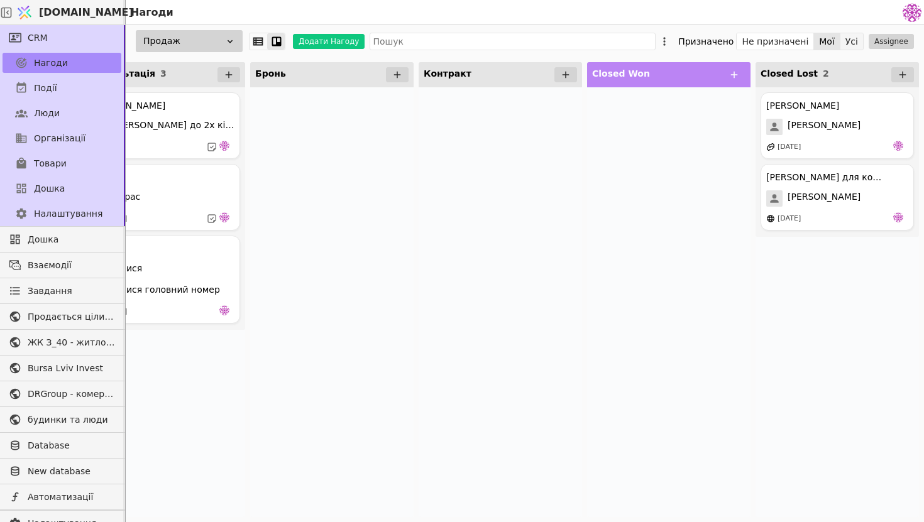
click at [846, 39] on button "Усі" at bounding box center [852, 42] width 23 height 18
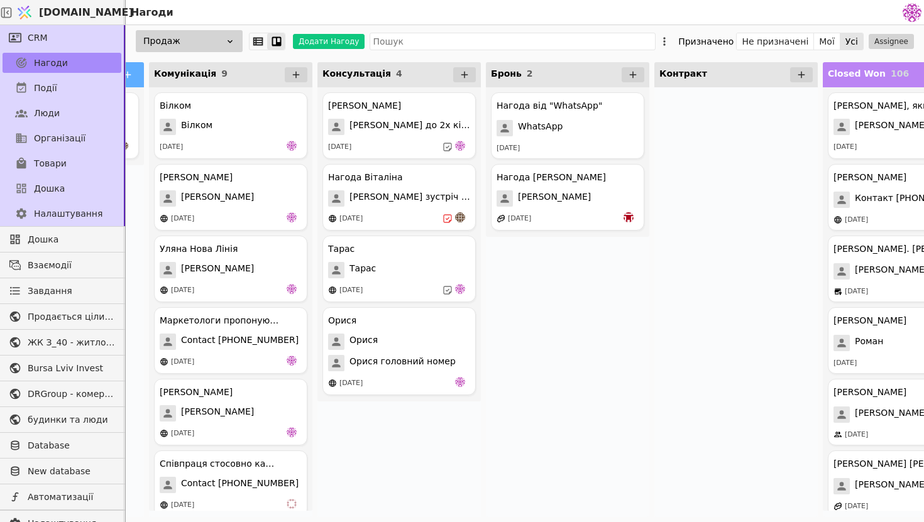
scroll to position [0, 386]
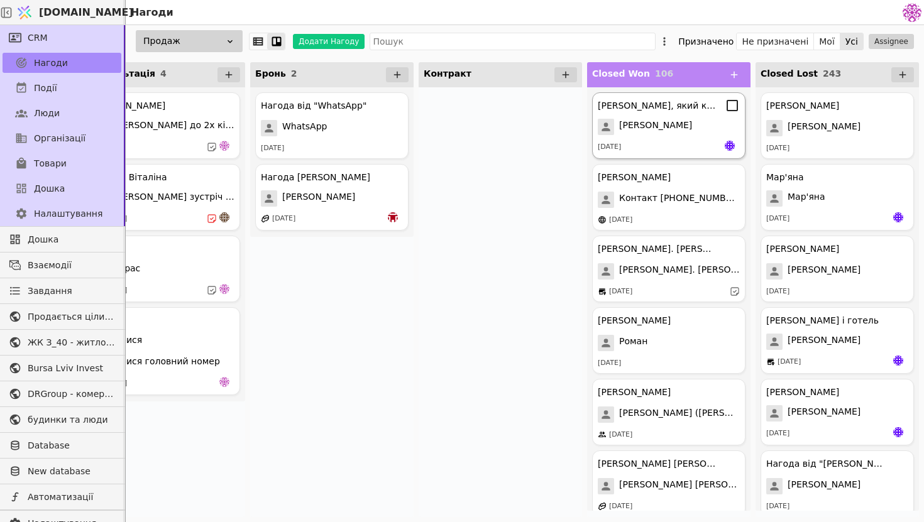
click at [695, 151] on div "[DATE]" at bounding box center [669, 147] width 142 height 13
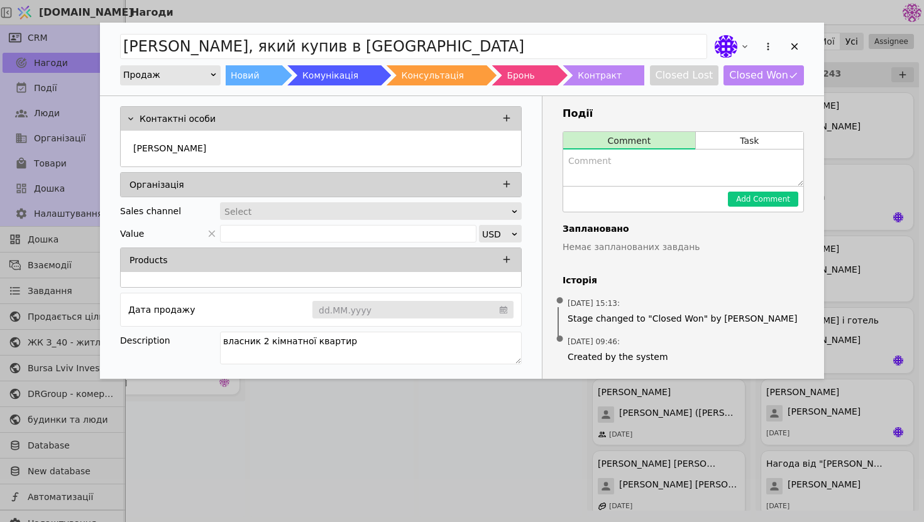
click at [831, 94] on div "Дмитро, який купив в Джанерів Продаж Новий Комунікація Консультація Бронь Контр…" at bounding box center [462, 261] width 924 height 522
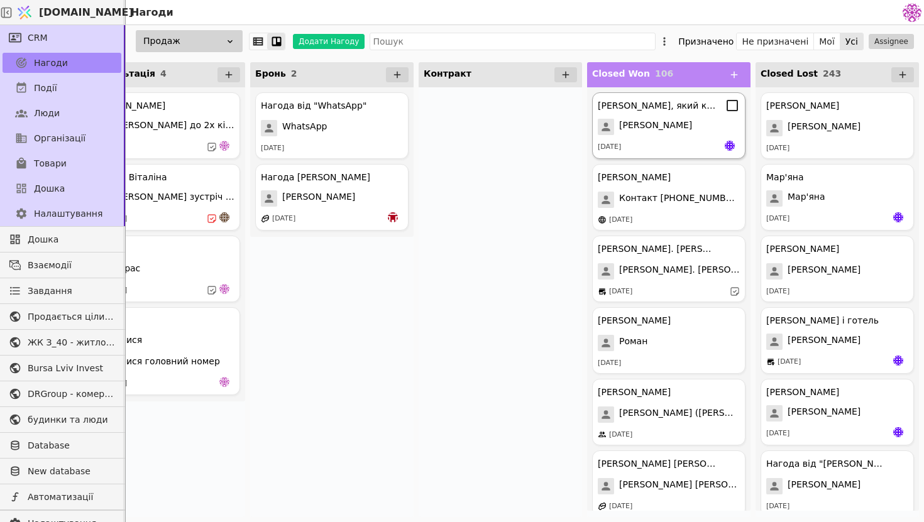
click at [682, 128] on div "[PERSON_NAME]" at bounding box center [669, 127] width 142 height 16
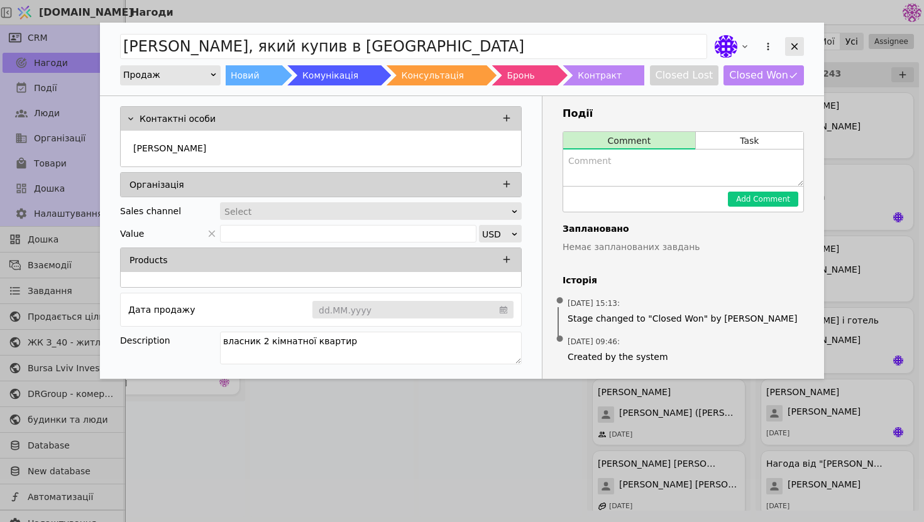
click at [787, 48] on div "Add Opportunity" at bounding box center [794, 46] width 19 height 19
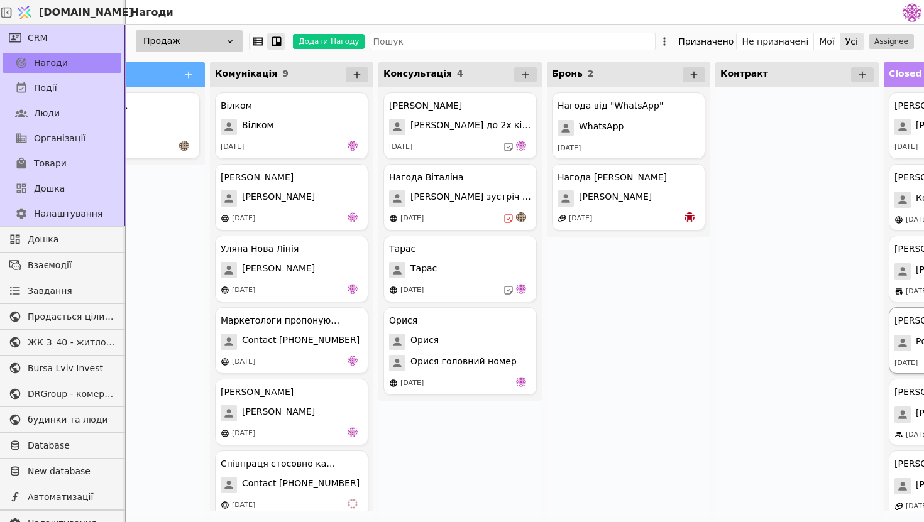
scroll to position [0, 40]
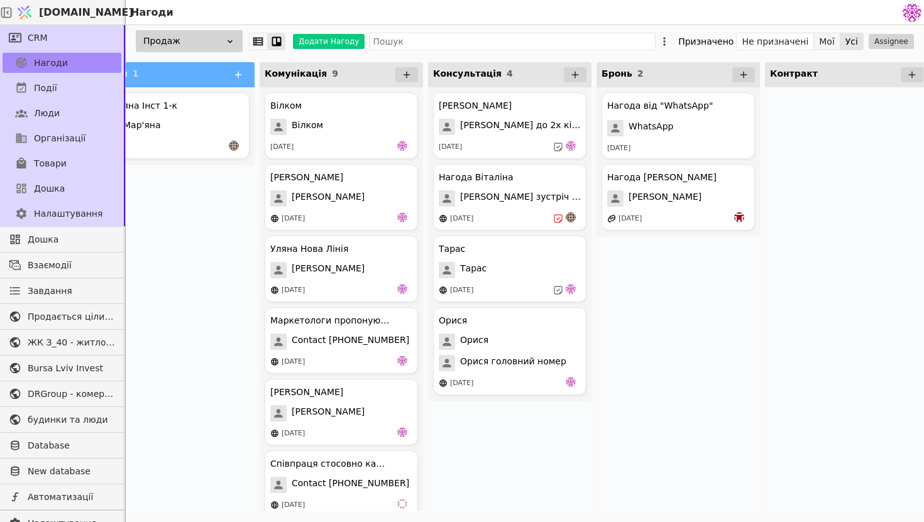
click at [836, 41] on button "Мої" at bounding box center [827, 42] width 26 height 18
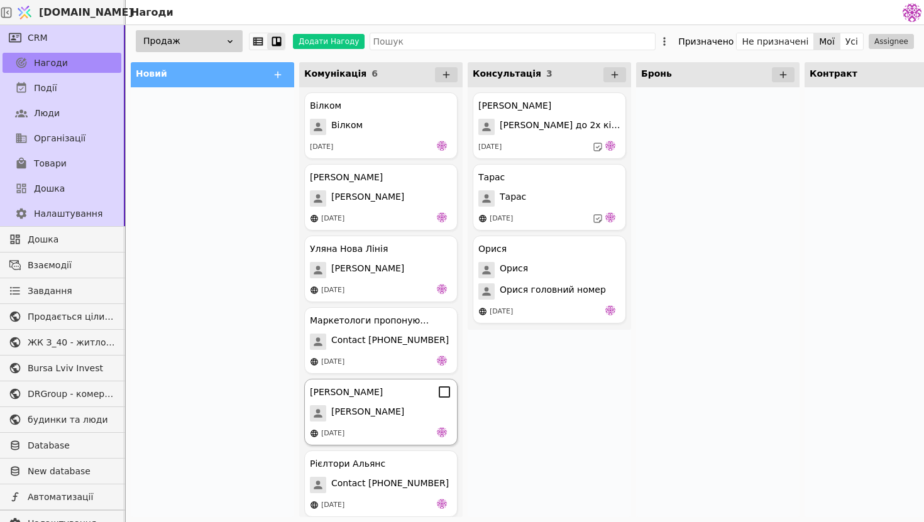
click at [394, 427] on div "[PERSON_NAME] Юрій [DATE]" at bounding box center [380, 412] width 153 height 67
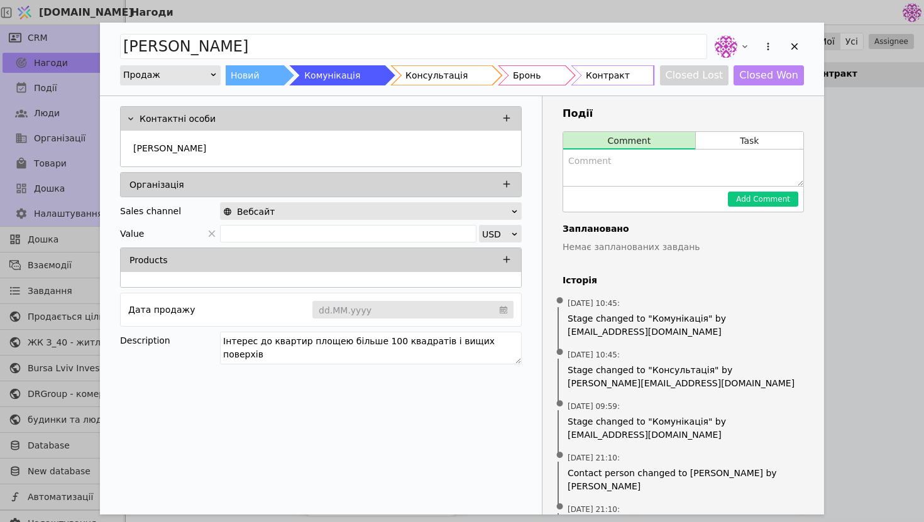
click at [892, 262] on div "Юрій Хавик Продаж Новий Комунікація Консультація Бронь Контракт Closed Lost Clo…" at bounding box center [462, 261] width 924 height 522
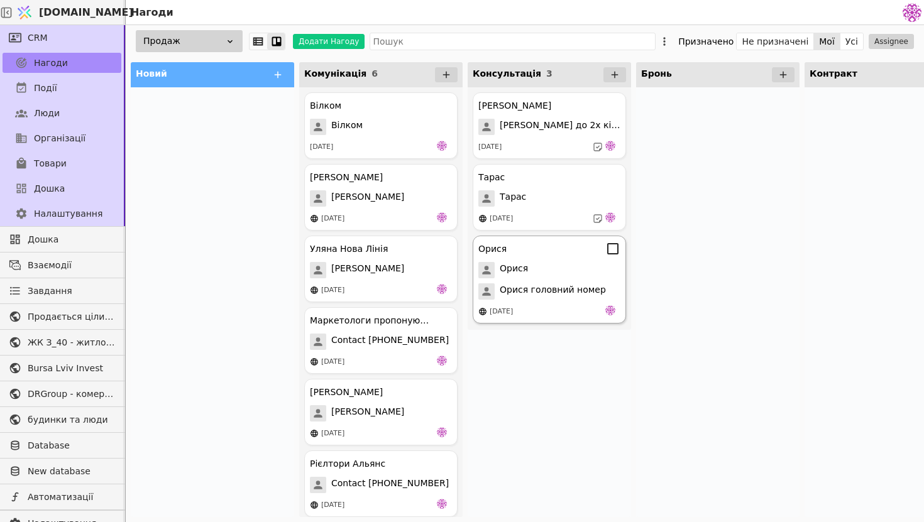
click at [512, 294] on span "Орися головний номер" at bounding box center [553, 292] width 106 height 16
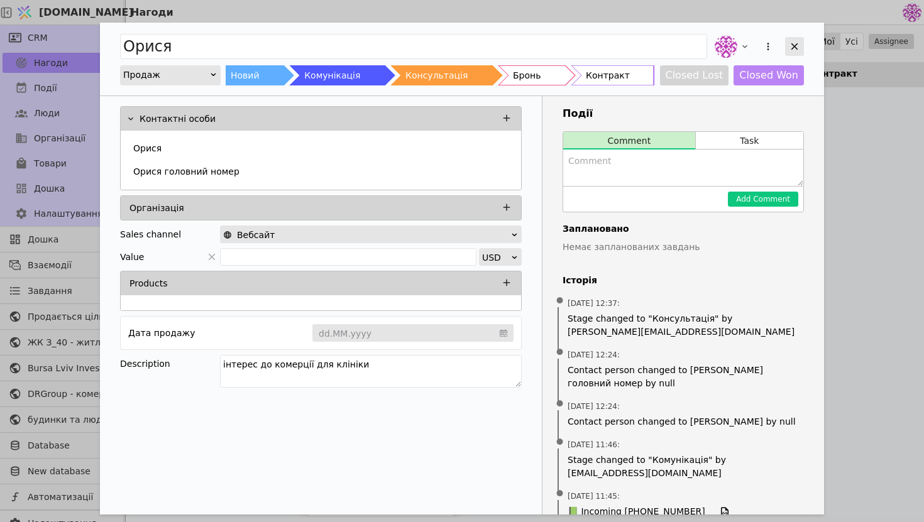
click at [789, 41] on icon "Add Opportunity" at bounding box center [794, 46] width 11 height 11
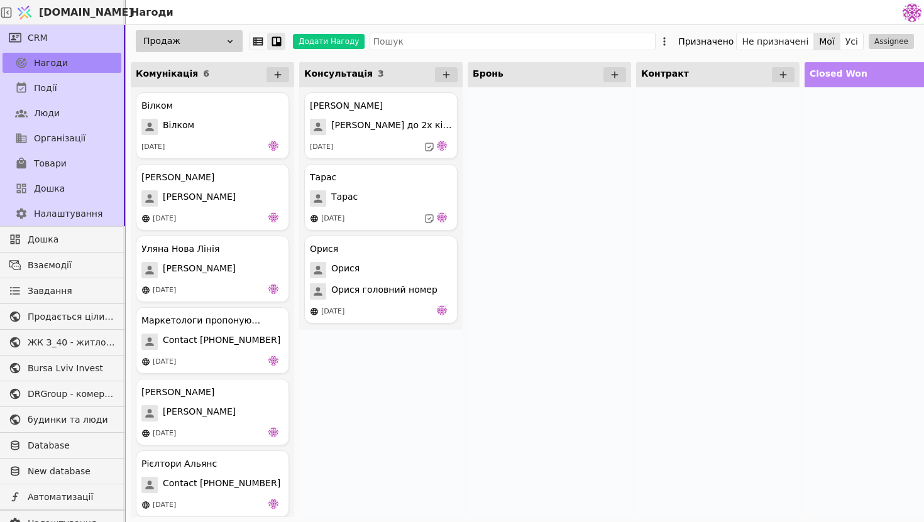
scroll to position [0, 135]
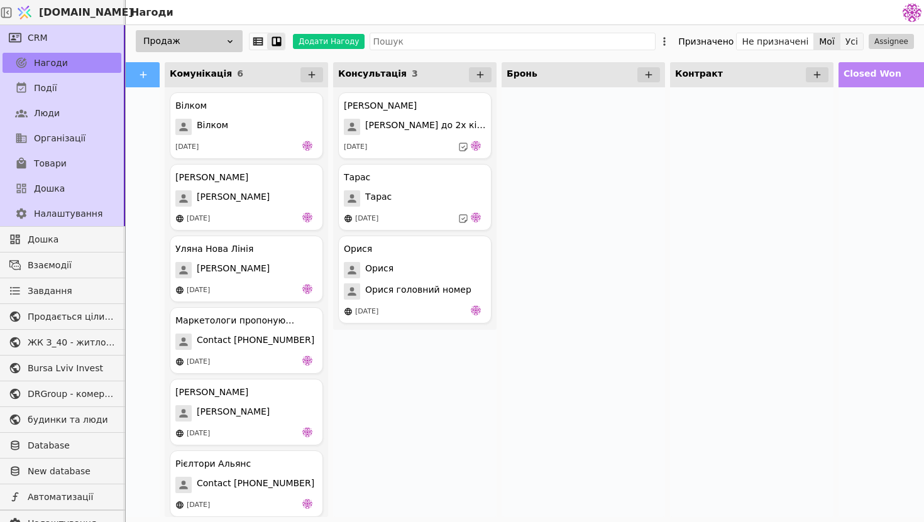
click at [851, 38] on button "Усі" at bounding box center [852, 42] width 23 height 18
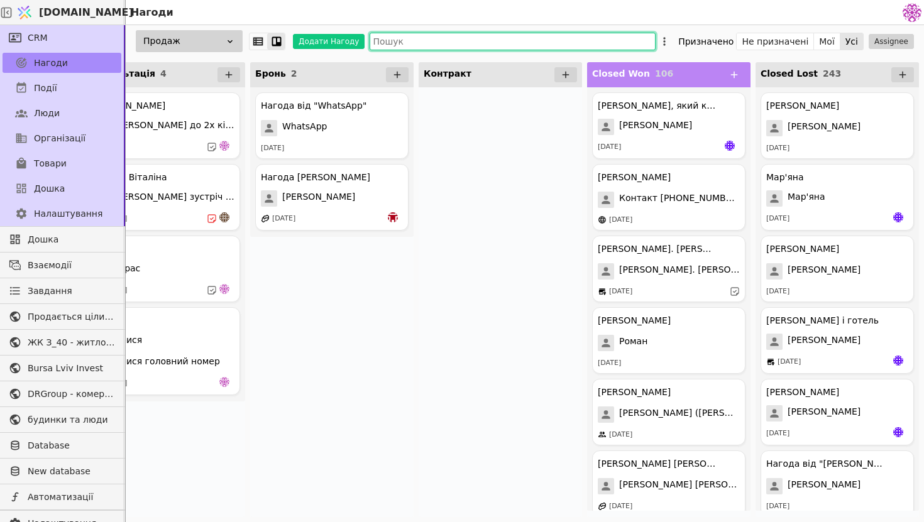
click at [572, 47] on input "text" at bounding box center [513, 42] width 286 height 18
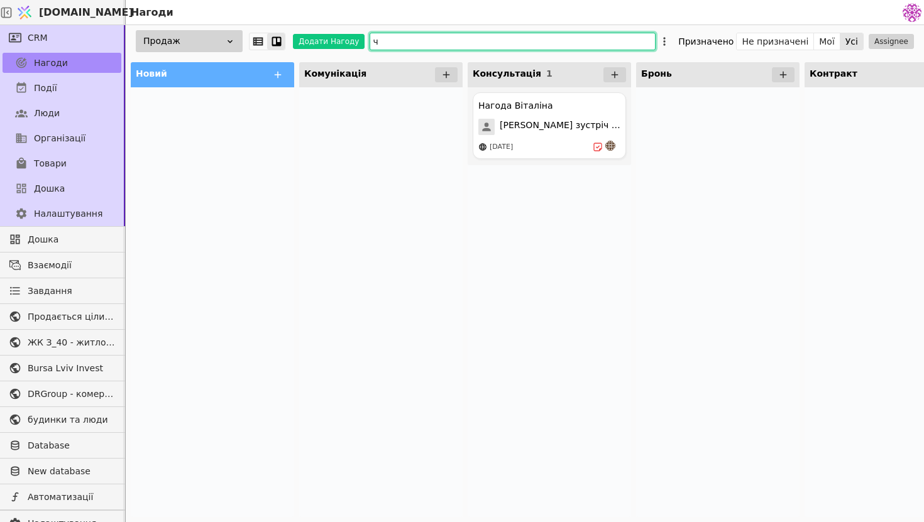
type input "че"
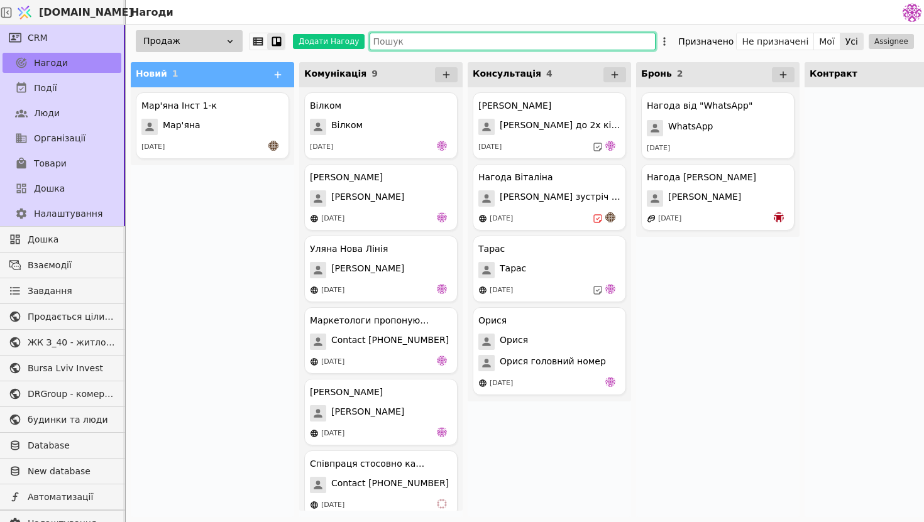
click at [544, 37] on input "text" at bounding box center [513, 42] width 286 height 18
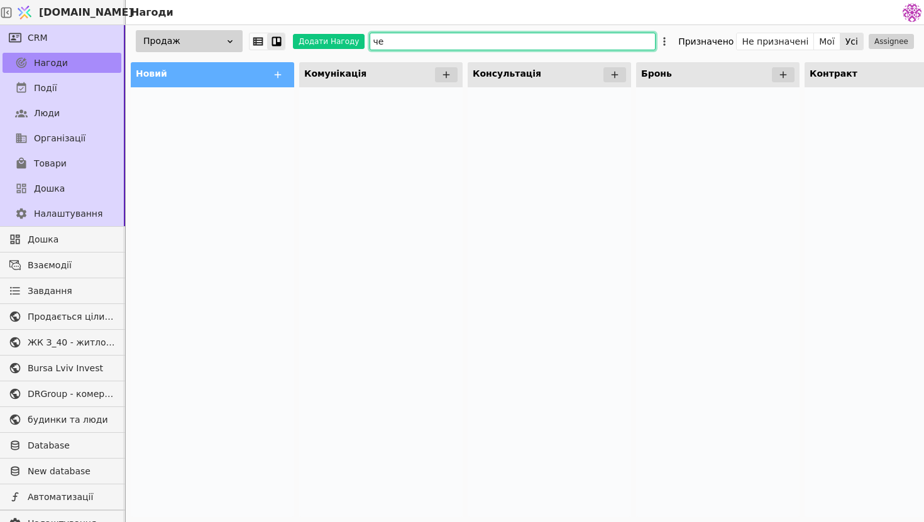
type input "ч"
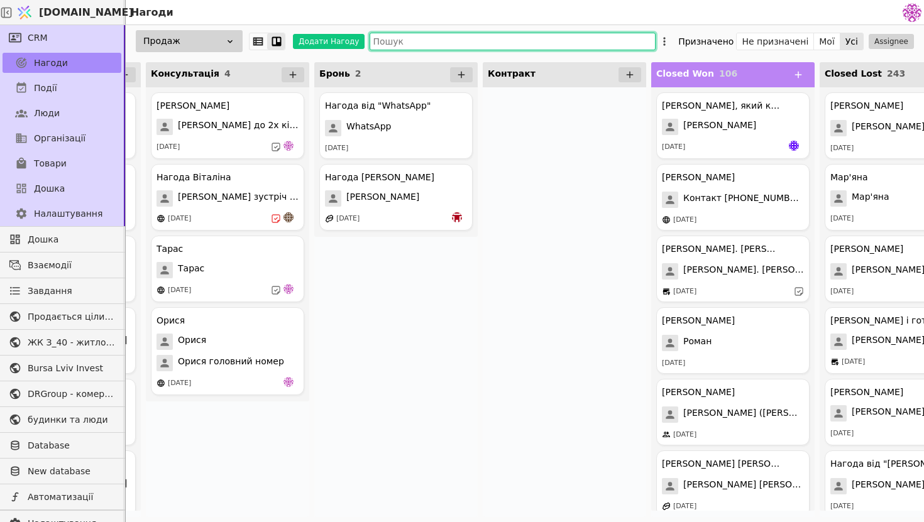
scroll to position [0, 386]
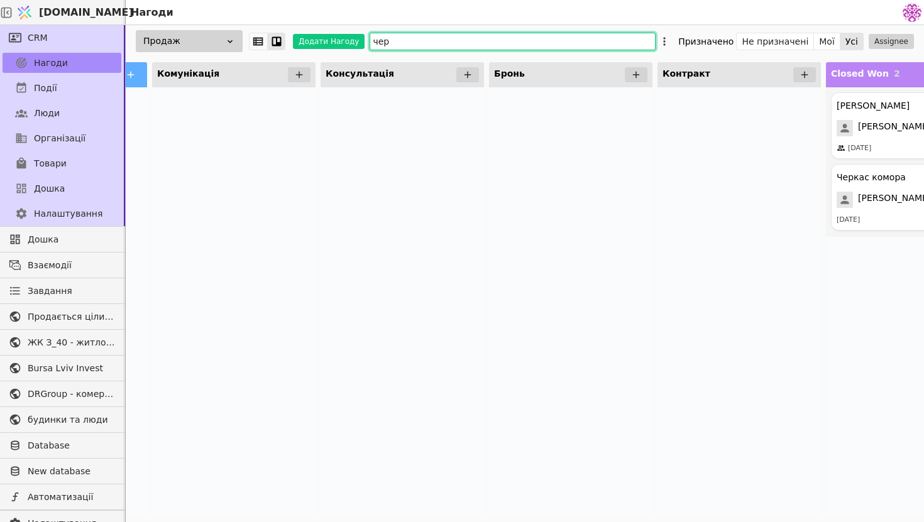
scroll to position [0, 386]
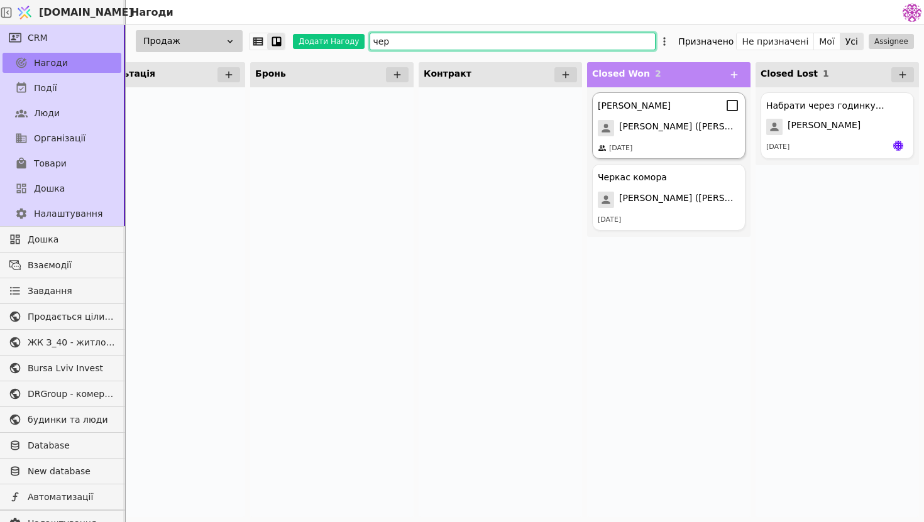
click at [651, 113] on div "Черкас Н. Черкас Н. (Бедрицький) 30.12.2023" at bounding box center [668, 125] width 153 height 67
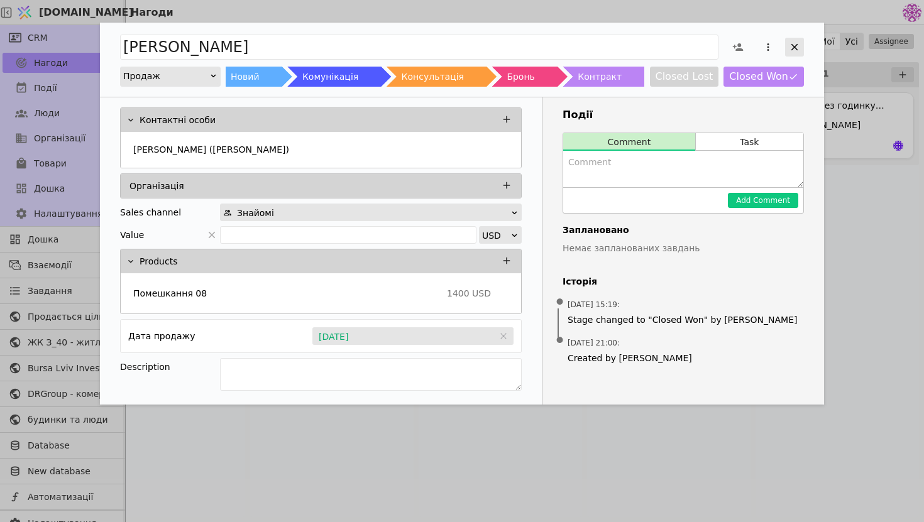
click at [798, 50] on icon "Add Opportunity" at bounding box center [794, 46] width 11 height 11
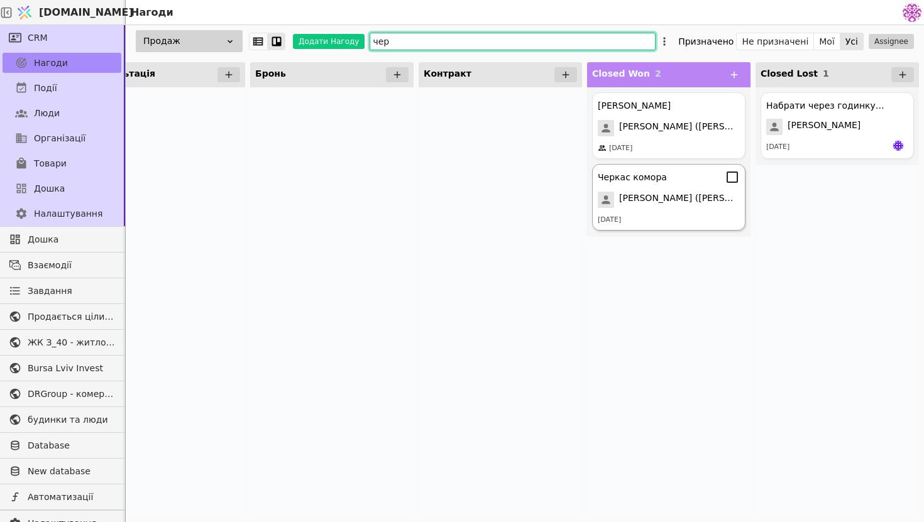
click at [685, 204] on span "[PERSON_NAME] (Бедрицький)" at bounding box center [679, 200] width 121 height 16
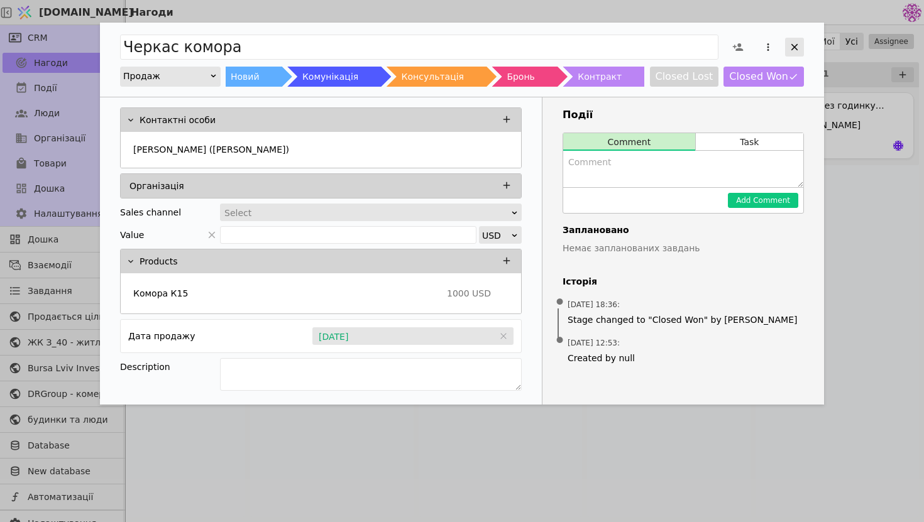
click at [797, 45] on icon "Add Opportunity" at bounding box center [794, 46] width 11 height 11
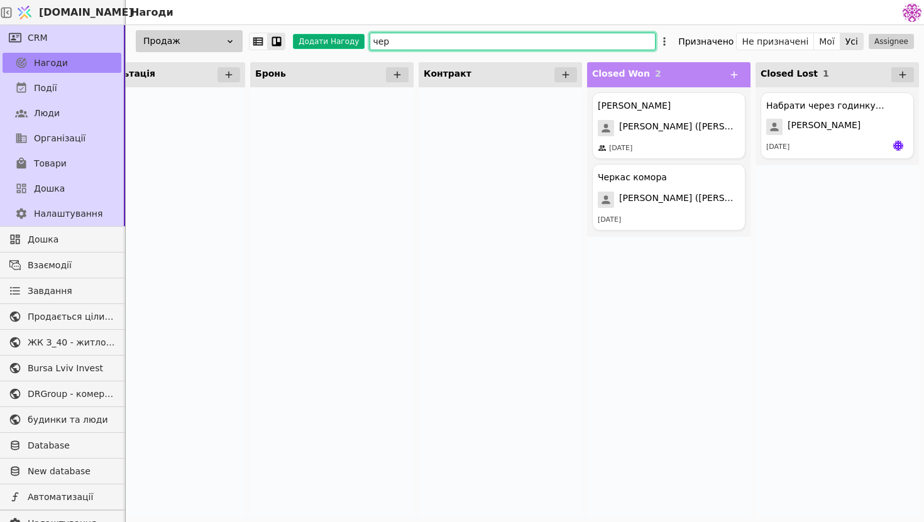
drag, startPoint x: 517, startPoint y: 41, endPoint x: 343, endPoint y: 40, distance: 174.8
click at [341, 40] on div "Продаж Додати Нагоду чер Призначено Не призначені Мої Усі Assignee" at bounding box center [525, 41] width 798 height 32
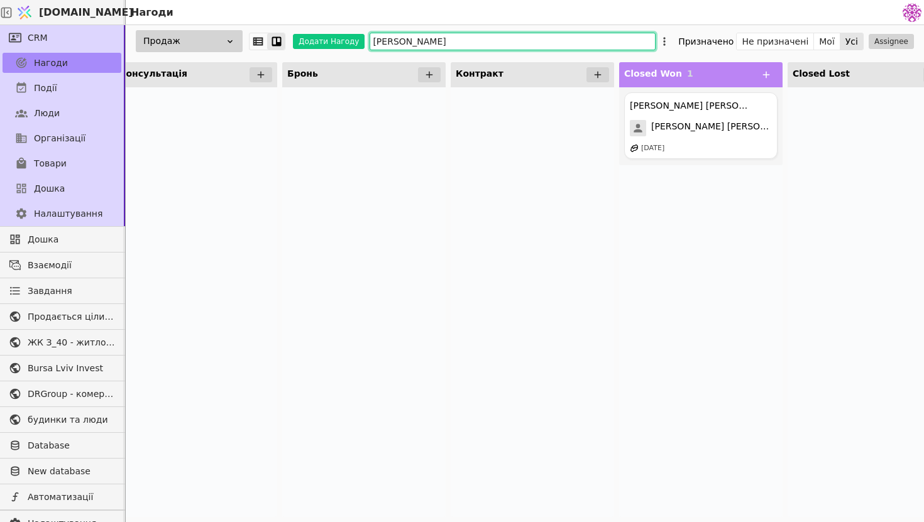
scroll to position [0, 376]
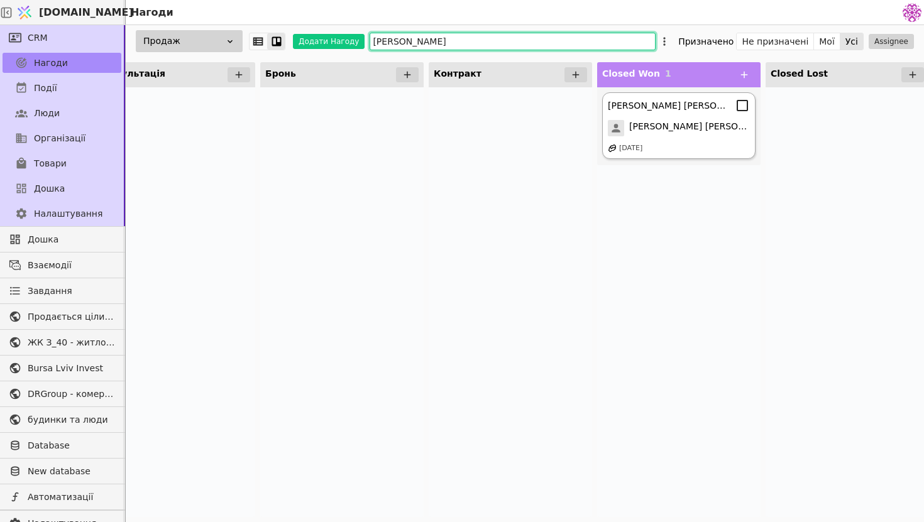
click at [692, 138] on div "Данильців А. Данильців А. 30.12.2023" at bounding box center [678, 125] width 153 height 67
type input "ДАнил"
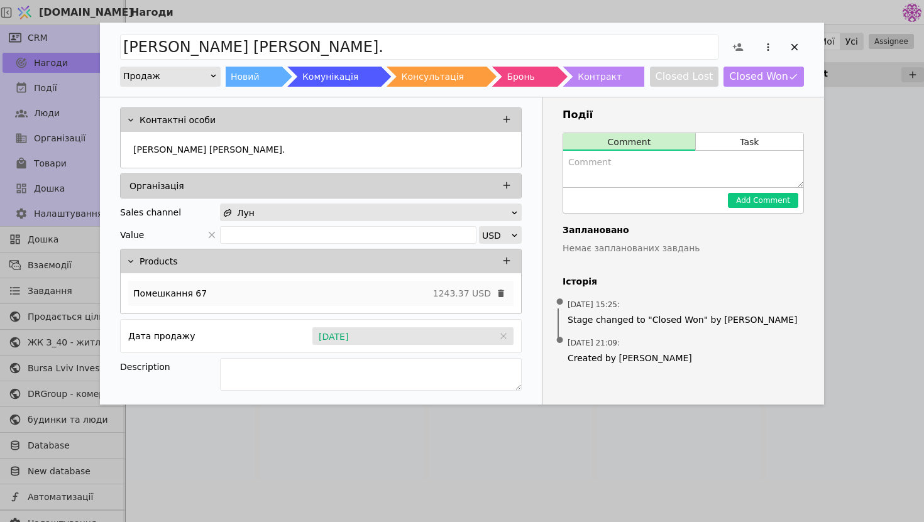
click at [212, 294] on div "Помешкання 67 1243.37 USD" at bounding box center [320, 293] width 385 height 25
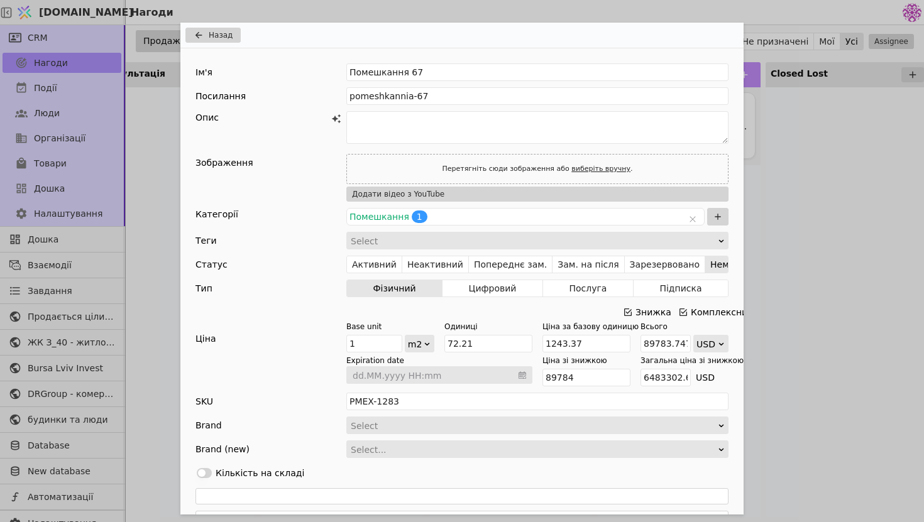
click at [828, 319] on div "Назад Ім'я Помешкання 67 Посилання pomeshkannia-67 Опис Зображення Перетягніть …" at bounding box center [462, 261] width 924 height 522
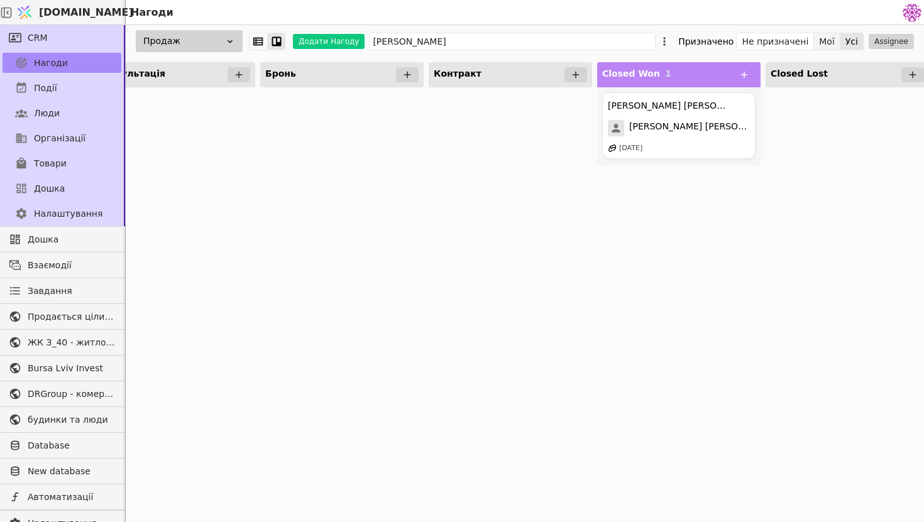
click at [826, 38] on button "Мої" at bounding box center [827, 42] width 26 height 18
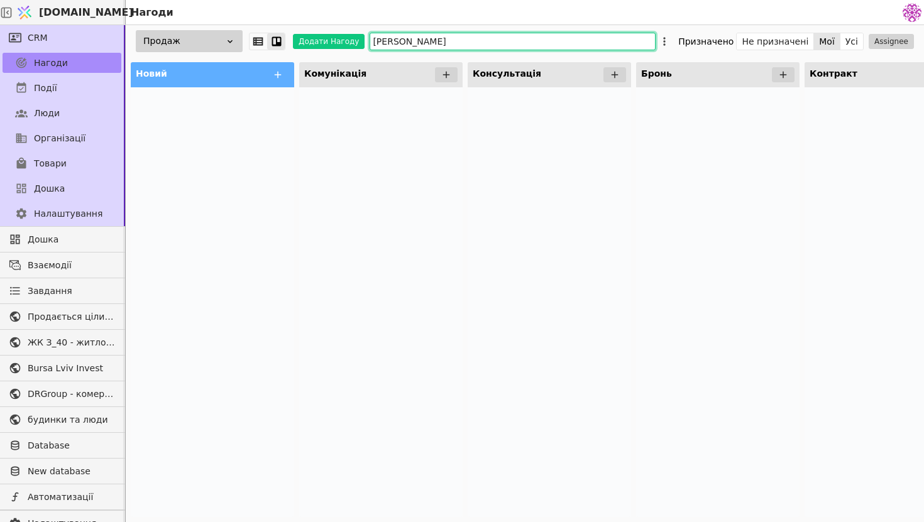
drag, startPoint x: 627, startPoint y: 36, endPoint x: 299, endPoint y: 30, distance: 328.9
click at [299, 30] on div "Продаж Додати Нагоду ДАнил Призначено Не призначені Мої Усі Assignee" at bounding box center [525, 41] width 798 height 32
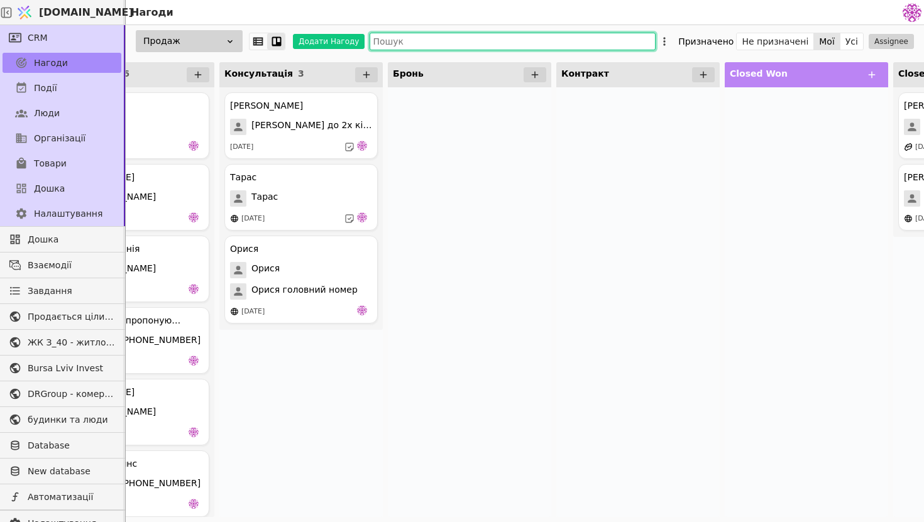
scroll to position [0, 386]
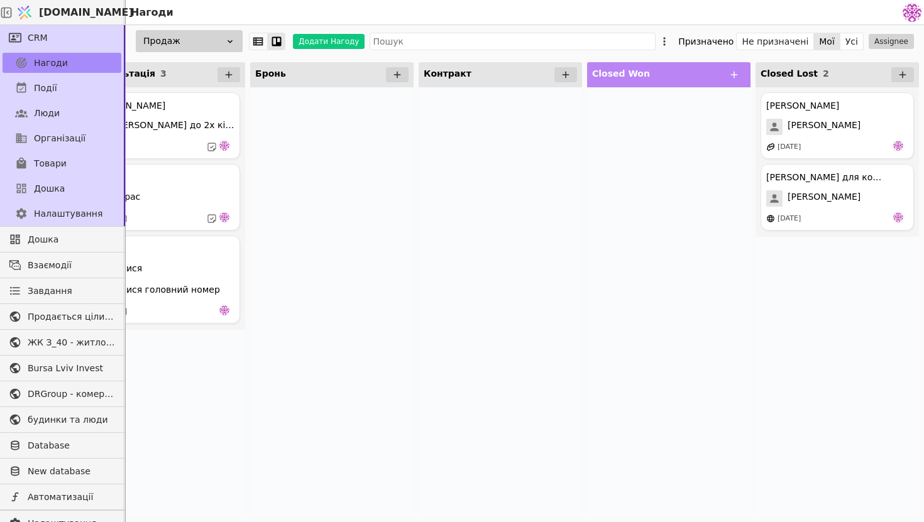
click at [625, 230] on div at bounding box center [668, 302] width 163 height 430
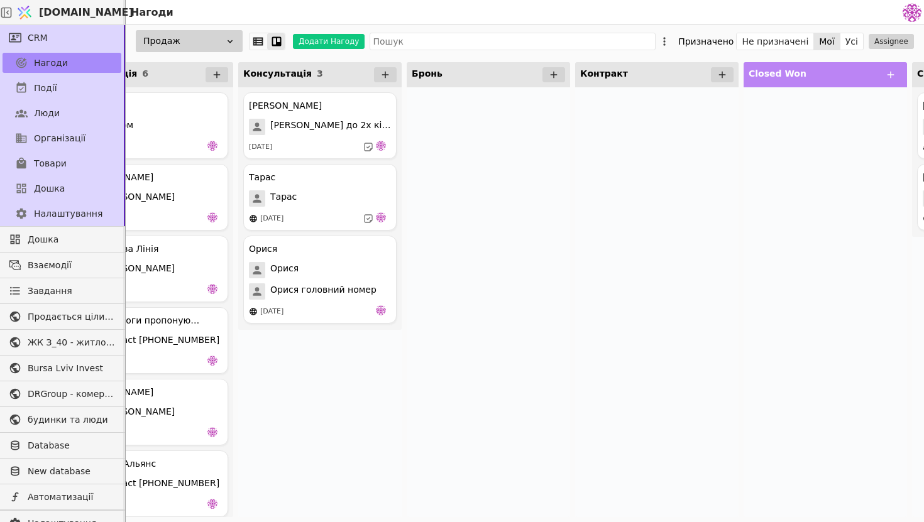
scroll to position [0, 0]
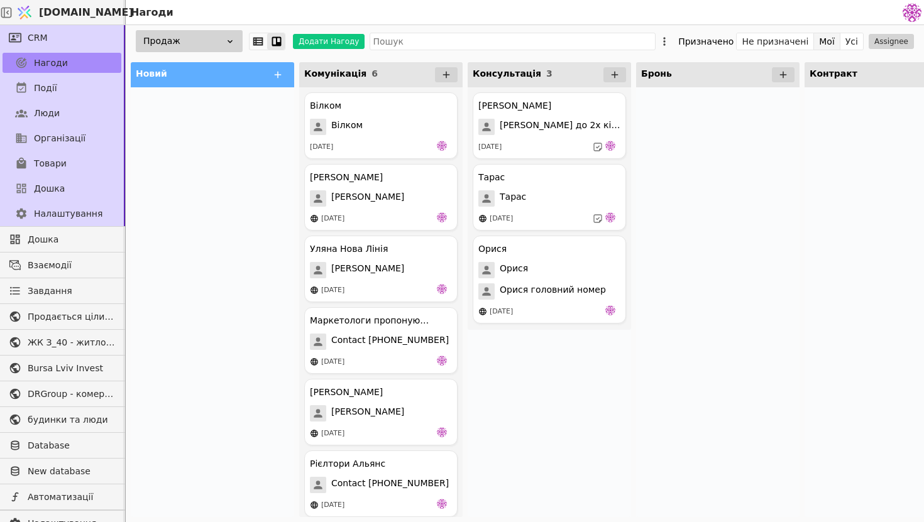
click at [827, 44] on button "Мої" at bounding box center [827, 42] width 26 height 18
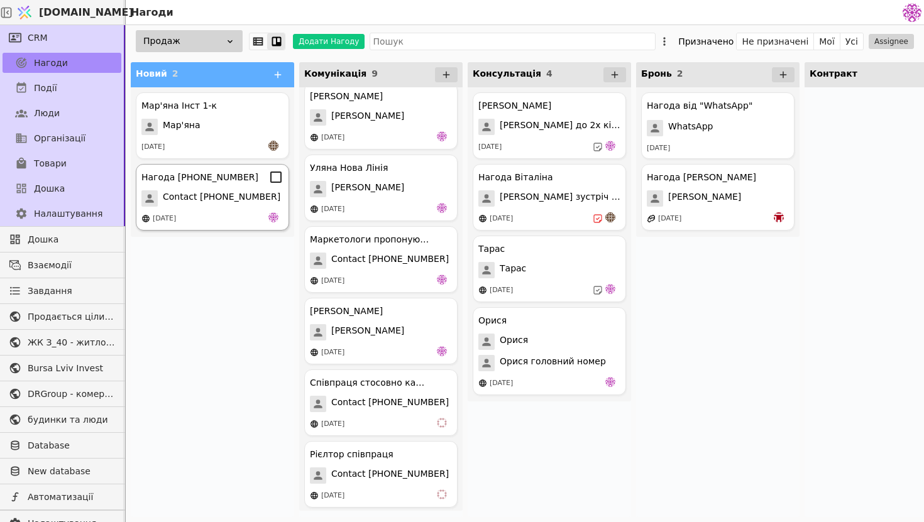
click at [231, 215] on div "[DATE]" at bounding box center [212, 219] width 142 height 13
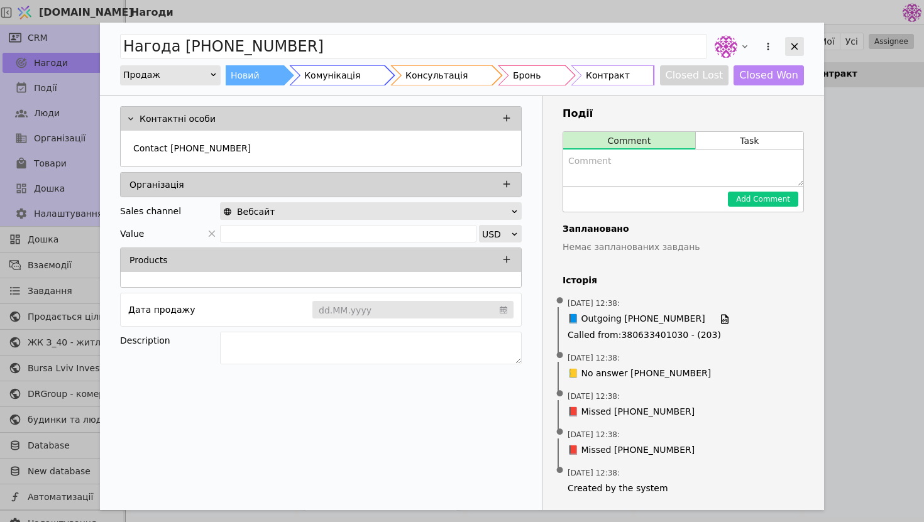
click at [796, 47] on icon "Add Opportunity" at bounding box center [794, 46] width 11 height 11
